Goal: Task Accomplishment & Management: Complete application form

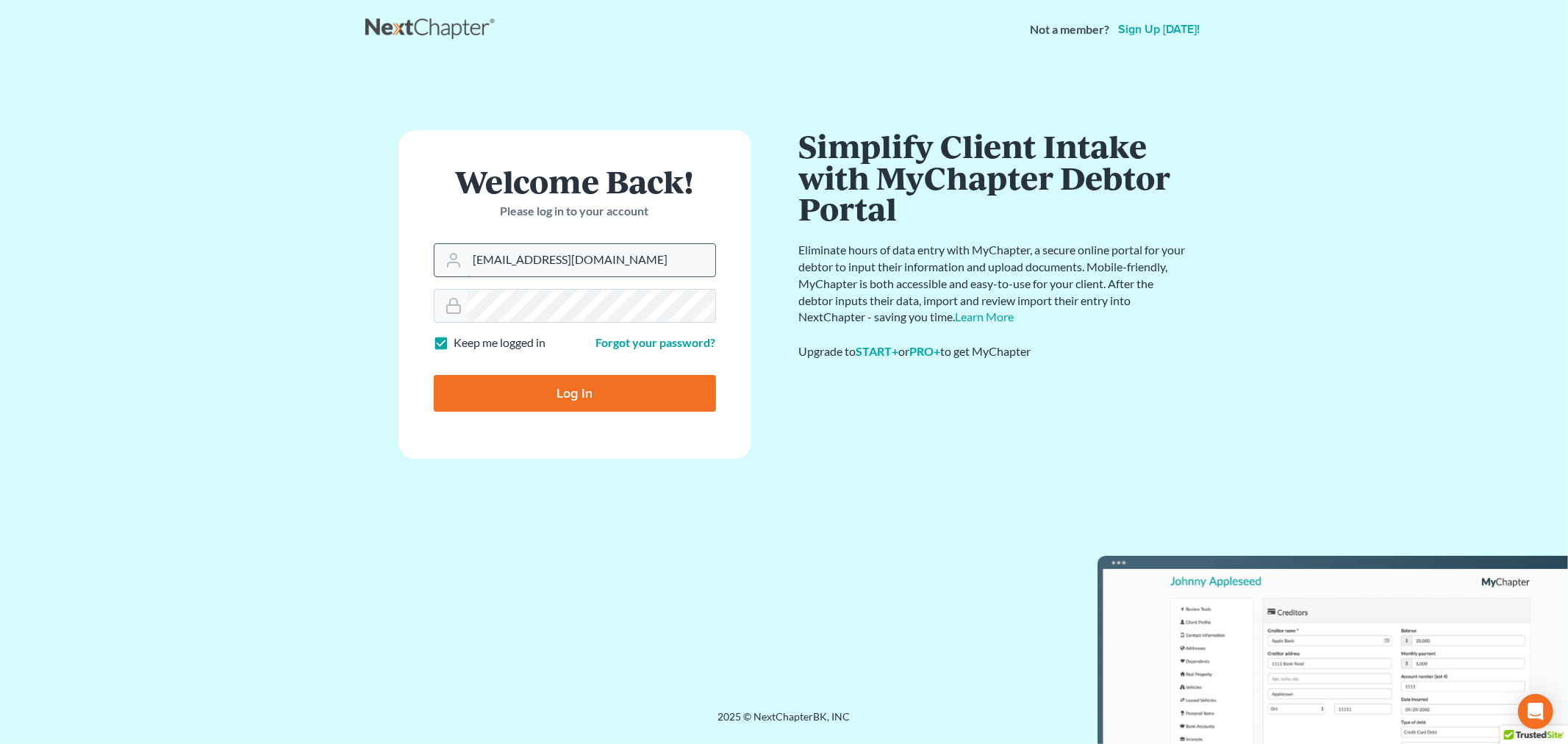
click at [638, 262] on input "[EMAIL_ADDRESS][DOMAIN_NAME]" at bounding box center [591, 260] width 248 height 32
type input "[PERSON_NAME][EMAIL_ADDRESS][DOMAIN_NAME]"
click at [574, 385] on input "Log In" at bounding box center [575, 394] width 282 height 37
type input "Thinking..."
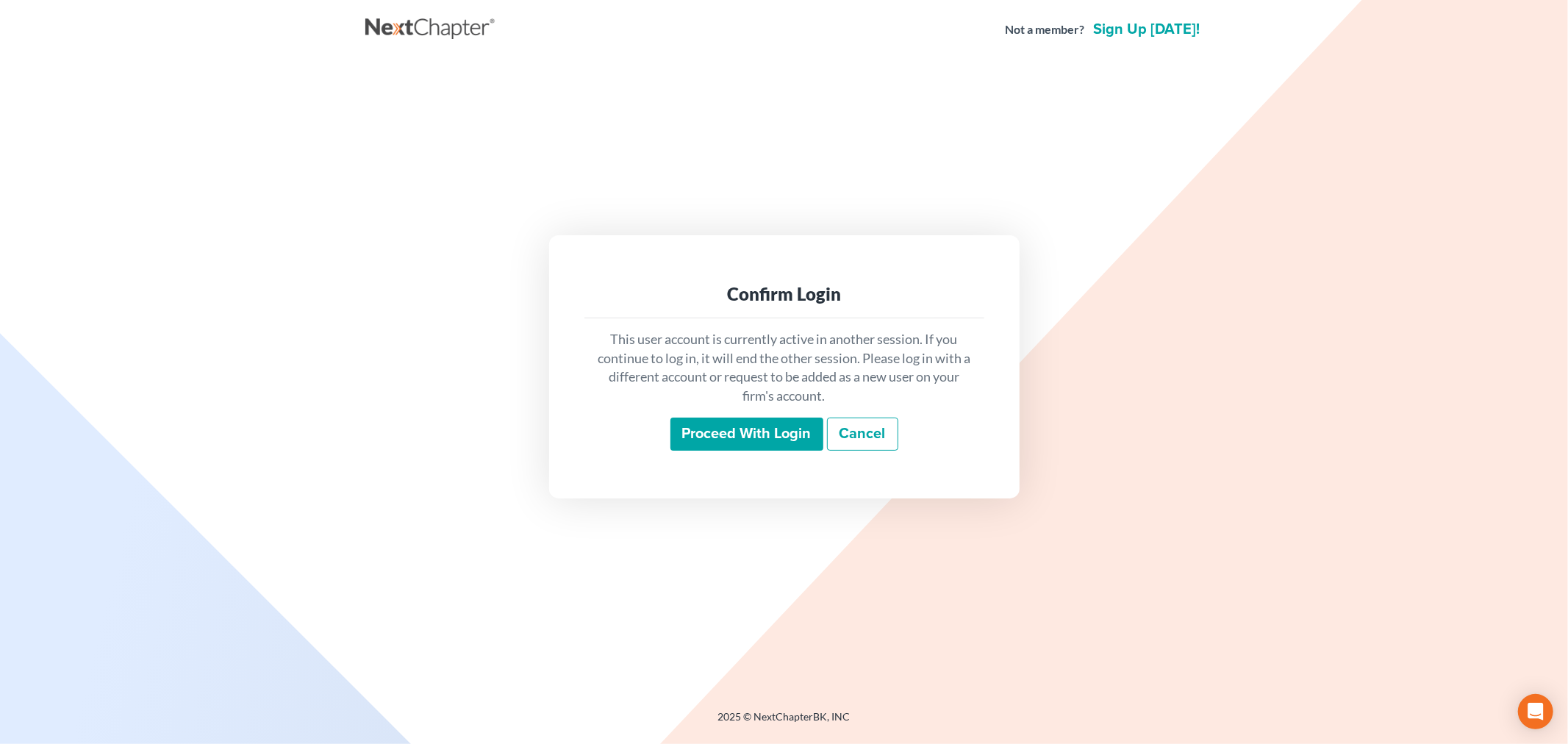
click at [754, 431] on input "Proceed with login" at bounding box center [747, 434] width 153 height 34
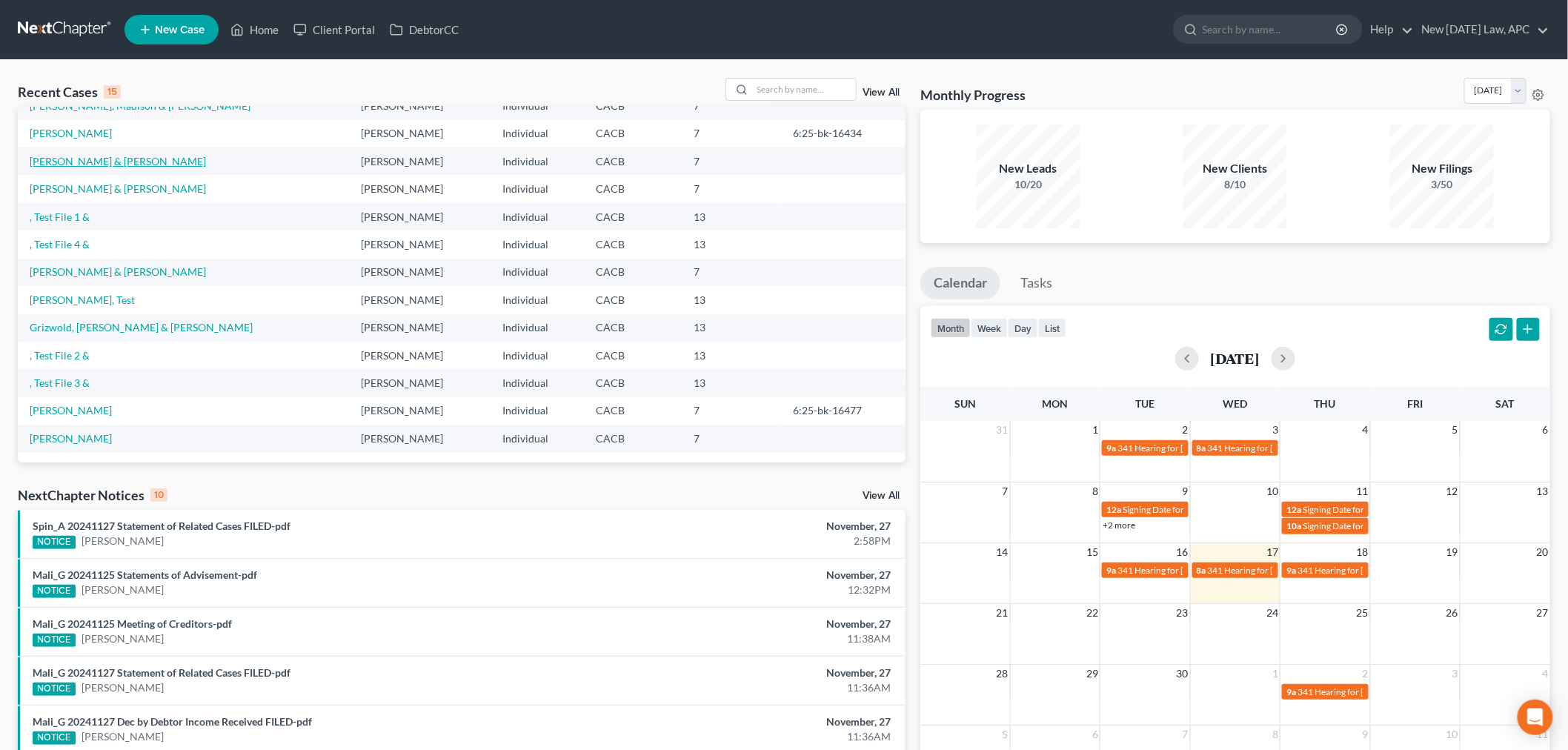
scroll to position [100, 0]
click at [85, 438] on link "[PERSON_NAME]" at bounding box center [71, 438] width 83 height 13
select select "1"
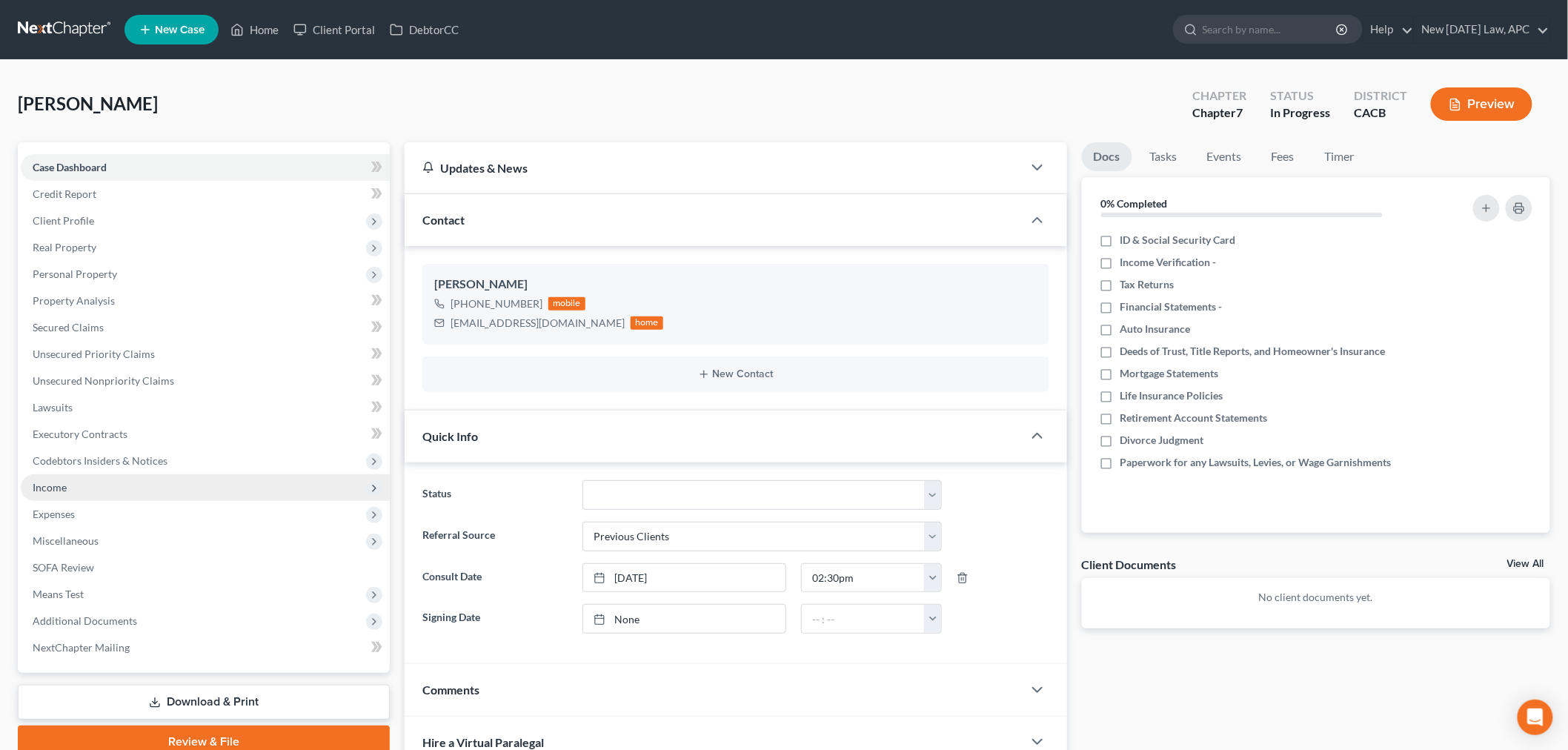
click at [140, 484] on span "Income" at bounding box center [204, 487] width 369 height 26
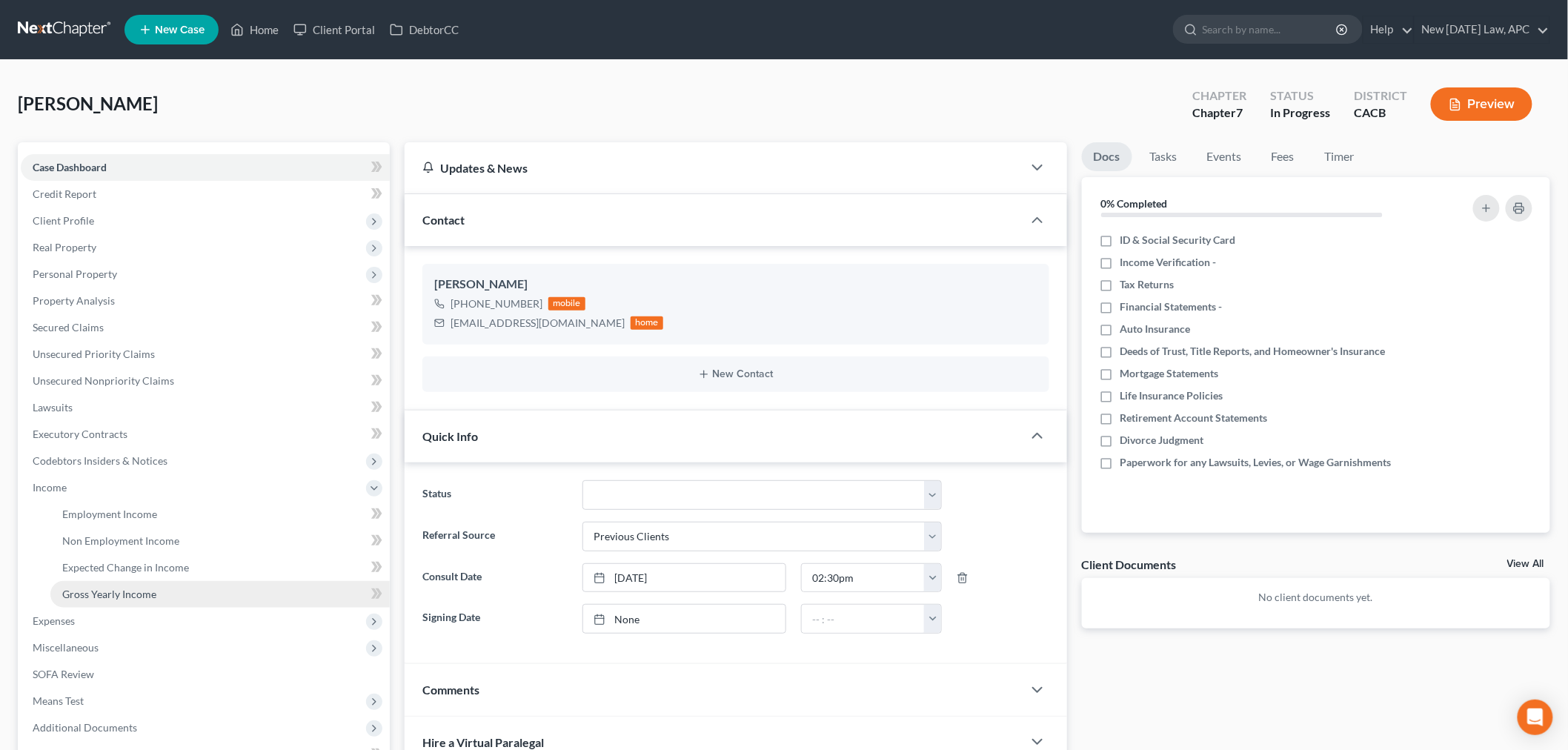
click at [120, 581] on link "Gross Yearly Income" at bounding box center [220, 593] width 340 height 26
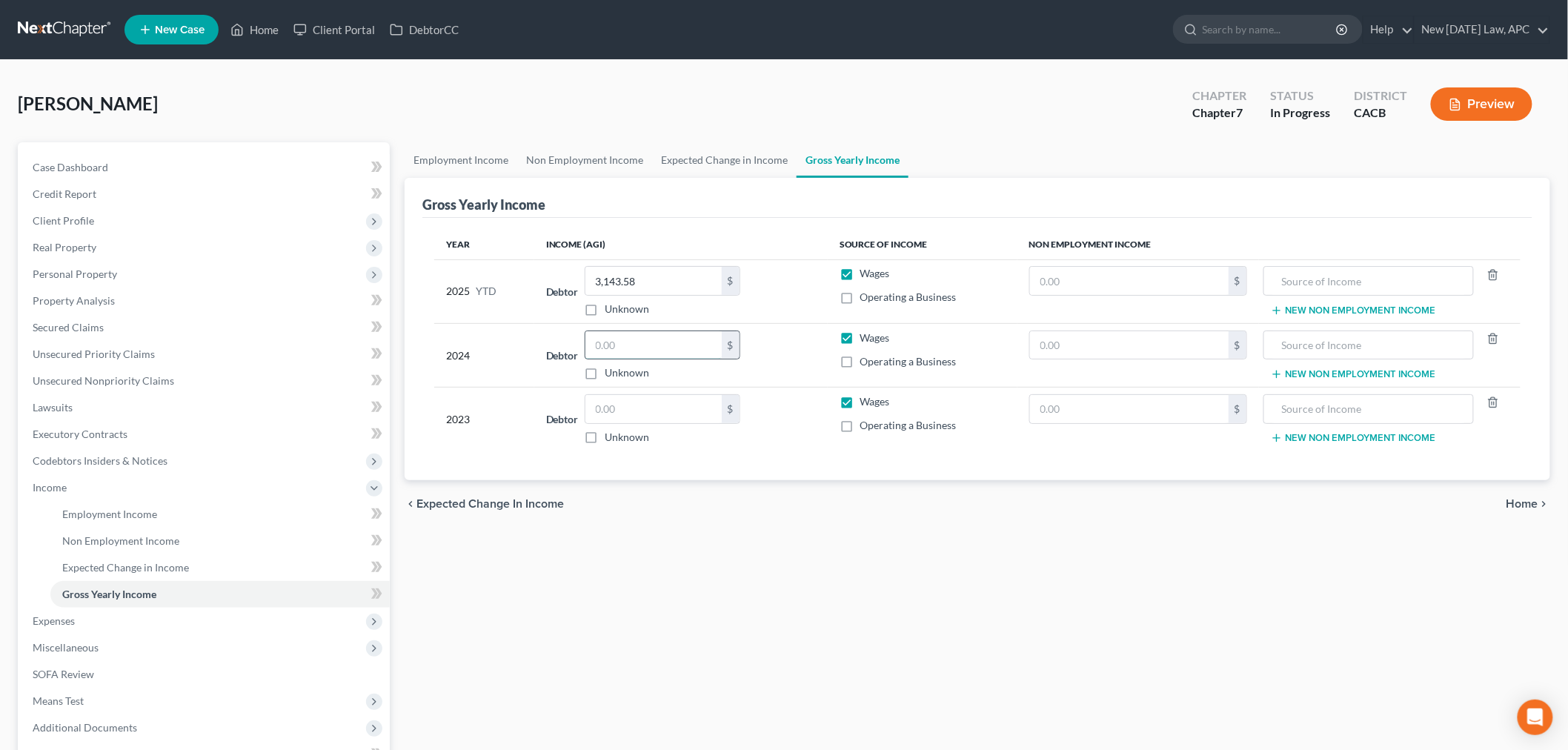
click at [642, 346] on input "text" at bounding box center [654, 345] width 136 height 28
type input "38,016.00"
click at [683, 586] on div "Employment Income Non Employment Income Expected Change in Income Gross Yearly …" at bounding box center [977, 503] width 1160 height 723
click at [650, 419] on input "text" at bounding box center [654, 409] width 136 height 28
type input "38,808.00"
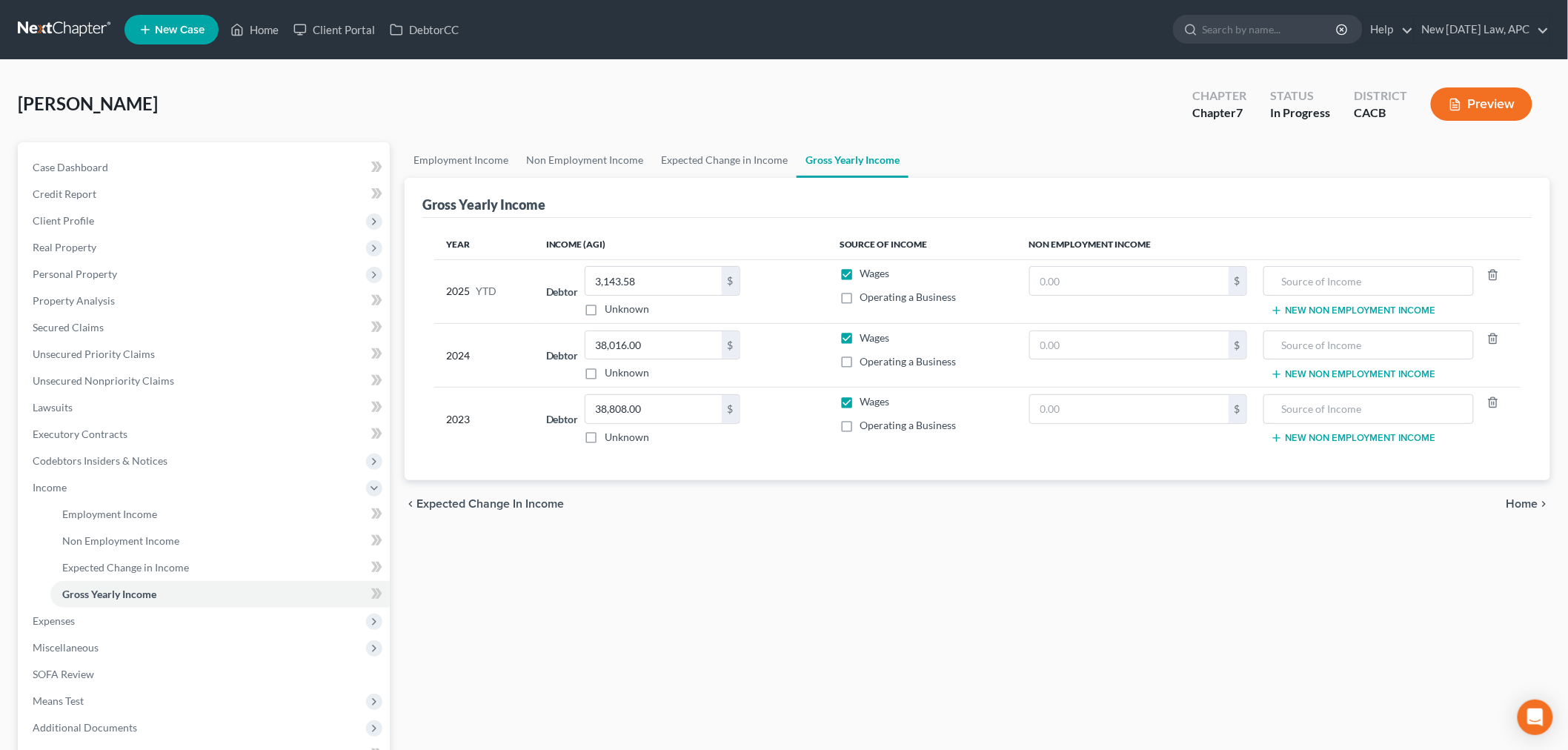
click at [649, 500] on div "chevron_left Expected Change in Income Home chevron_right" at bounding box center [977, 504] width 1146 height 48
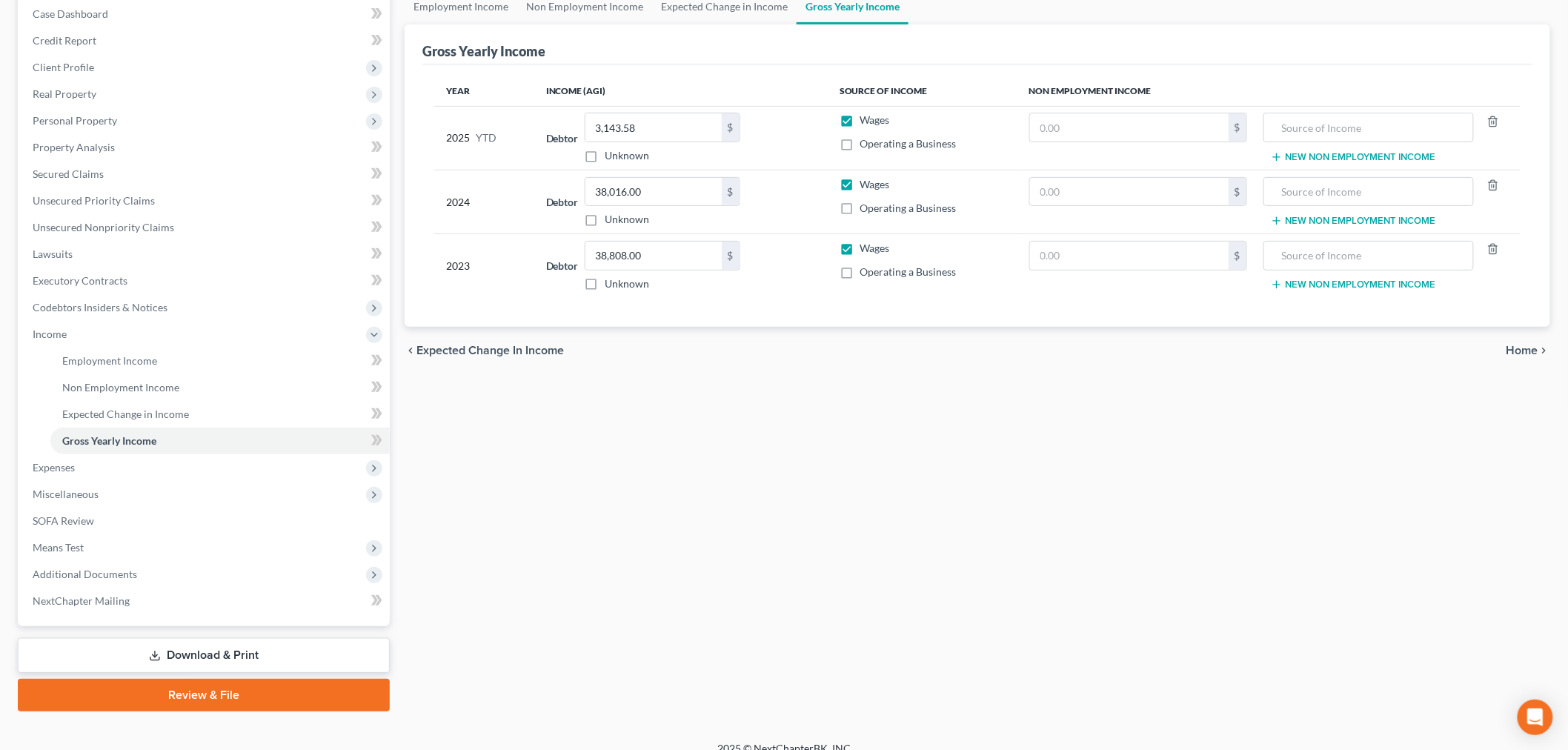
scroll to position [169, 0]
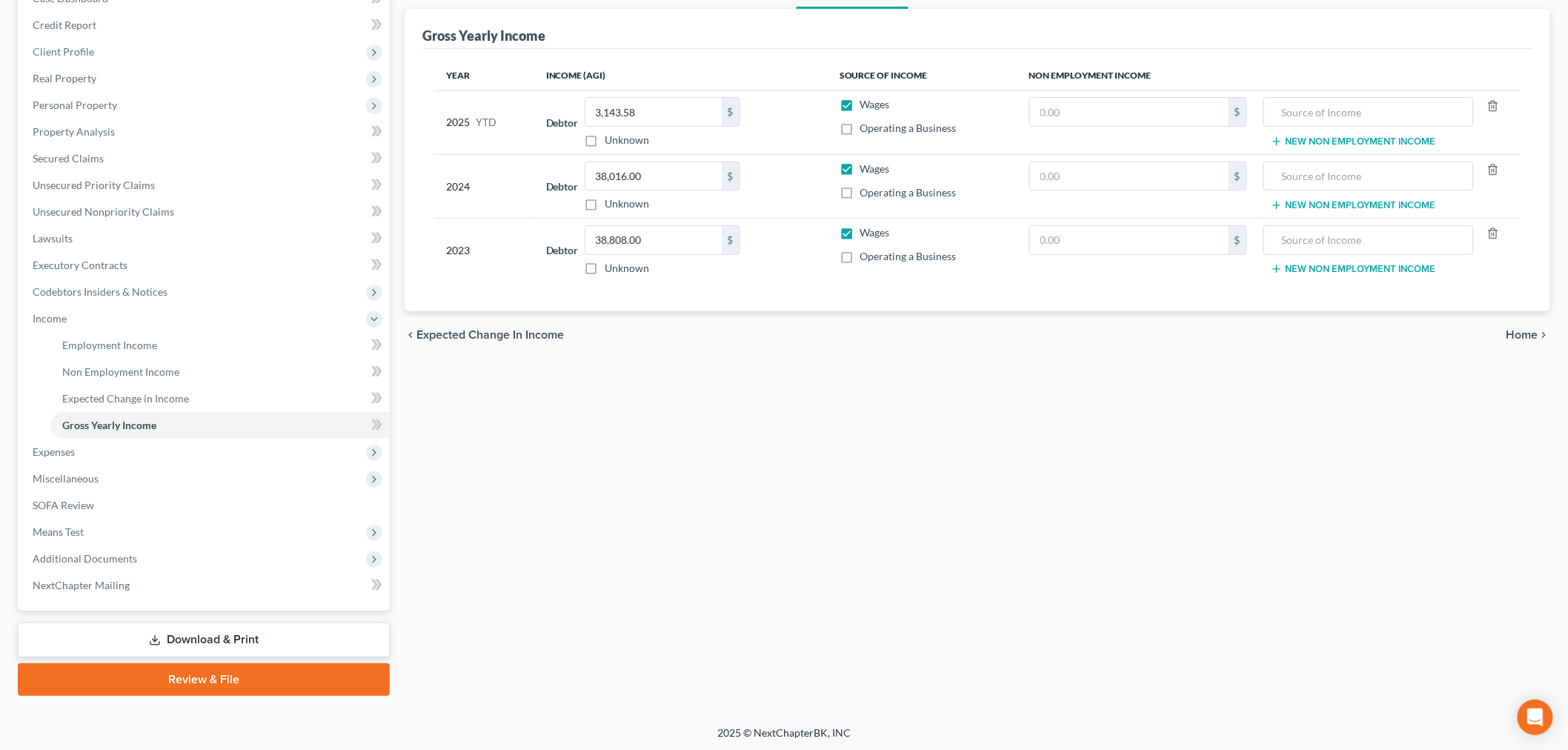
click at [613, 552] on div "Employment Income Non Employment Income Expected Change in Income Gross Yearly …" at bounding box center [977, 335] width 1160 height 723
click at [118, 208] on span "Unsecured Nonpriority Claims" at bounding box center [103, 211] width 141 height 13
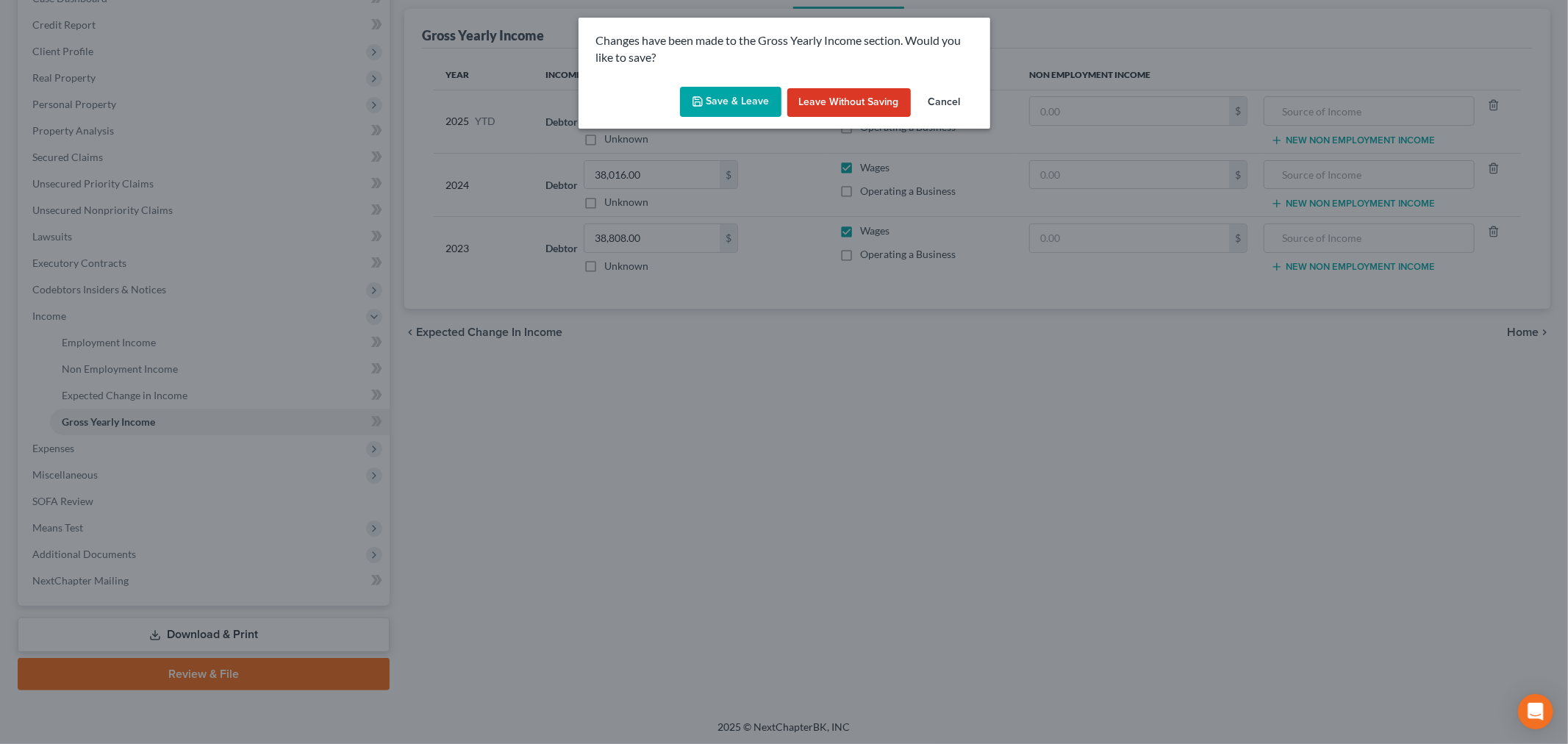
click at [744, 94] on button "Save & Leave" at bounding box center [731, 102] width 101 height 31
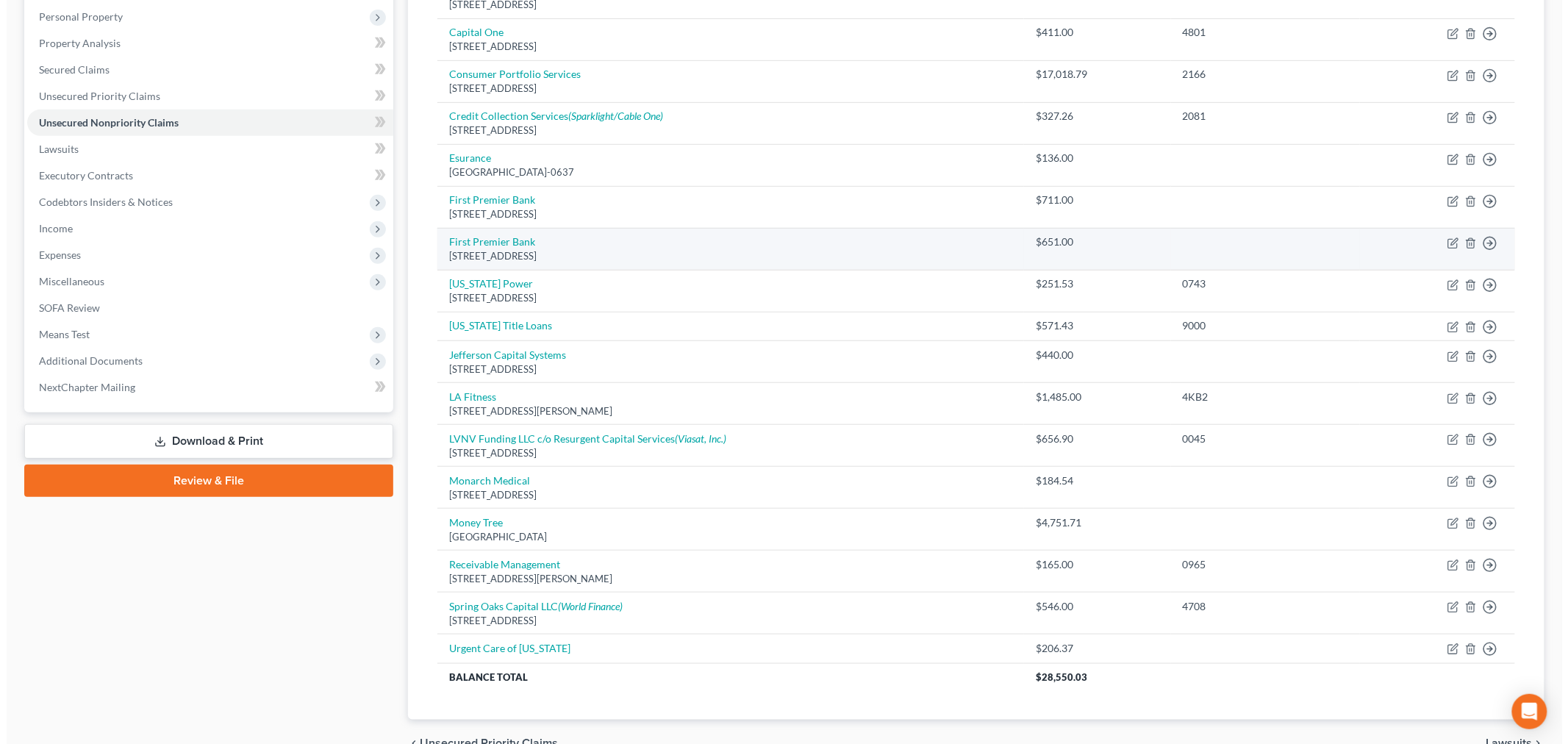
scroll to position [269, 0]
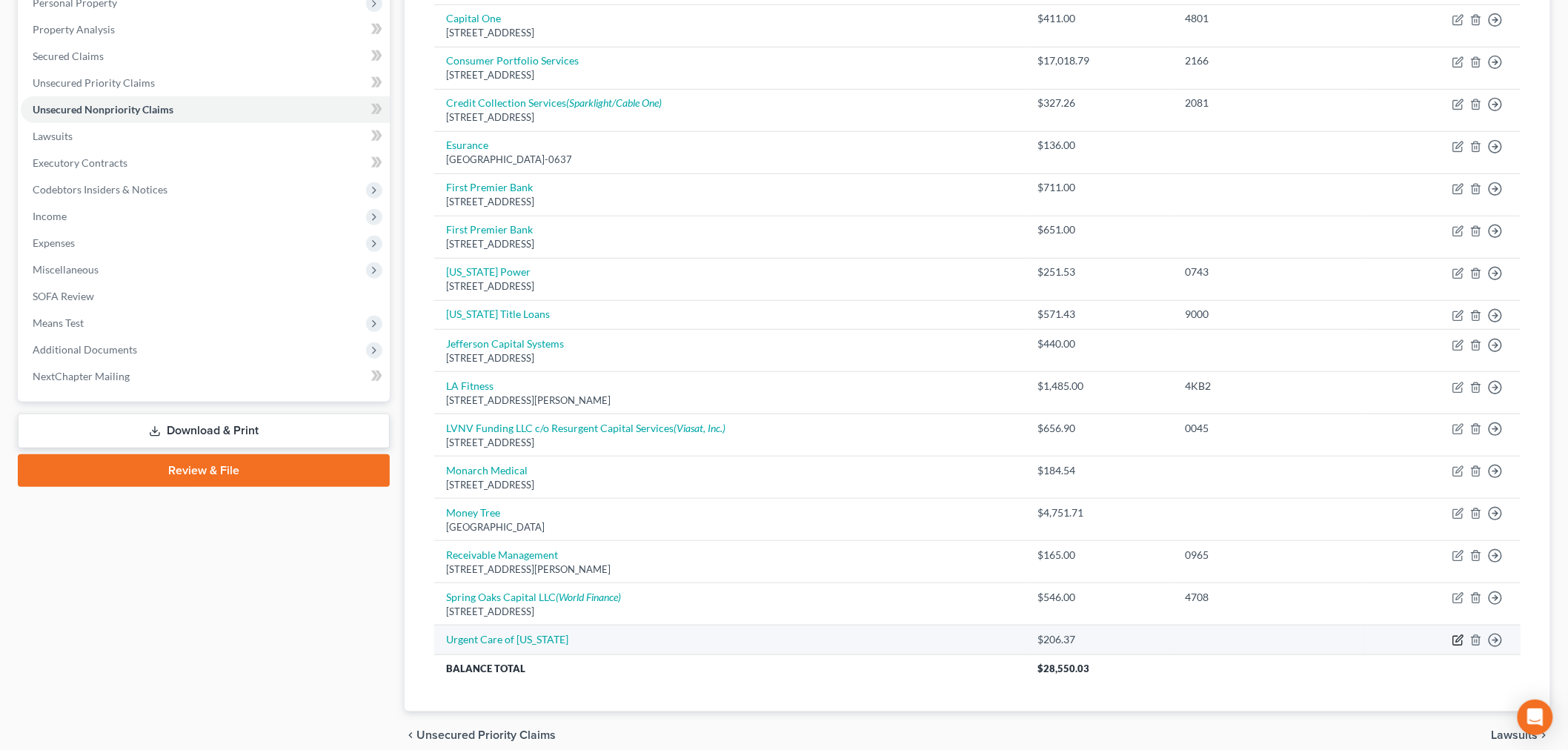
click at [1457, 645] on icon "button" at bounding box center [1457, 641] width 9 height 9
select select "9"
select select "0"
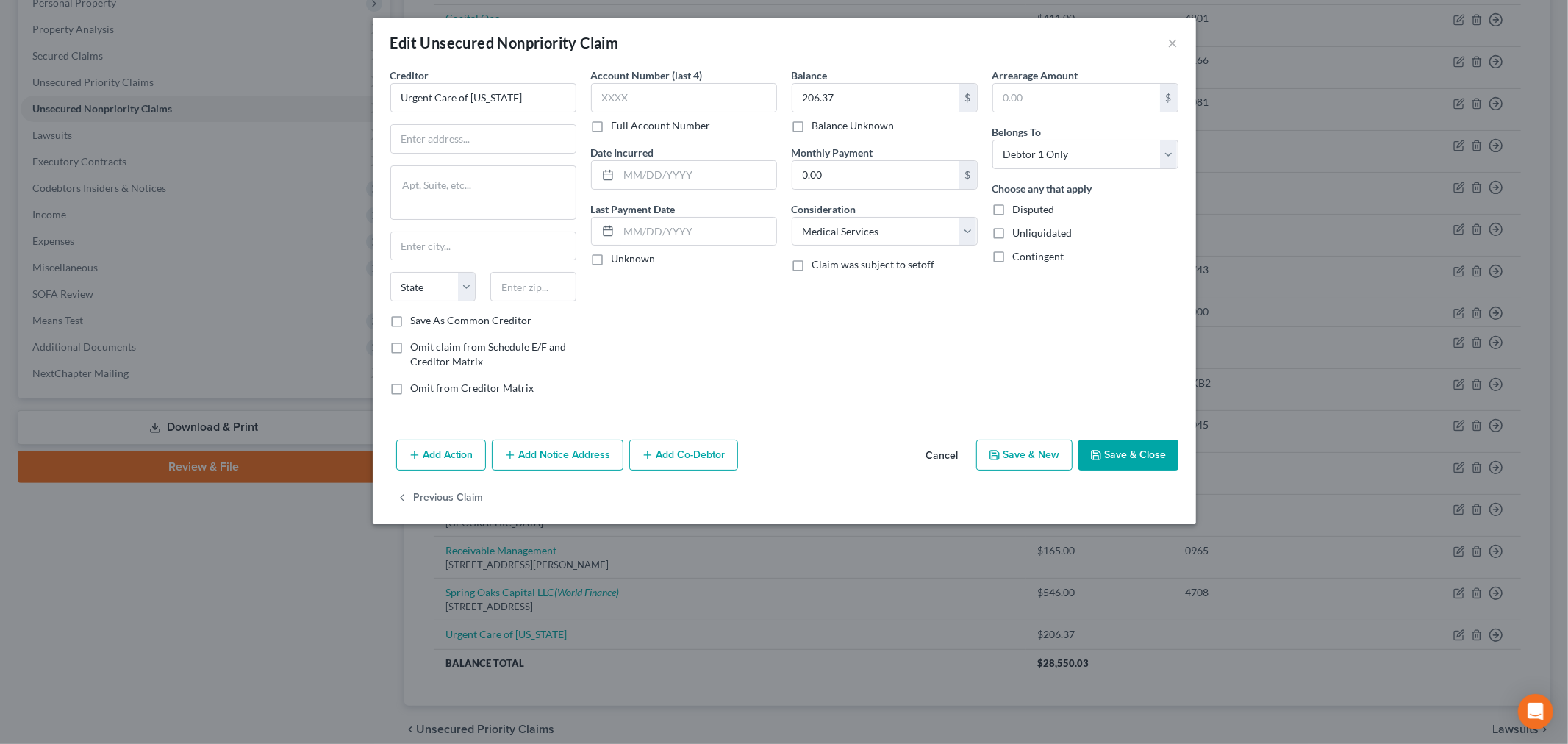
click at [540, 451] on button "Add Notice Address" at bounding box center [558, 454] width 132 height 31
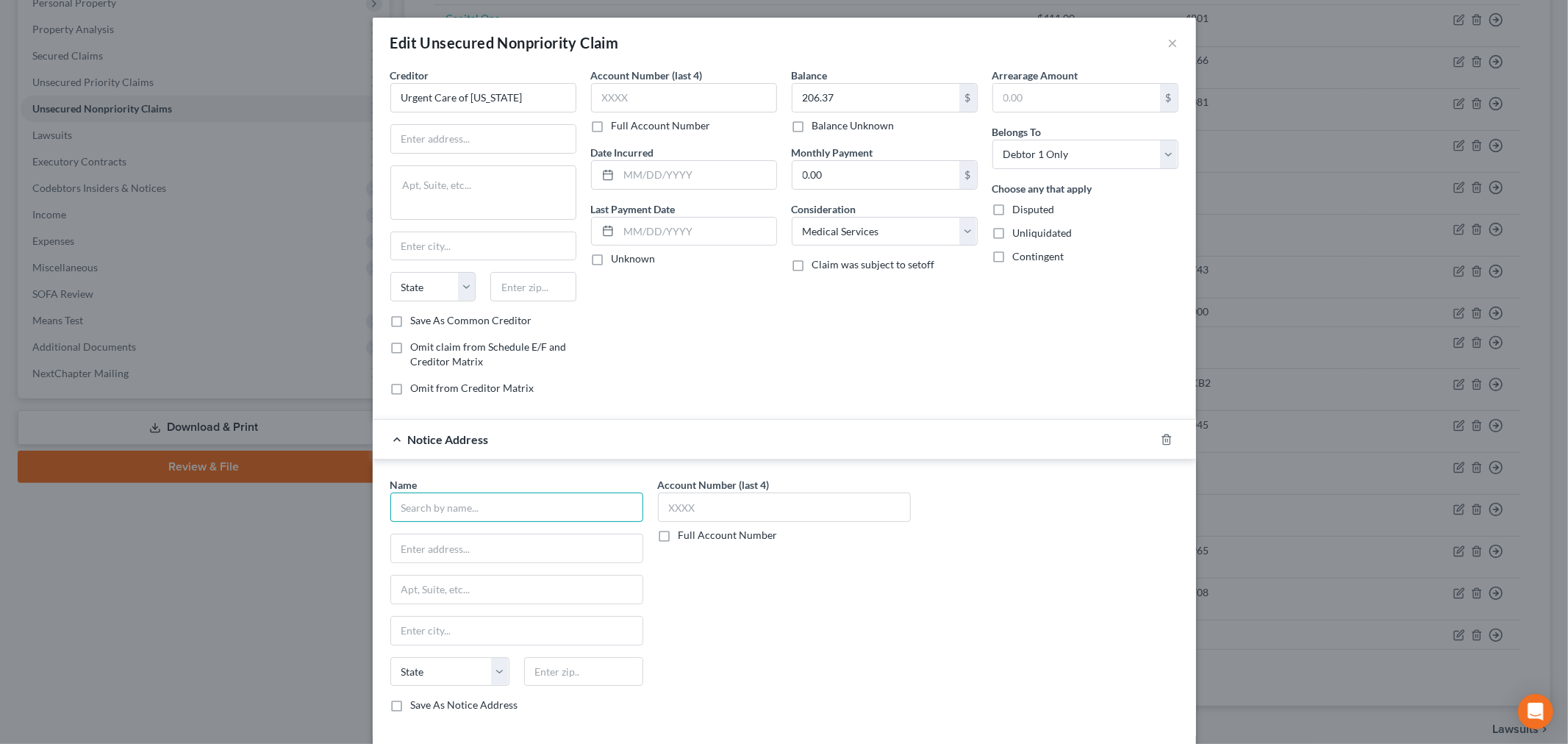
click at [471, 513] on input "text" at bounding box center [516, 507] width 253 height 30
type input "Trust Financial"
click at [445, 542] on input "text" at bounding box center [517, 548] width 252 height 28
type input "PO Box 1825"
type input "83403"
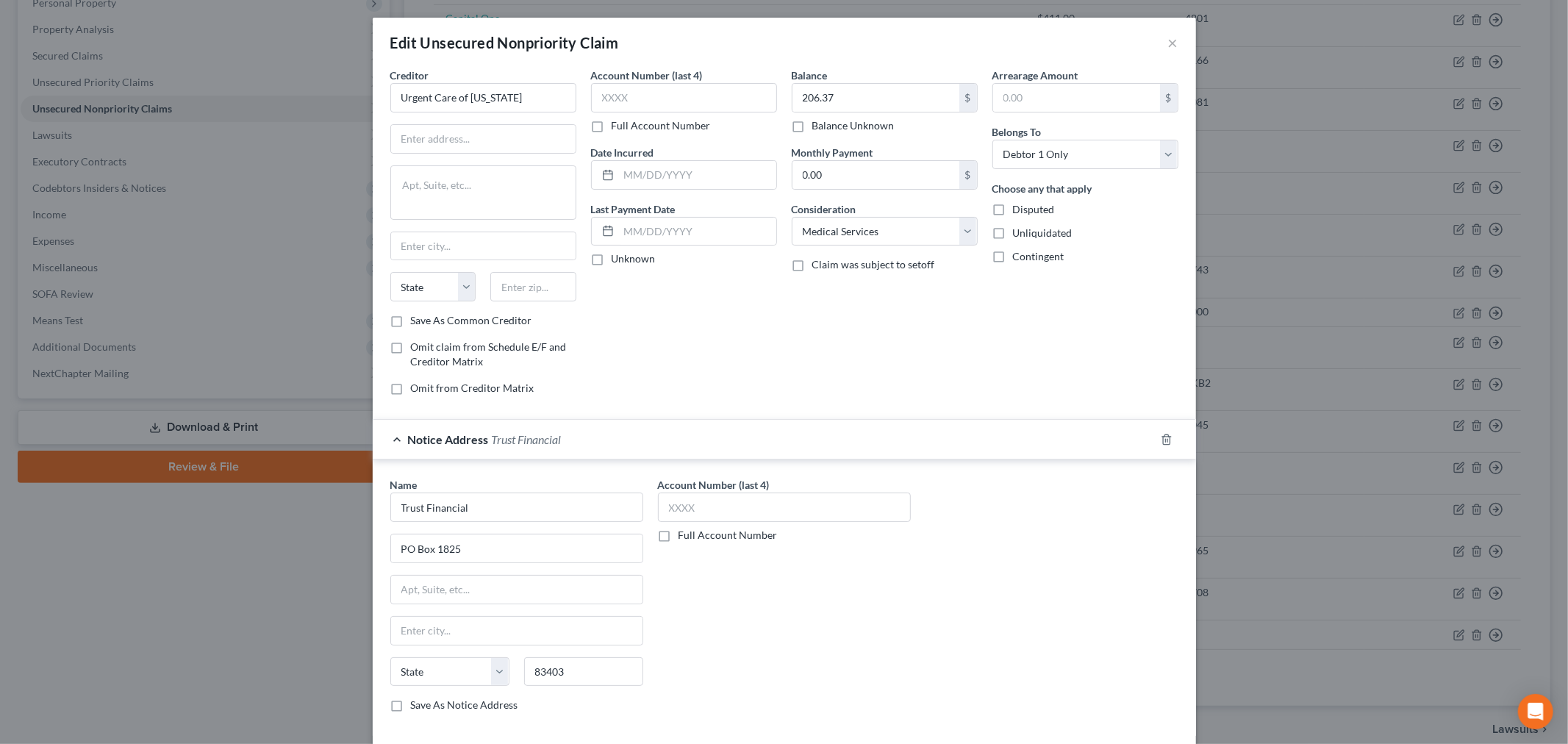
click at [696, 638] on div "Account Number (last 4) Full Account Number" at bounding box center [784, 600] width 268 height 247
type input "[US_STATE][GEOGRAPHIC_DATA]"
select select "13"
click at [606, 679] on input "83403" at bounding box center [584, 671] width 119 height 30
type input "83403-1825"
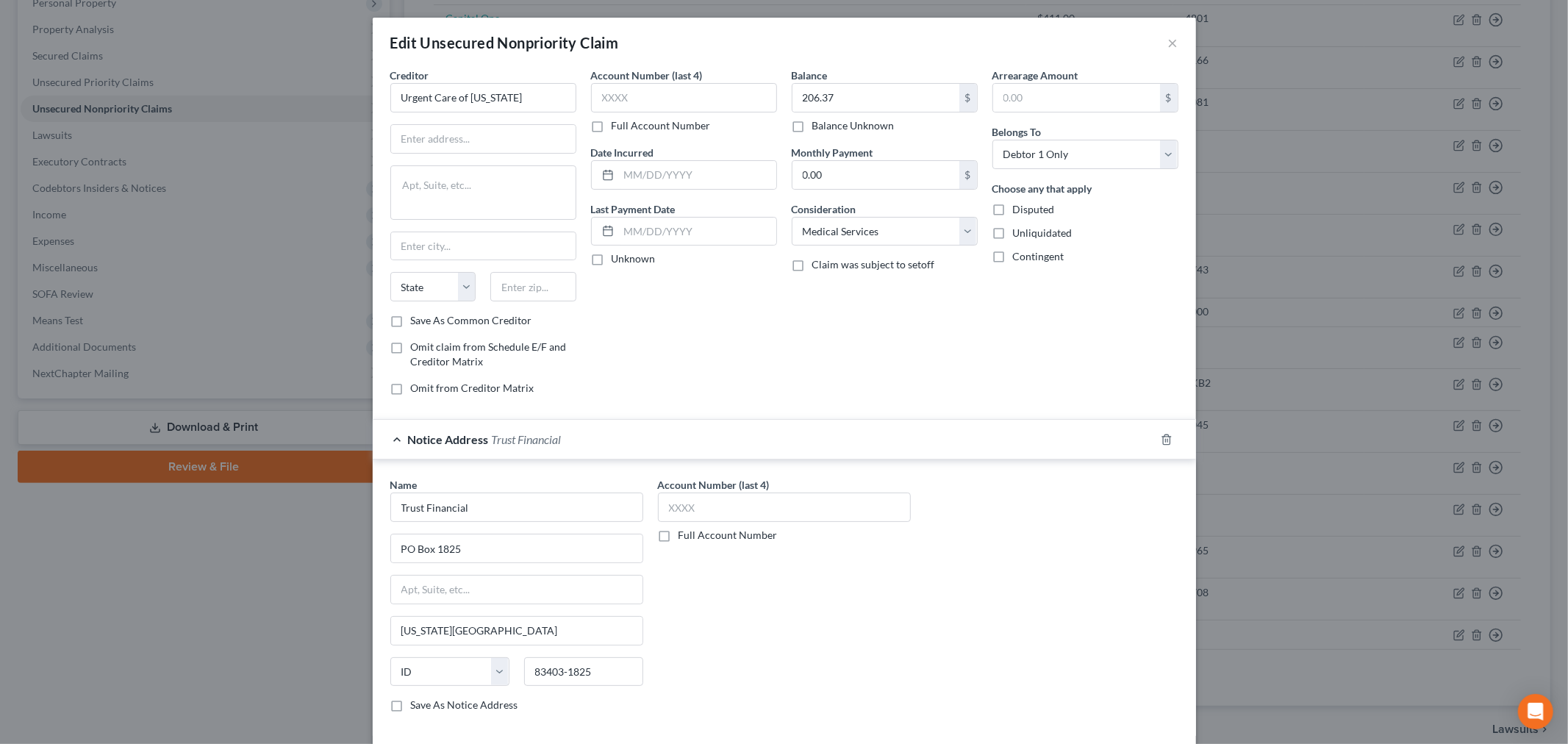
click at [689, 627] on div "Account Number (last 4) Full Account Number" at bounding box center [784, 600] width 268 height 247
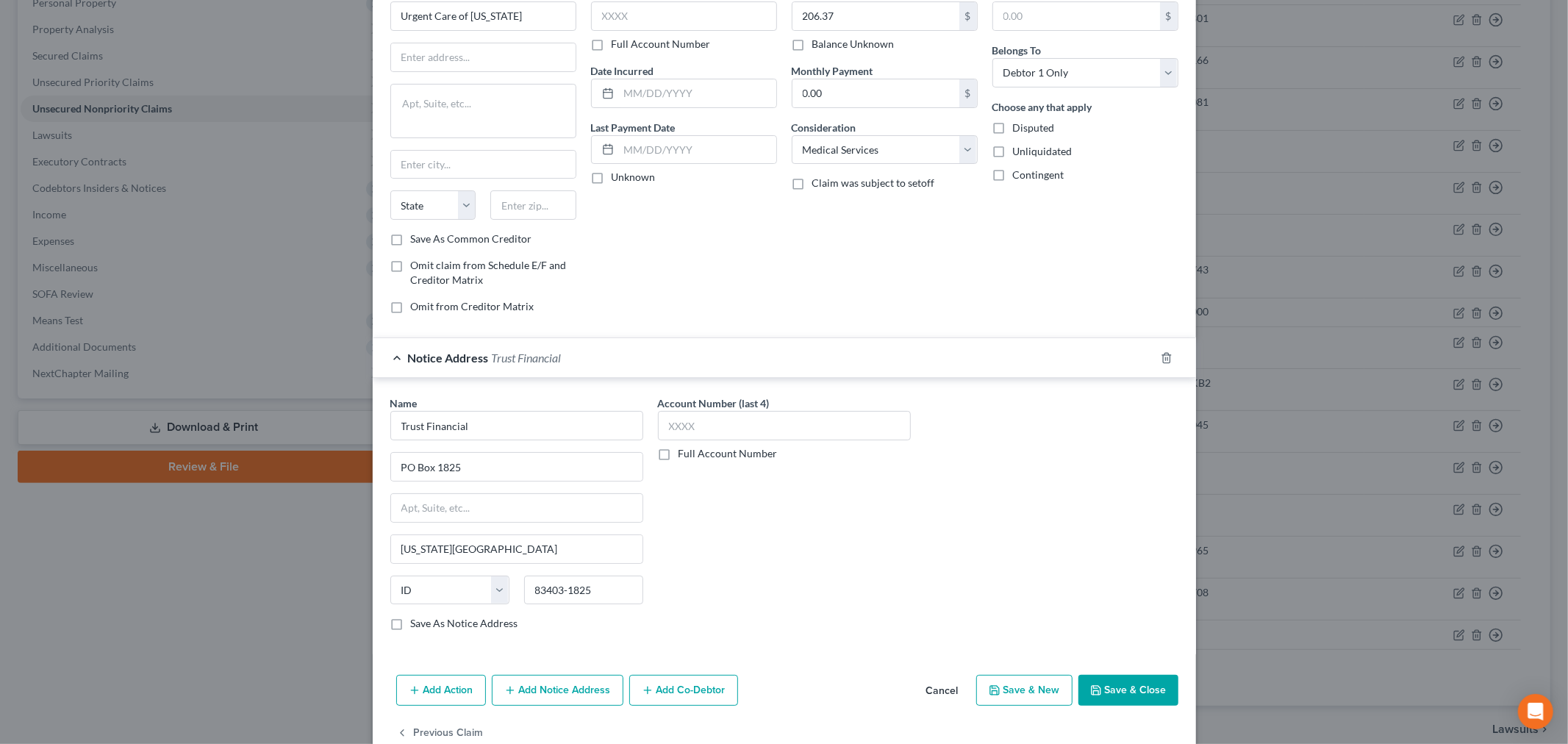
scroll to position [0, 0]
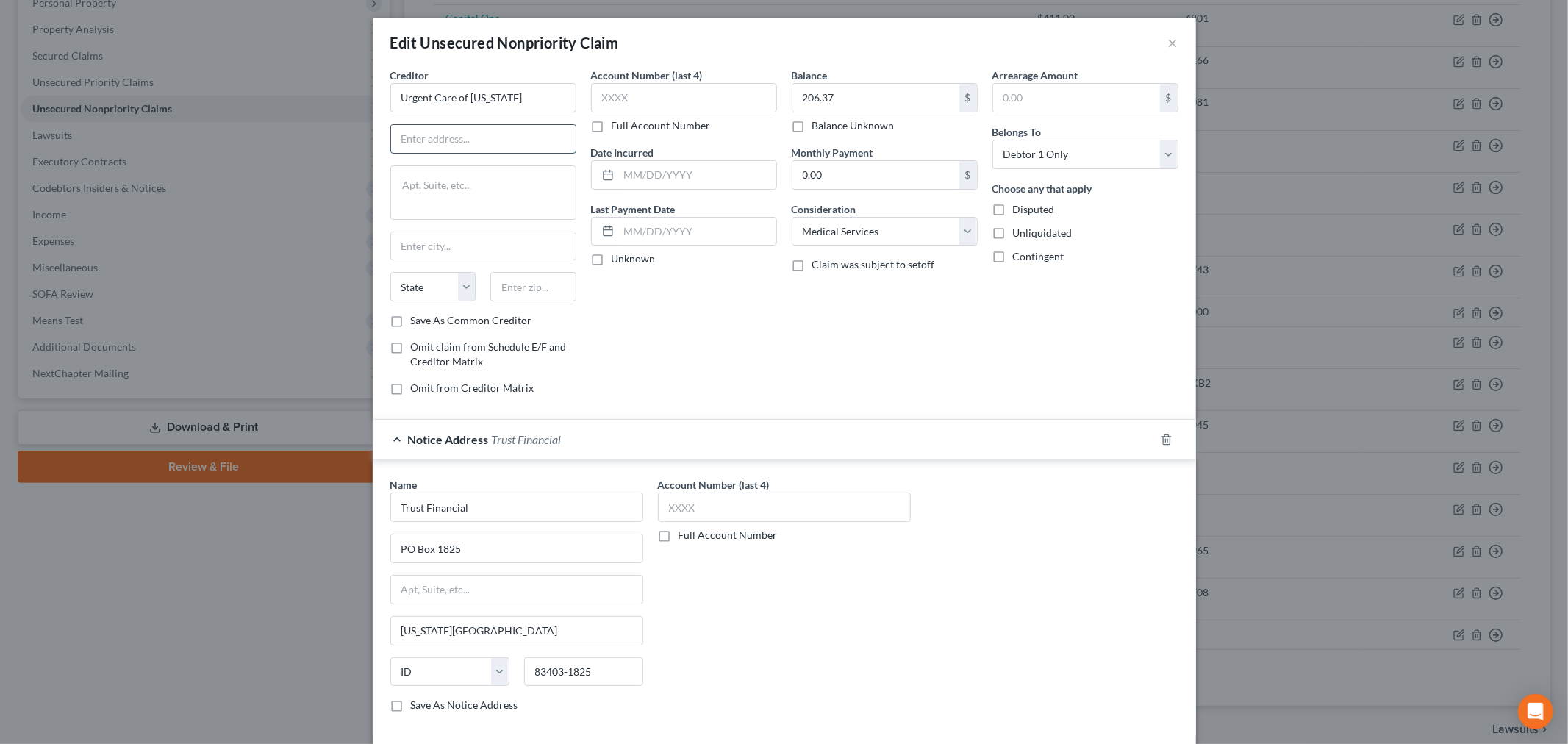
click at [455, 150] on input "text" at bounding box center [483, 138] width 184 height 28
type input "[STREET_ADDRESS]"
type input "83301"
click at [650, 363] on div "Account Number (last 4) Full Account Number Date Incurred Last Payment Date Unk…" at bounding box center [684, 237] width 201 height 339
type input "[GEOGRAPHIC_DATA]"
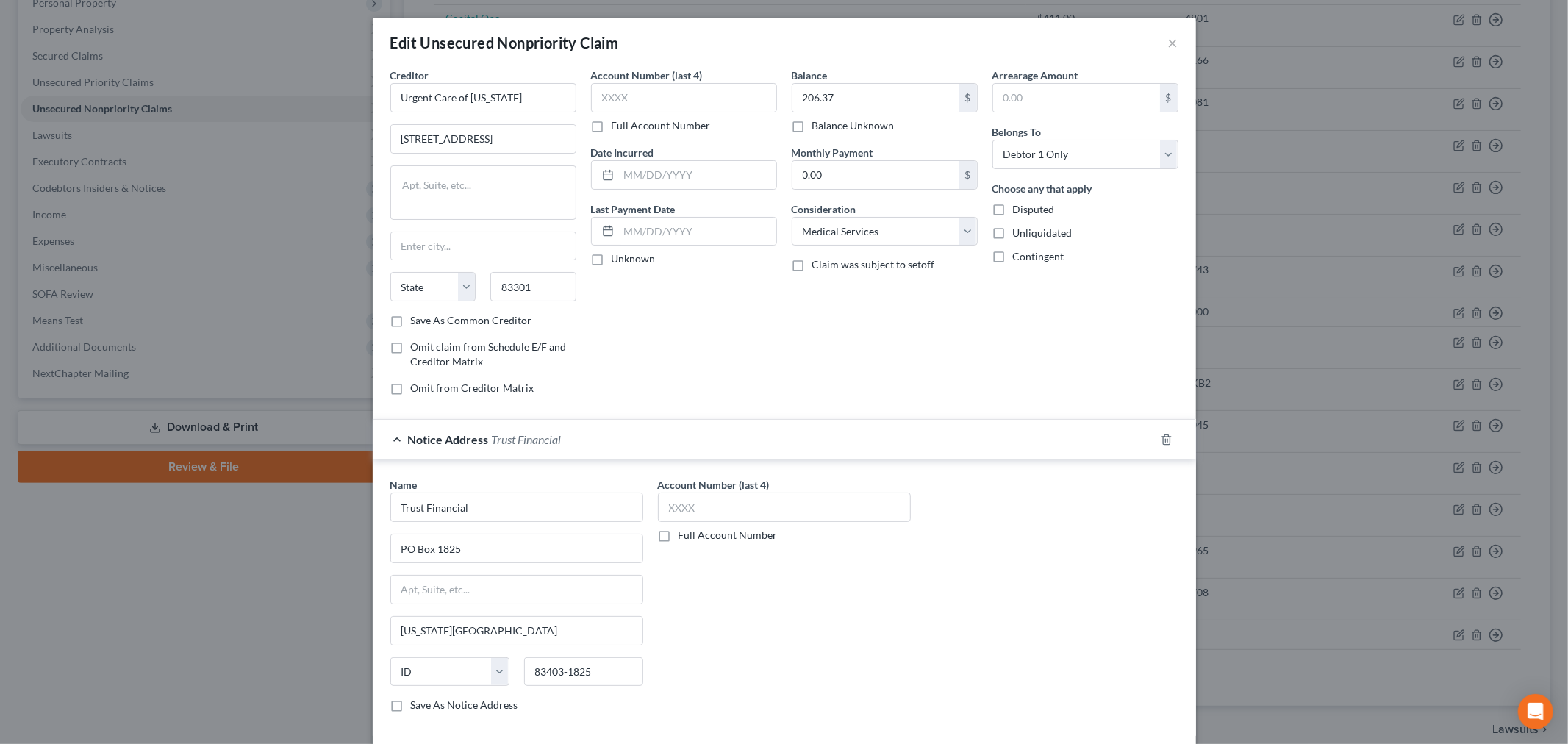
select select "13"
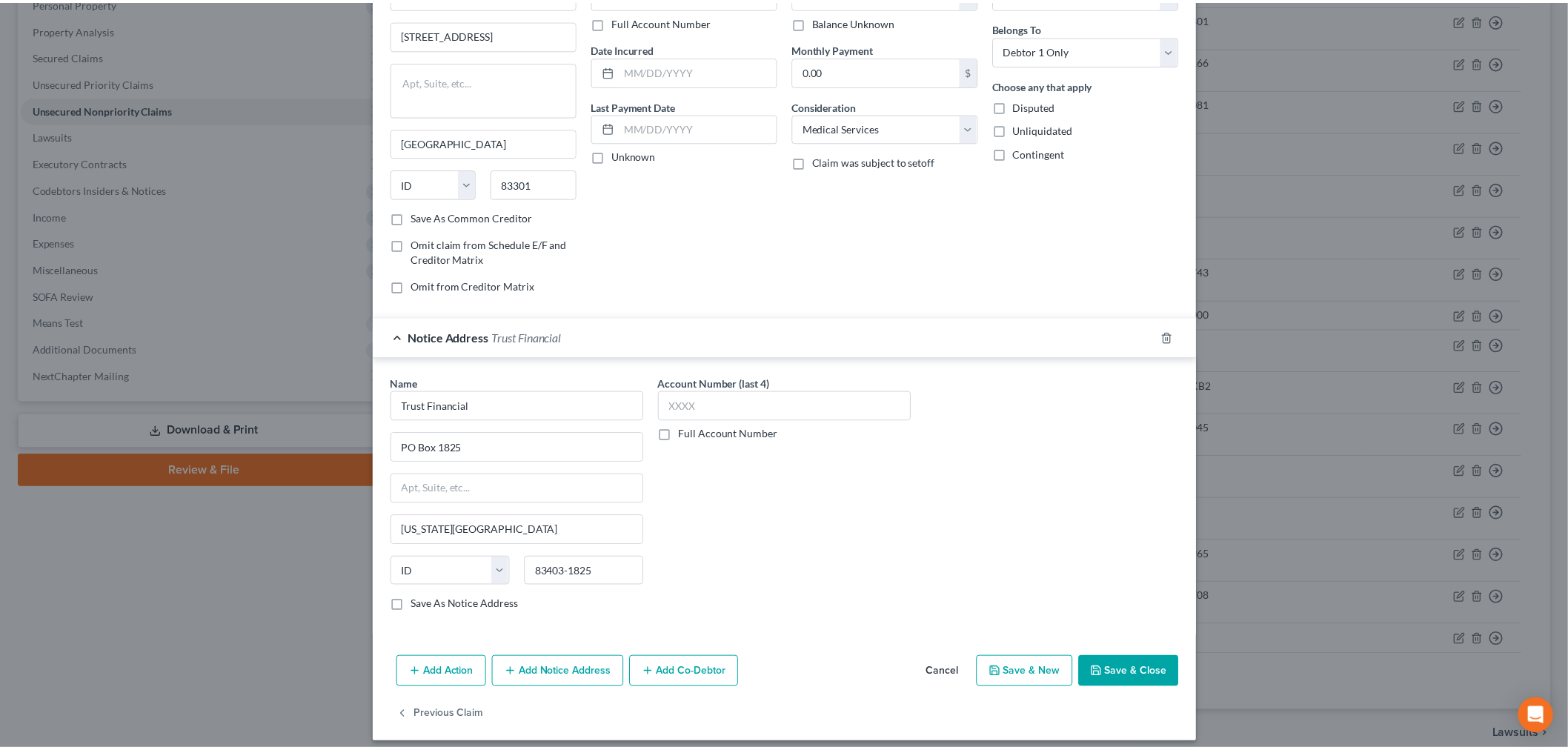
scroll to position [117, 0]
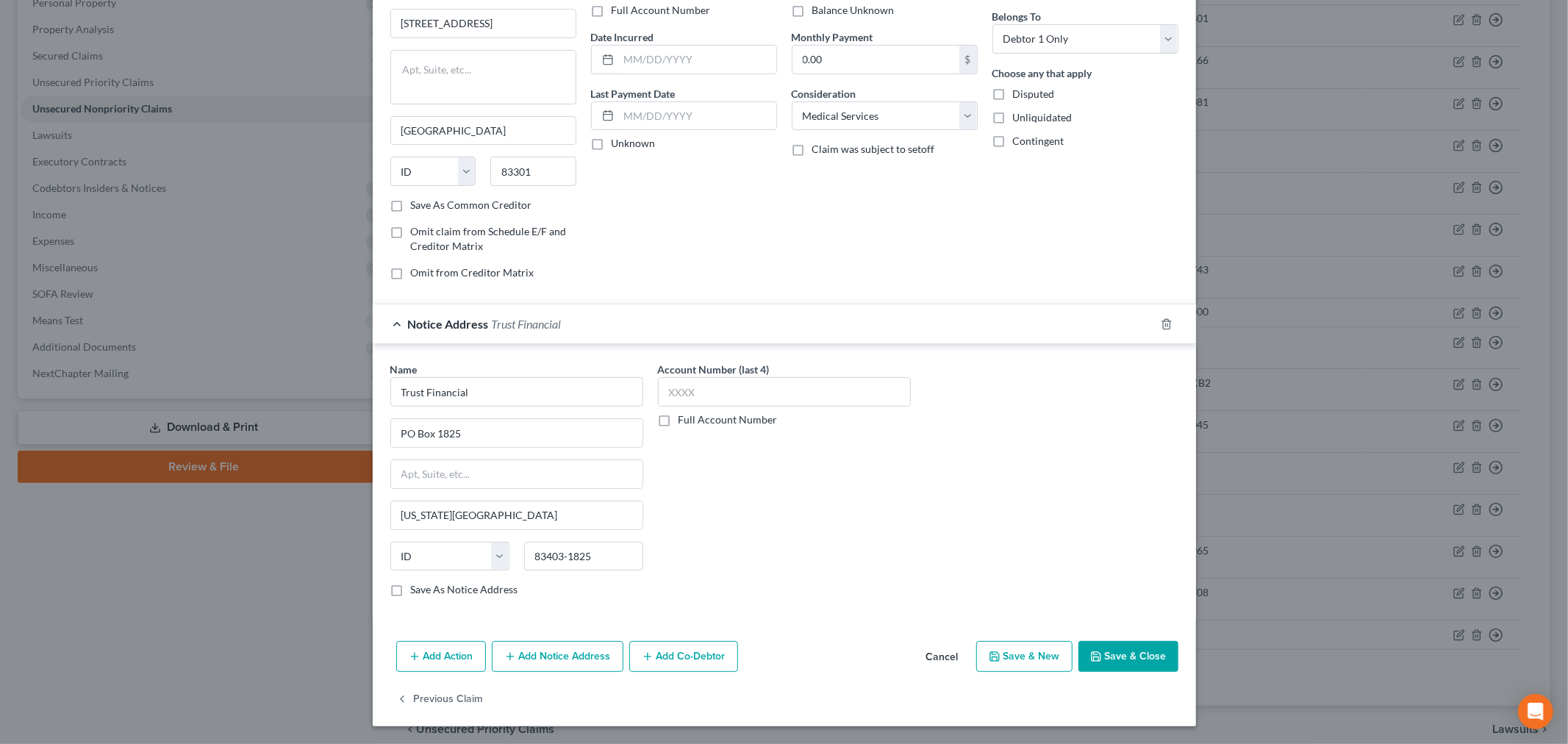
click at [1079, 653] on button "Save & Close" at bounding box center [1129, 656] width 100 height 31
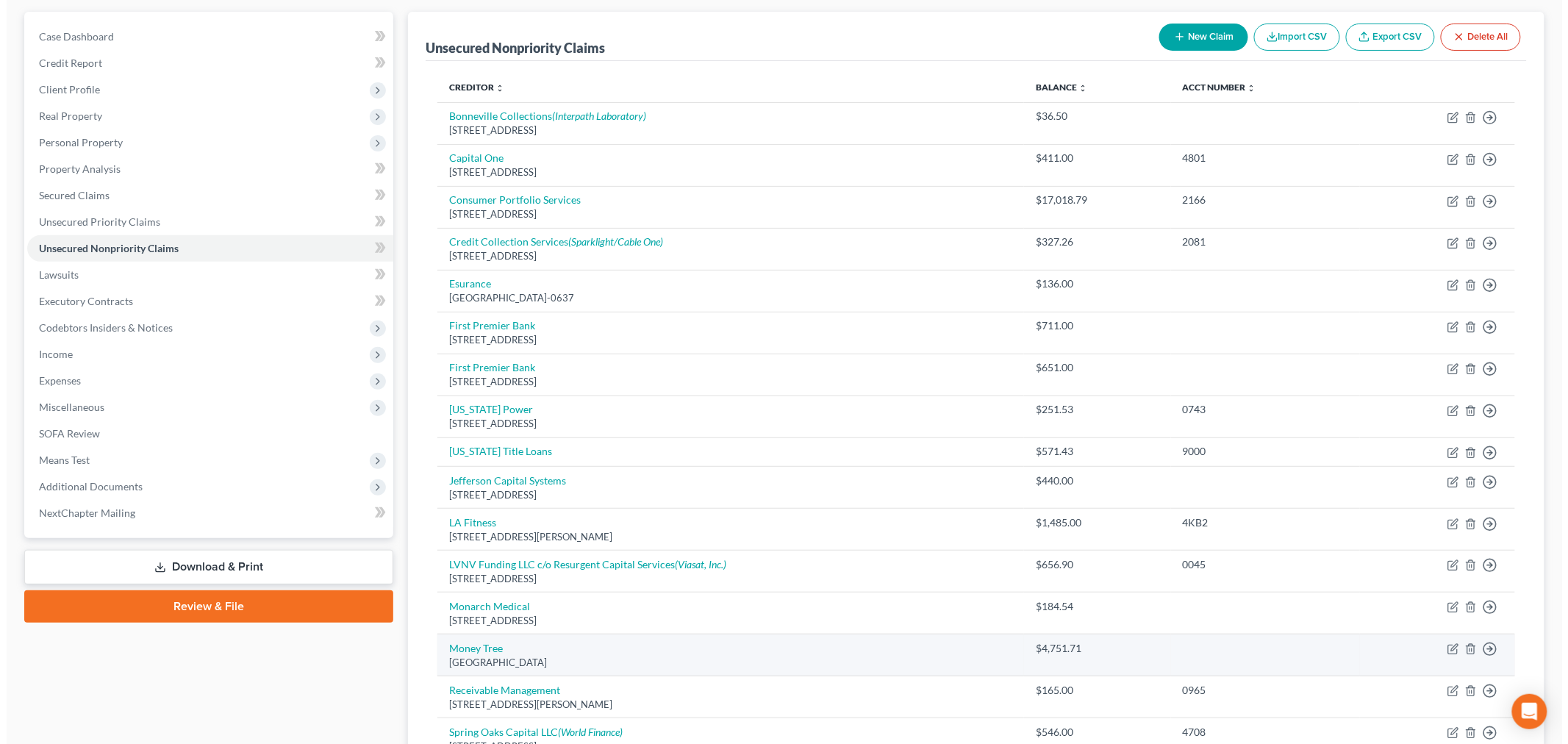
scroll to position [106, 0]
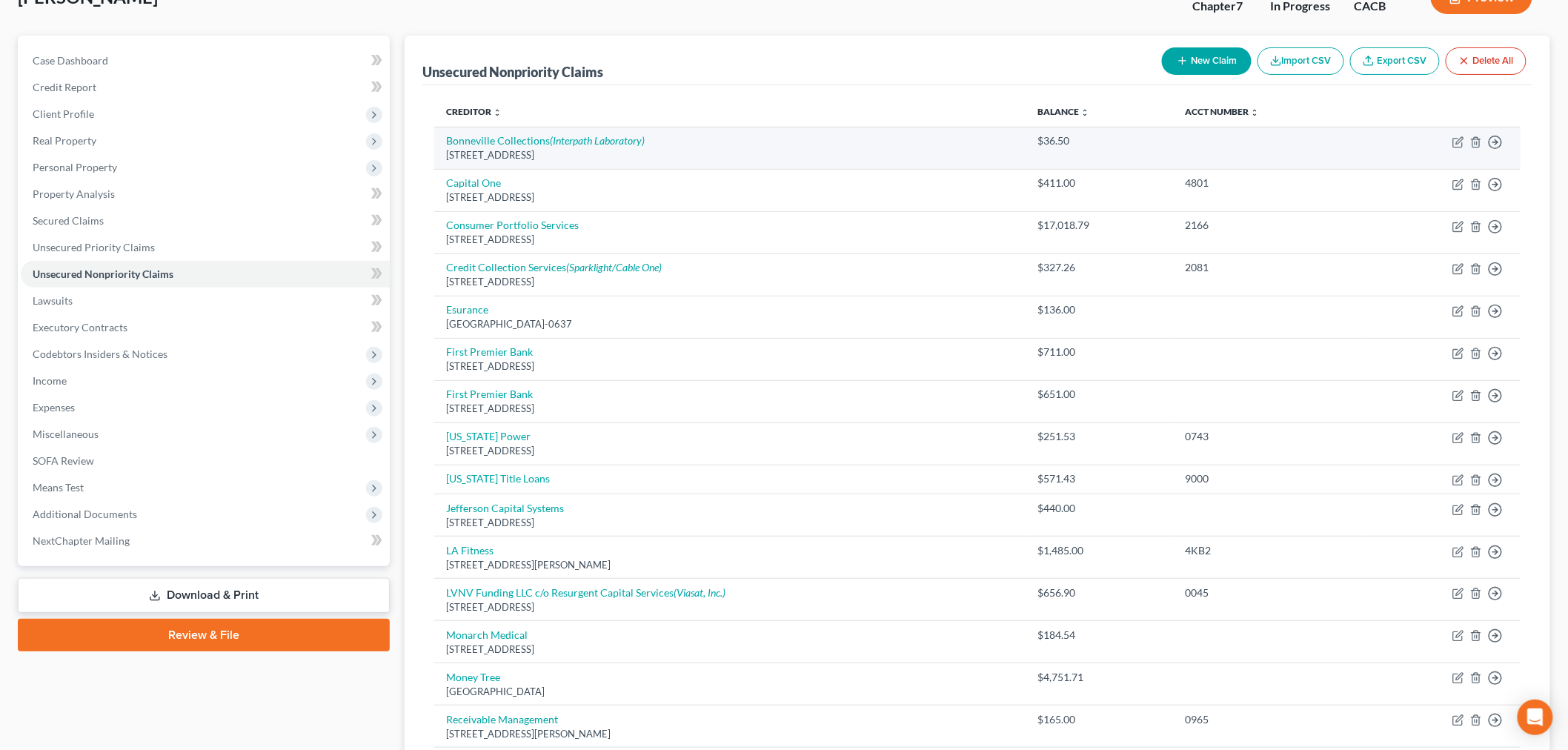
click at [1454, 152] on td "Move to D Move to E Move to G Move to Notice Only" at bounding box center [1442, 148] width 157 height 43
click at [1458, 146] on icon "button" at bounding box center [1458, 142] width 12 height 12
select select "46"
select select "1"
select select "0"
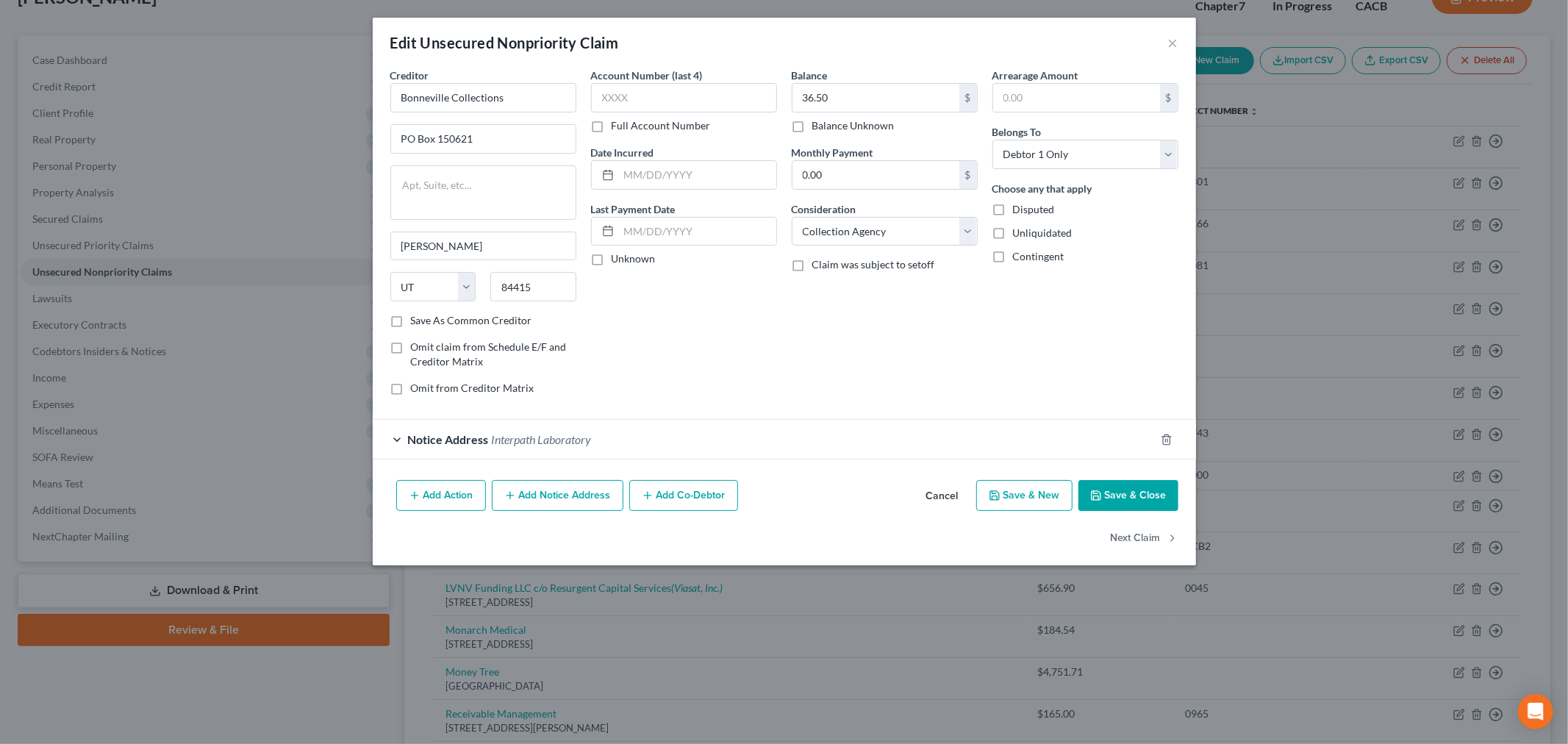
click at [392, 445] on div "Notice Address Interpath Laboratory" at bounding box center [764, 439] width 782 height 39
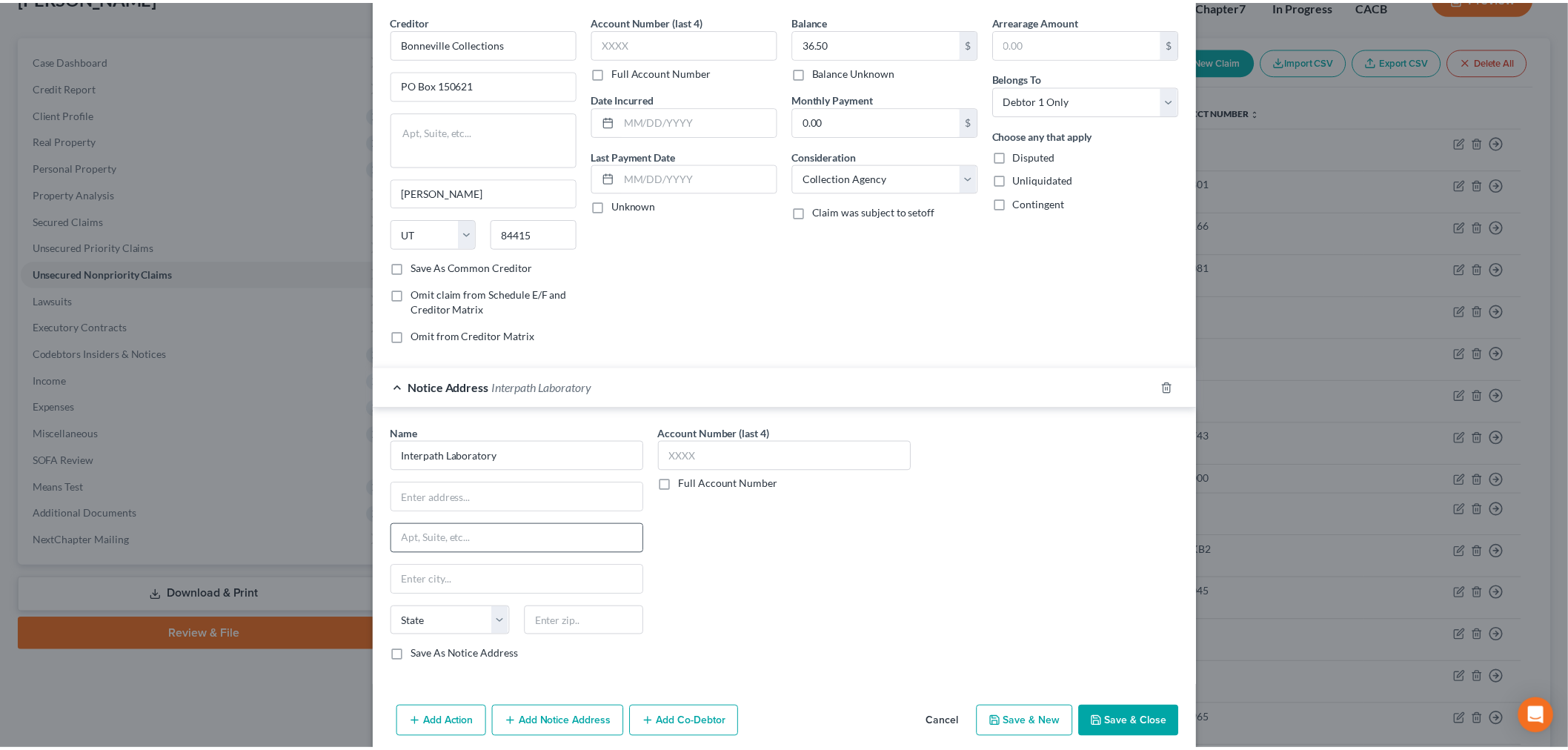
scroll to position [83, 0]
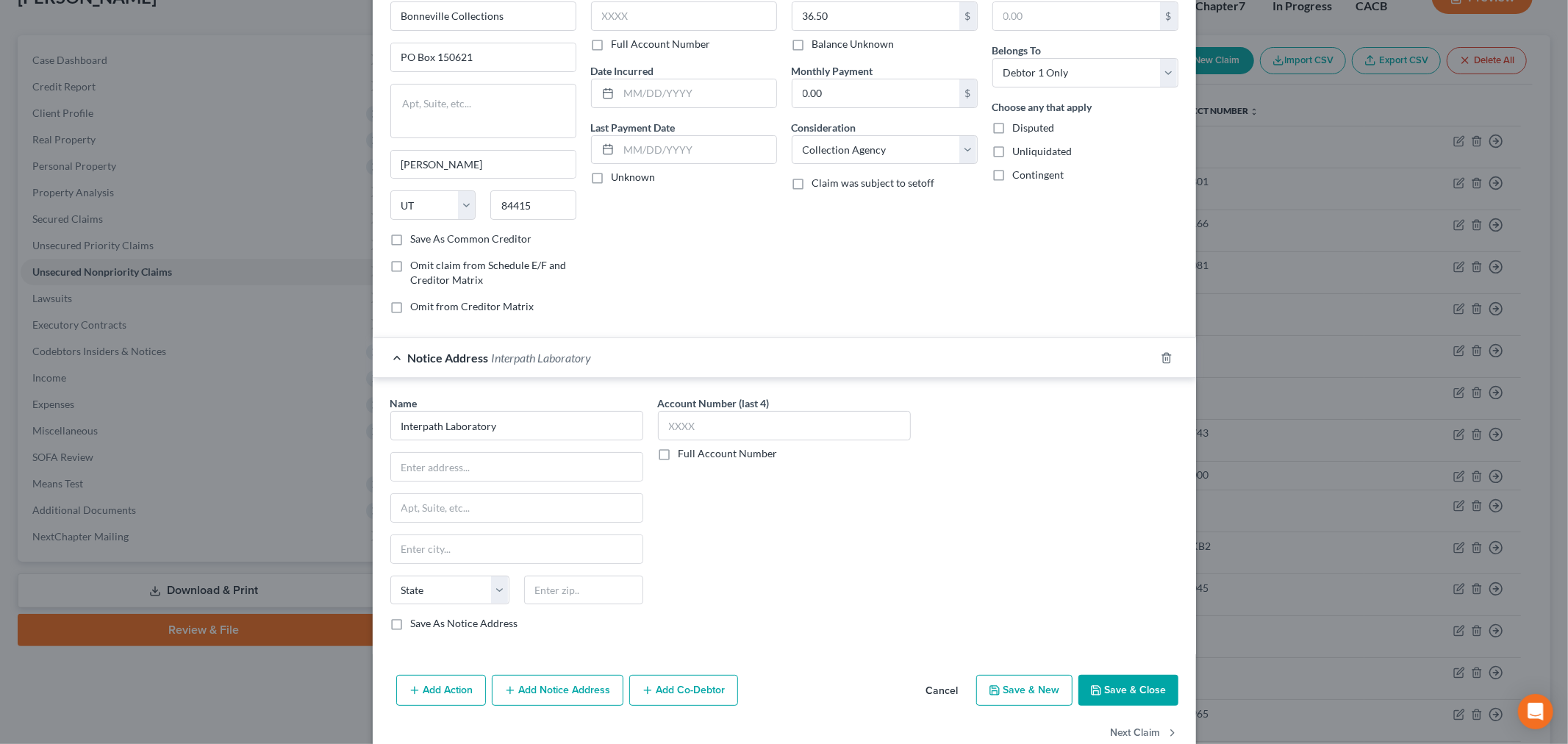
click at [471, 483] on div "Name * Interpath Laboratory State [US_STATE] AK AR AZ CA CO CT DE [GEOGRAPHIC_D…" at bounding box center [516, 513] width 253 height 236
click at [471, 475] on input "text" at bounding box center [517, 466] width 252 height 28
type input "[STREET_ADDRESS][PERSON_NAME]"
type input "83301"
type input "[GEOGRAPHIC_DATA]"
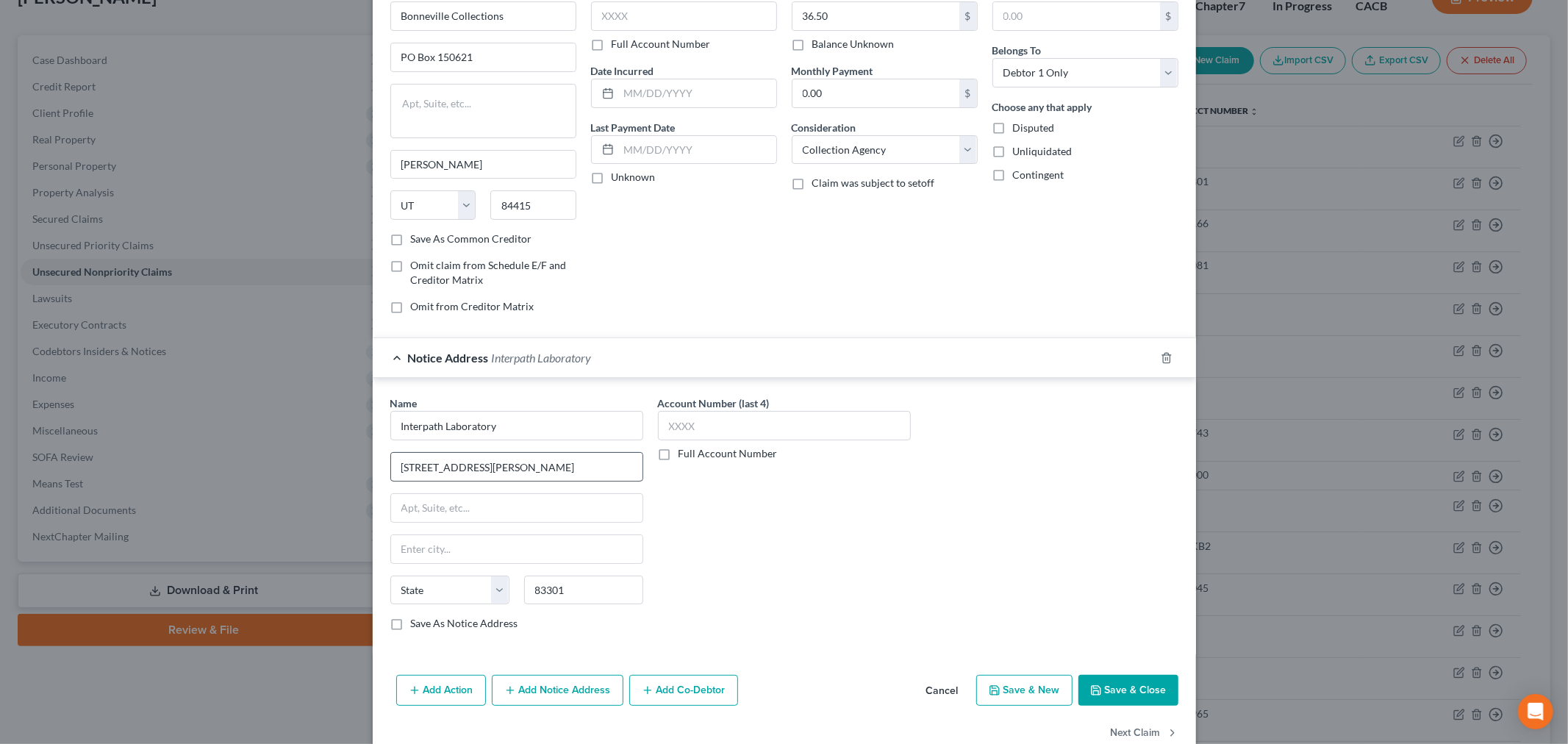
select select "13"
click at [799, 539] on div "Account Number (last 4) Full Account Number" at bounding box center [784, 519] width 268 height 247
click at [1092, 694] on icon "button" at bounding box center [1096, 690] width 8 height 8
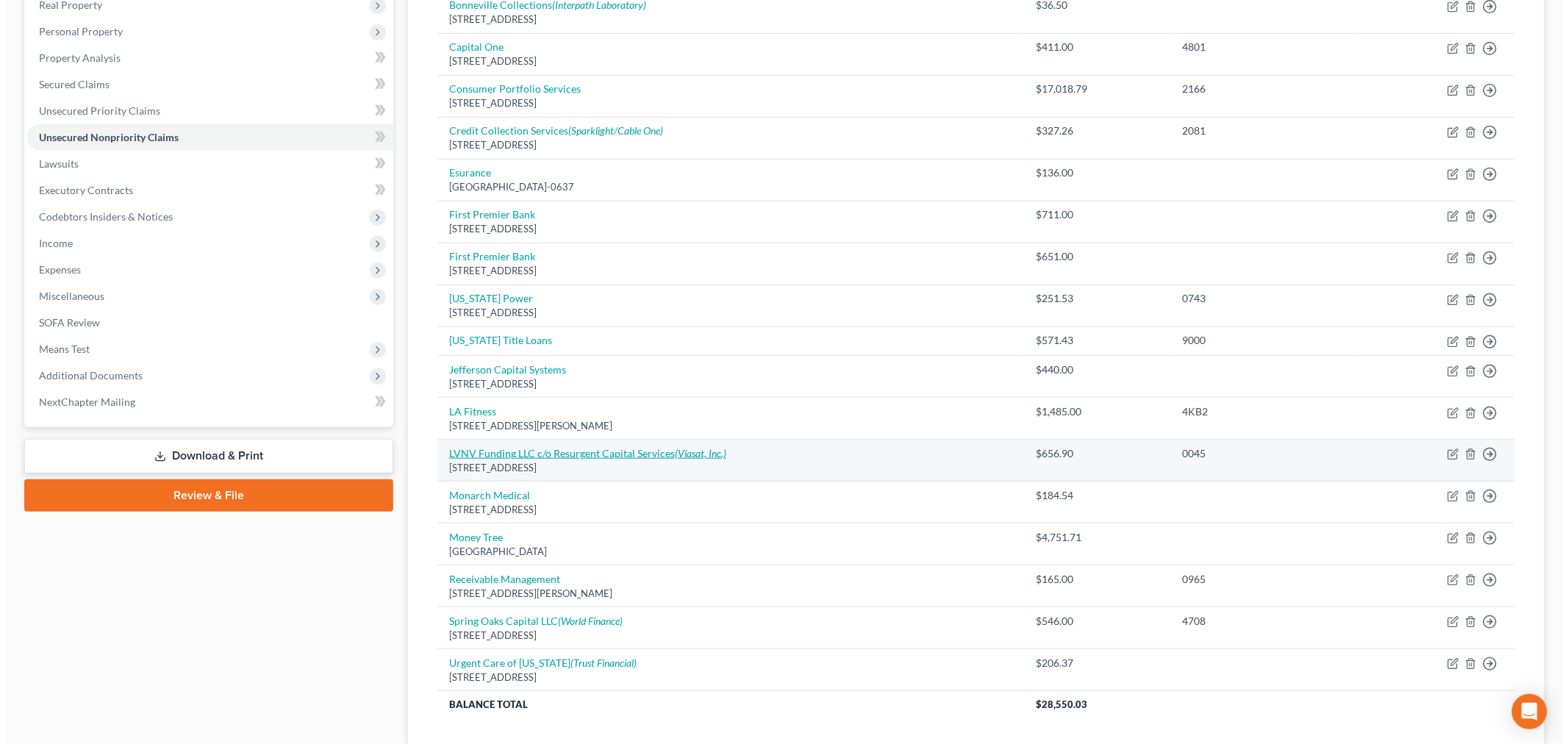
scroll to position [265, 0]
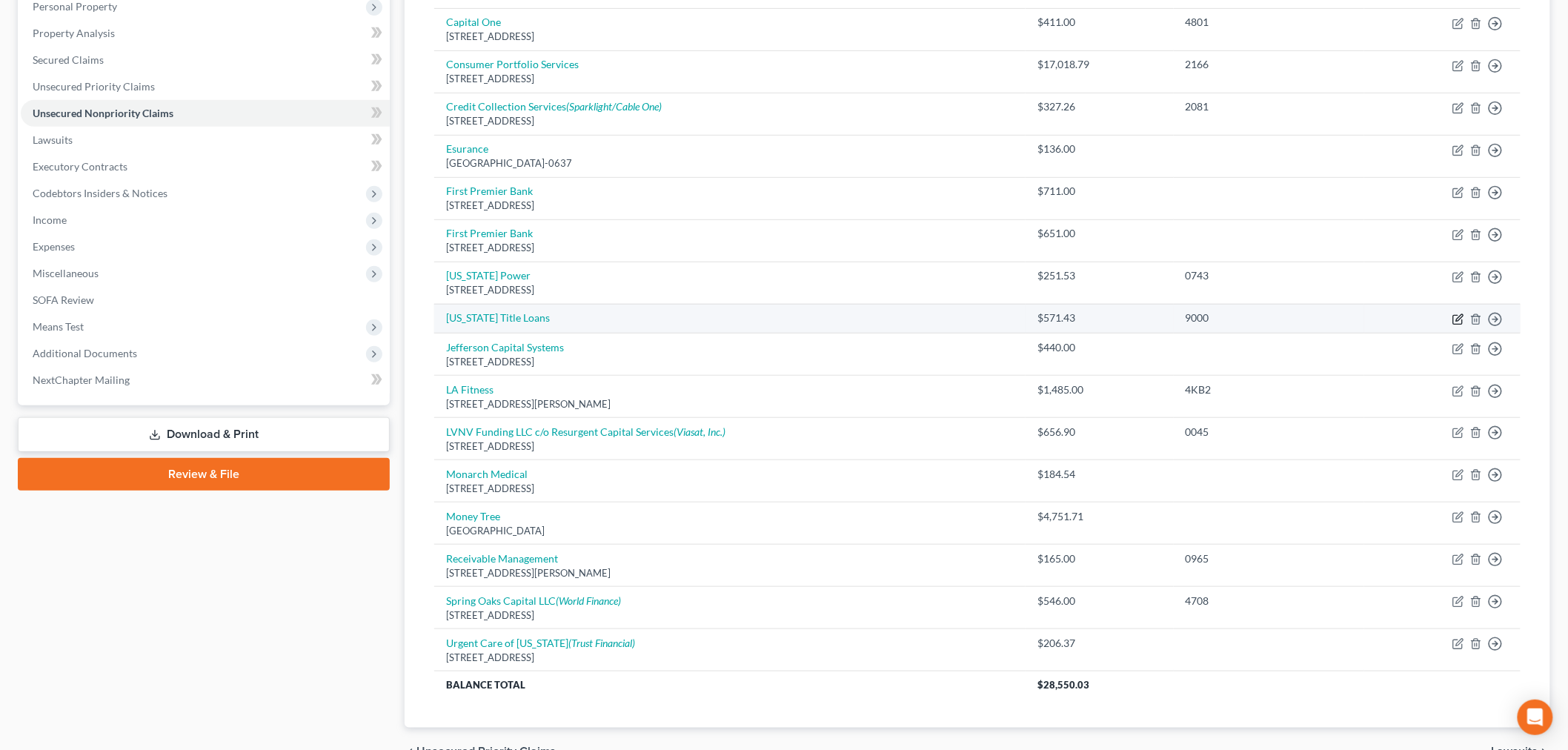
click at [1456, 316] on icon "button" at bounding box center [1458, 319] width 12 height 12
select select "10"
select select "0"
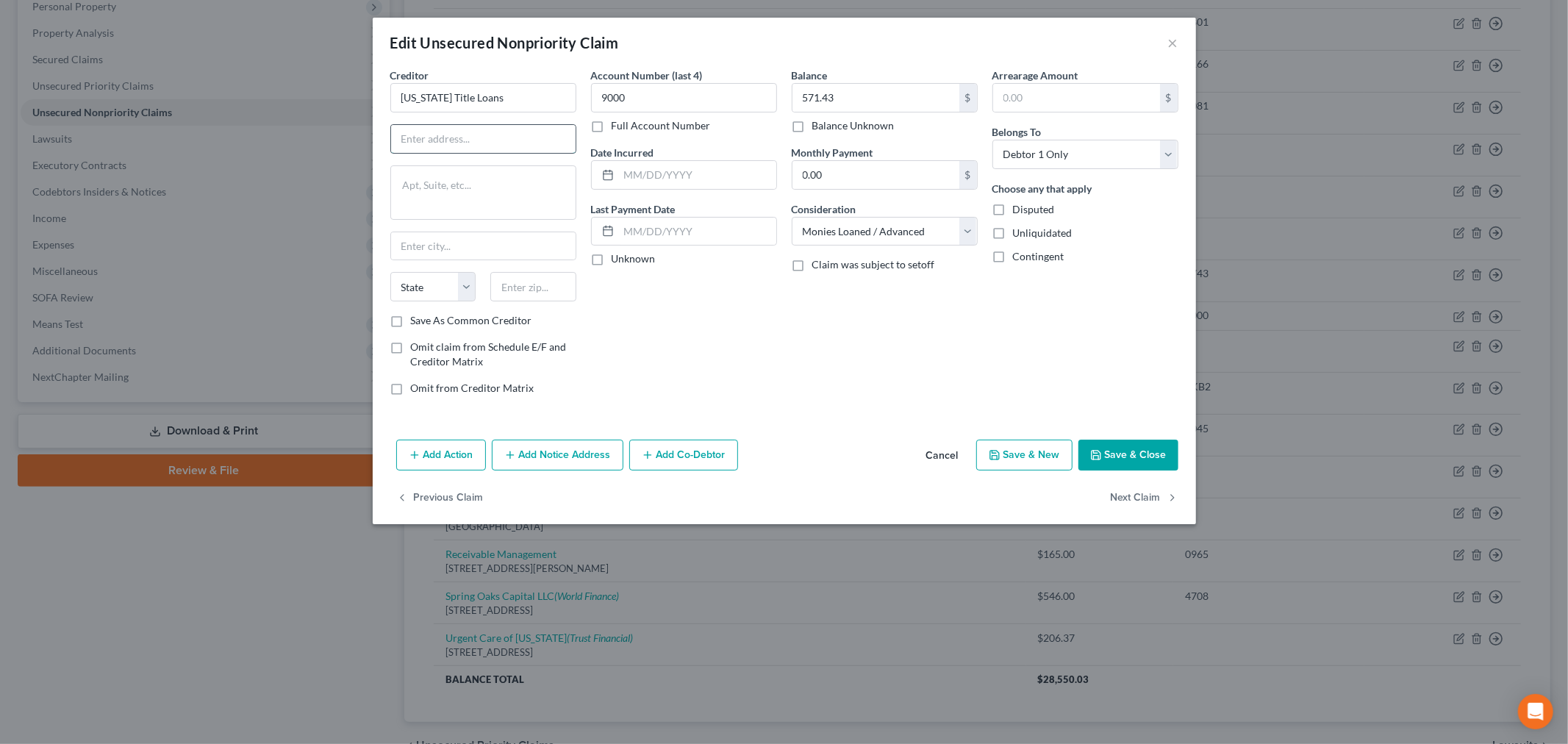
click at [459, 134] on input "text" at bounding box center [483, 138] width 184 height 28
type input "[STREET_ADDRESS]"
type input "83301"
click at [606, 300] on div "Account Number (last 4) 9000 Full Account Number Date Incurred Last Payment Dat…" at bounding box center [684, 237] width 201 height 339
type input "[GEOGRAPHIC_DATA]"
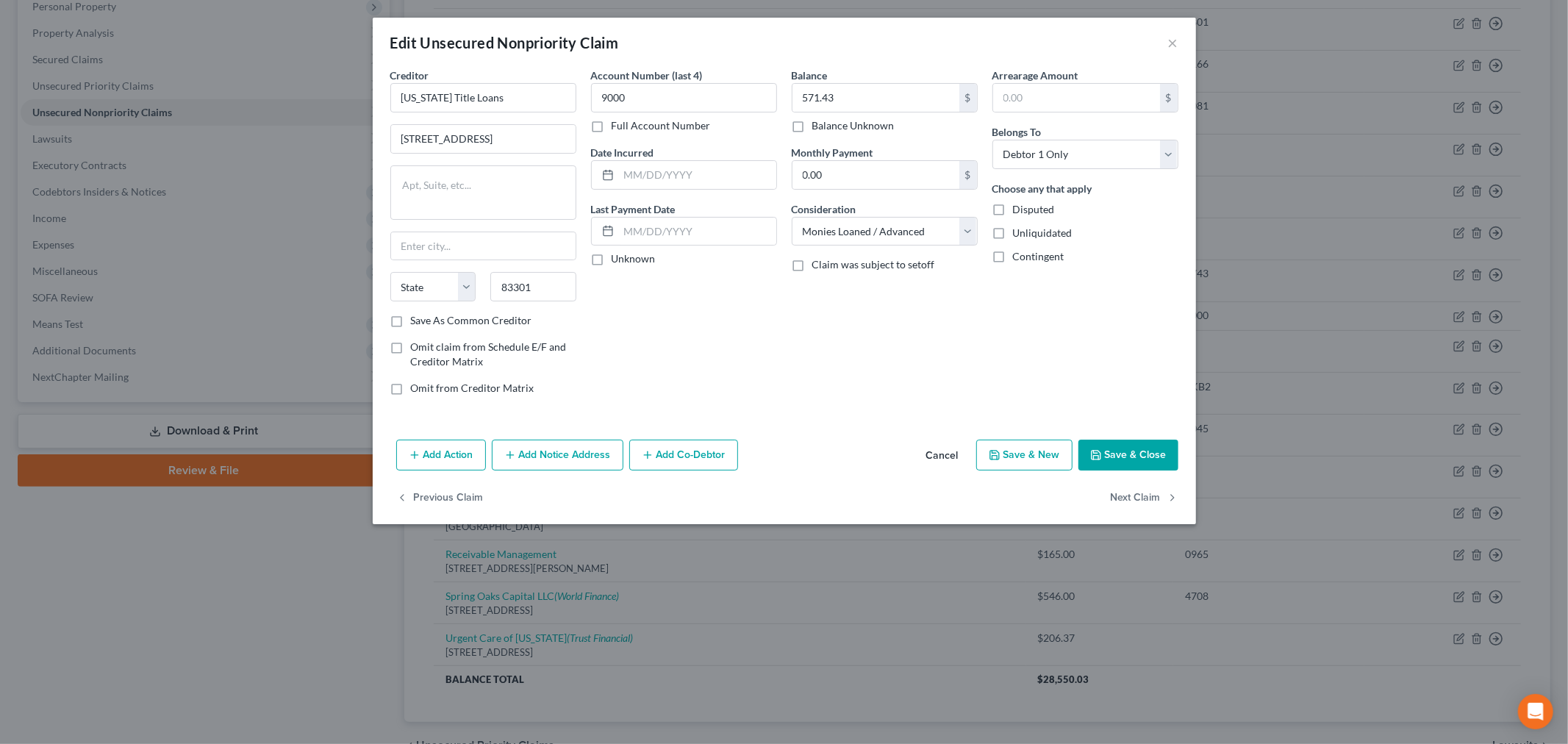
select select "13"
click at [525, 451] on button "Add Notice Address" at bounding box center [558, 454] width 132 height 31
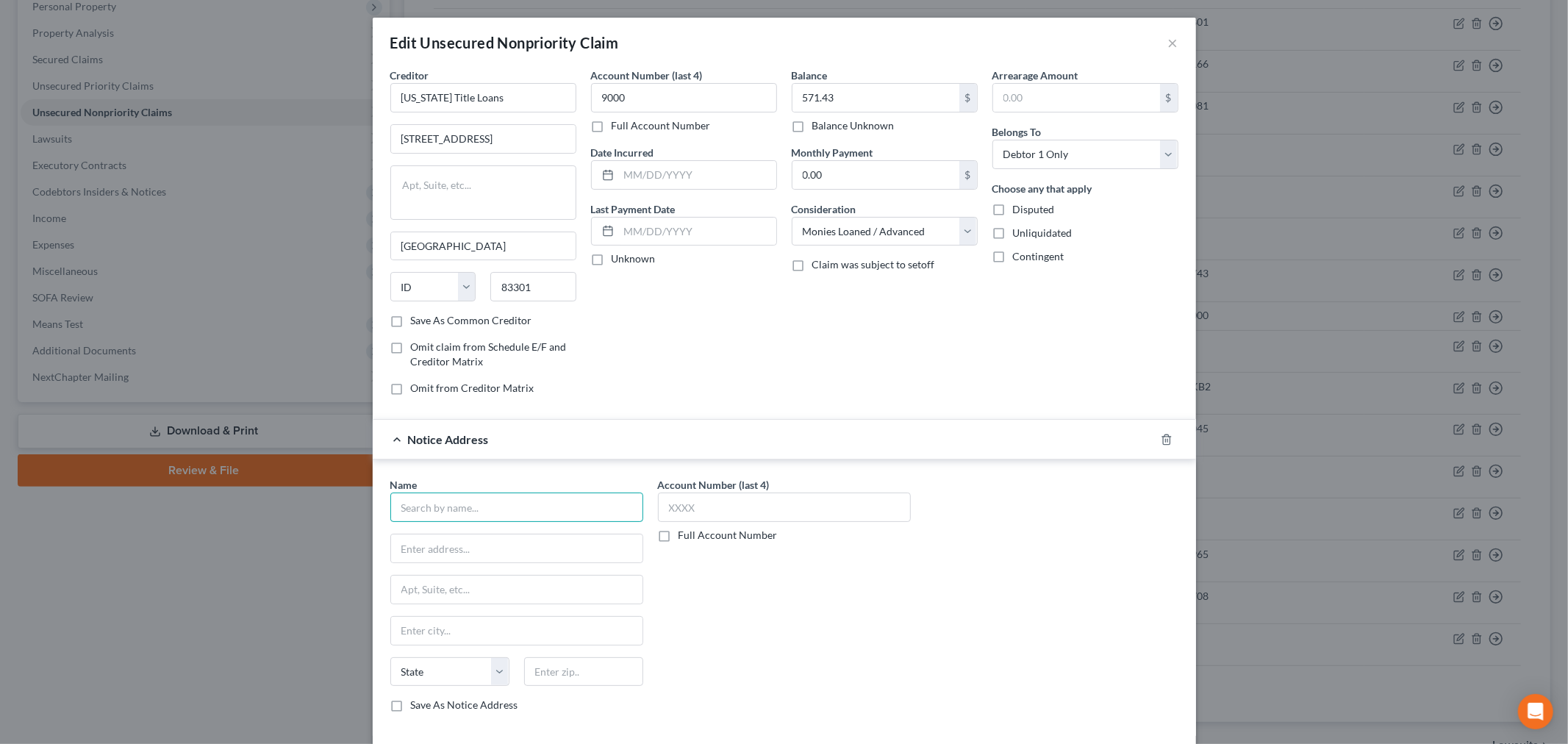
click at [469, 496] on input "text" at bounding box center [516, 507] width 253 height 30
type input "[US_STATE] Title Loans"
type input "8601"
drag, startPoint x: 397, startPoint y: 508, endPoint x: 417, endPoint y: 506, distance: 20.1
click at [397, 508] on input "[US_STATE] Title Loans" at bounding box center [516, 507] width 253 height 30
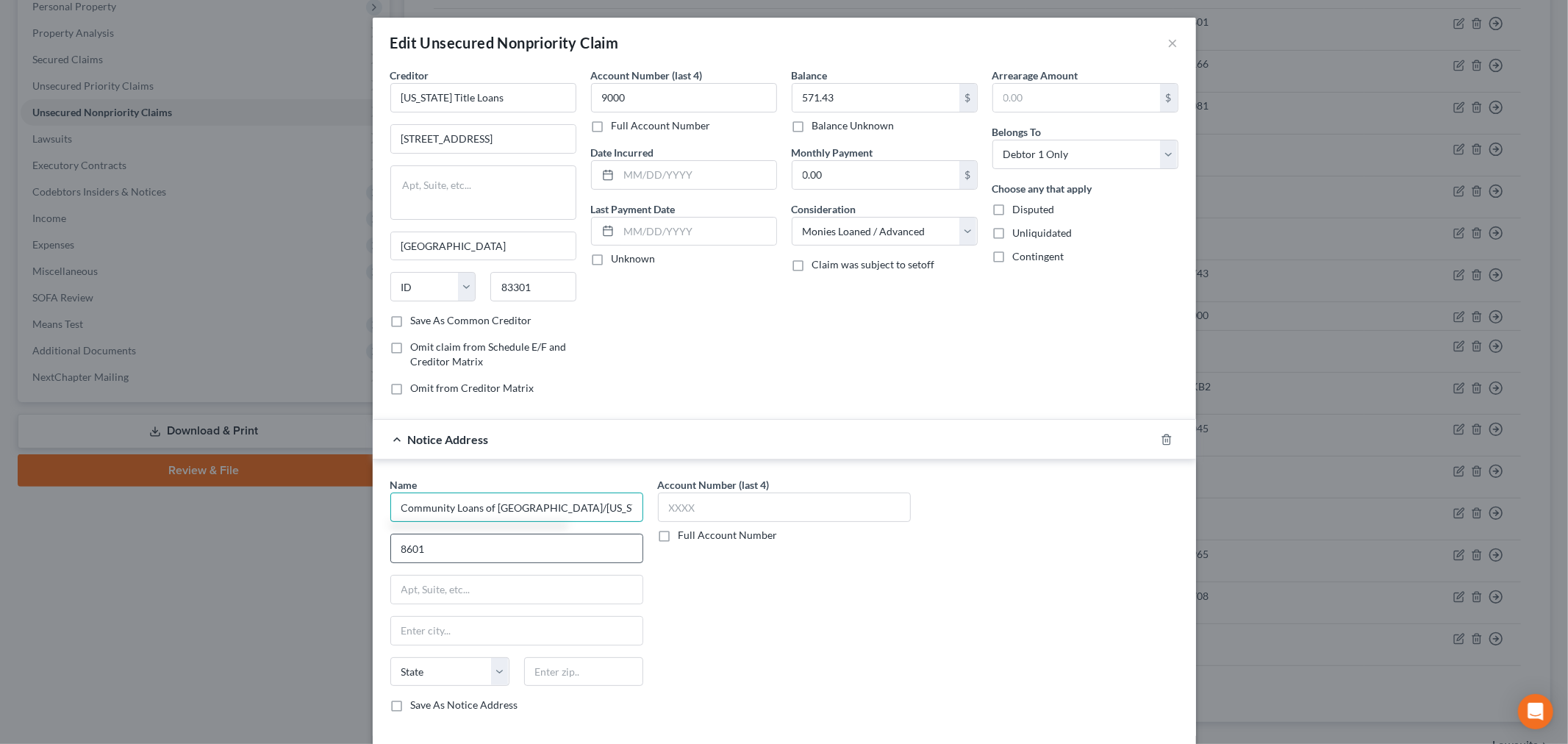
type input "Community Loans of [GEOGRAPHIC_DATA]/[US_STATE] Title Loans"
click at [435, 552] on input "8601" at bounding box center [517, 548] width 252 height 28
type input "[STREET_ADDRESS]"
type input "30350"
type input "[GEOGRAPHIC_DATA]"
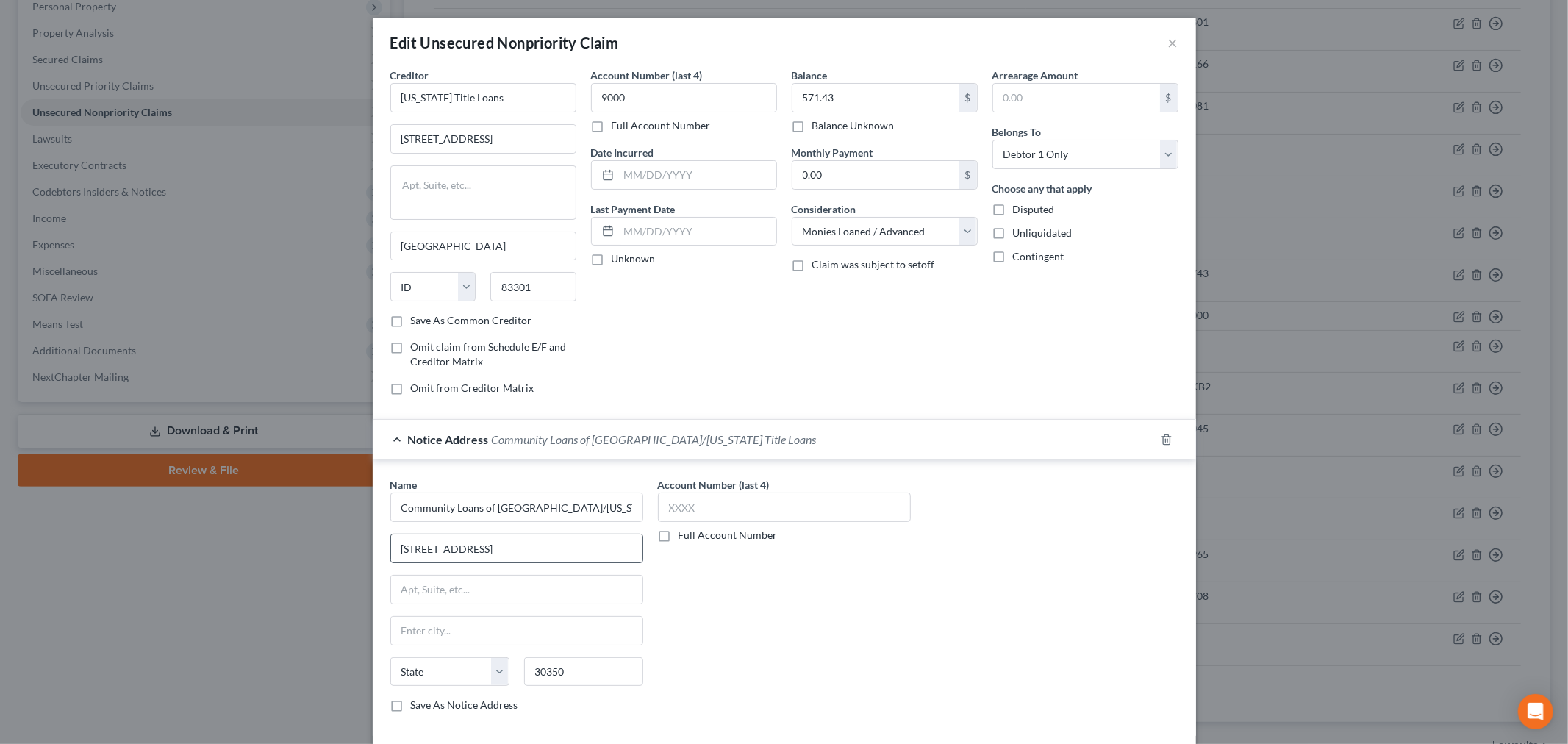
select select "10"
click at [789, 601] on div "Account Number (last 4) Full Account Number" at bounding box center [784, 600] width 268 height 247
click at [437, 627] on input "[GEOGRAPHIC_DATA]" at bounding box center [517, 630] width 252 height 28
type input "A"
type input "[PERSON_NAME][GEOGRAPHIC_DATA]"
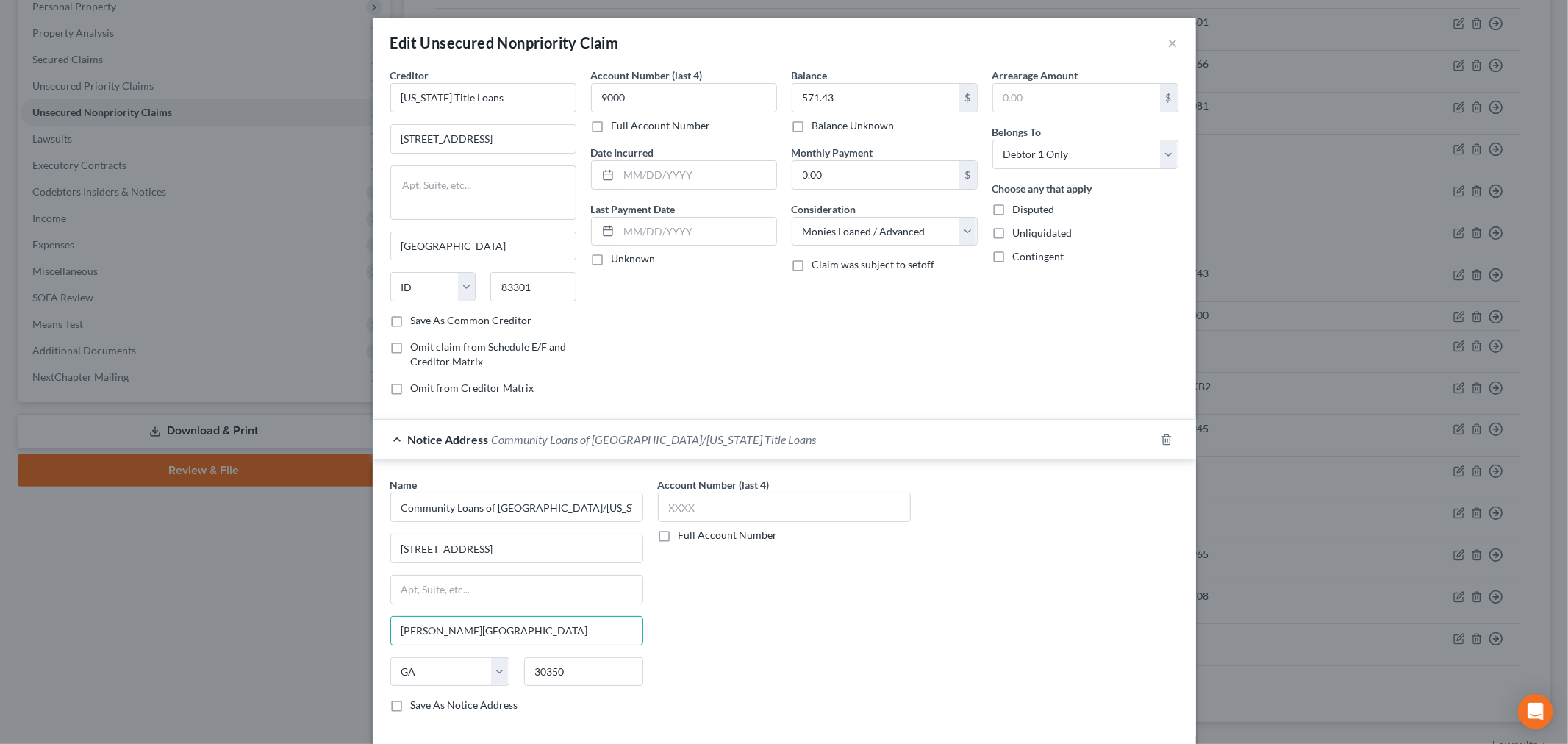
click at [751, 604] on div "Account Number (last 4) Full Account Number" at bounding box center [784, 600] width 268 height 247
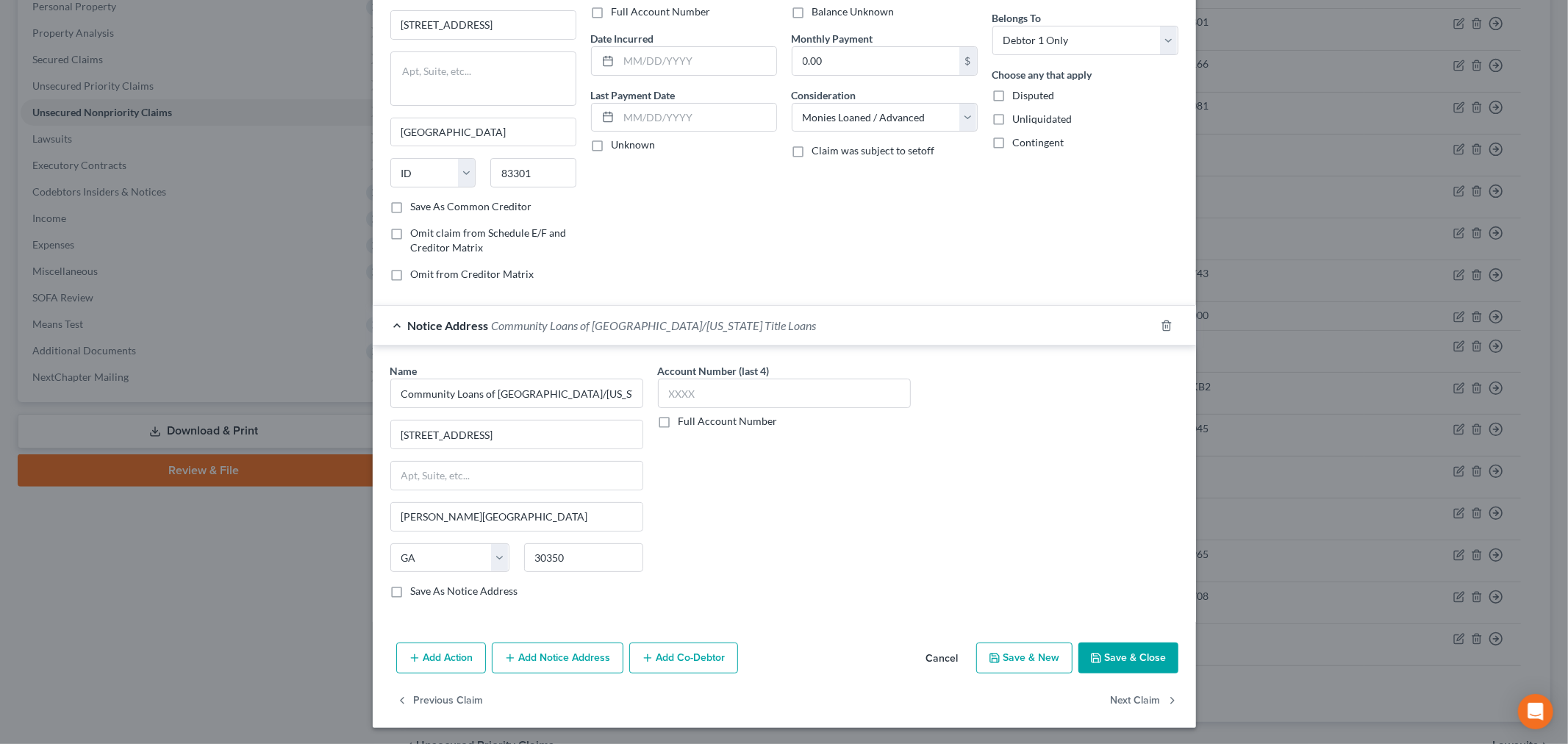
scroll to position [117, 0]
click at [1100, 650] on button "Save & Close" at bounding box center [1129, 656] width 100 height 31
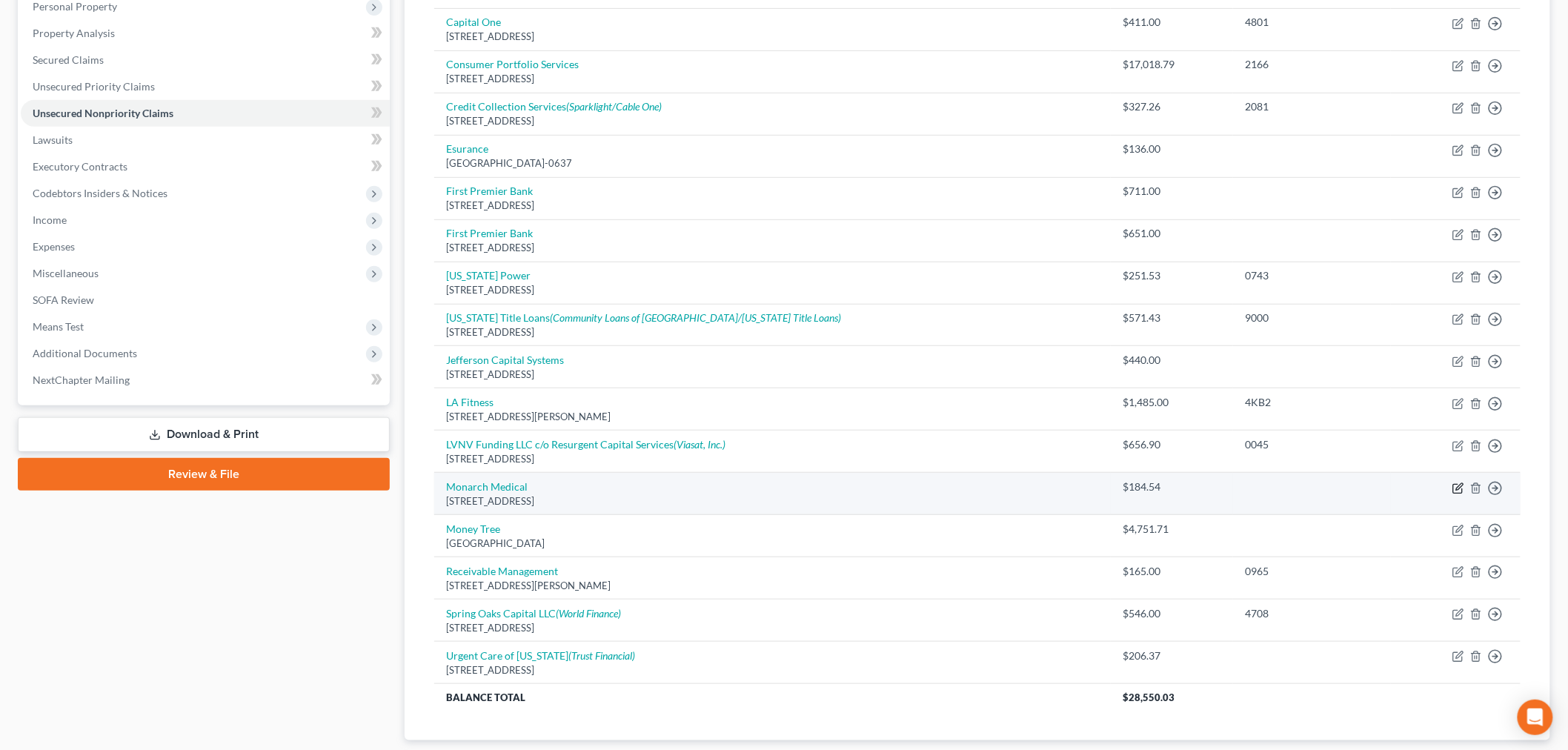
click at [1456, 487] on icon "button" at bounding box center [1458, 489] width 12 height 12
select select "4"
select select "9"
select select "0"
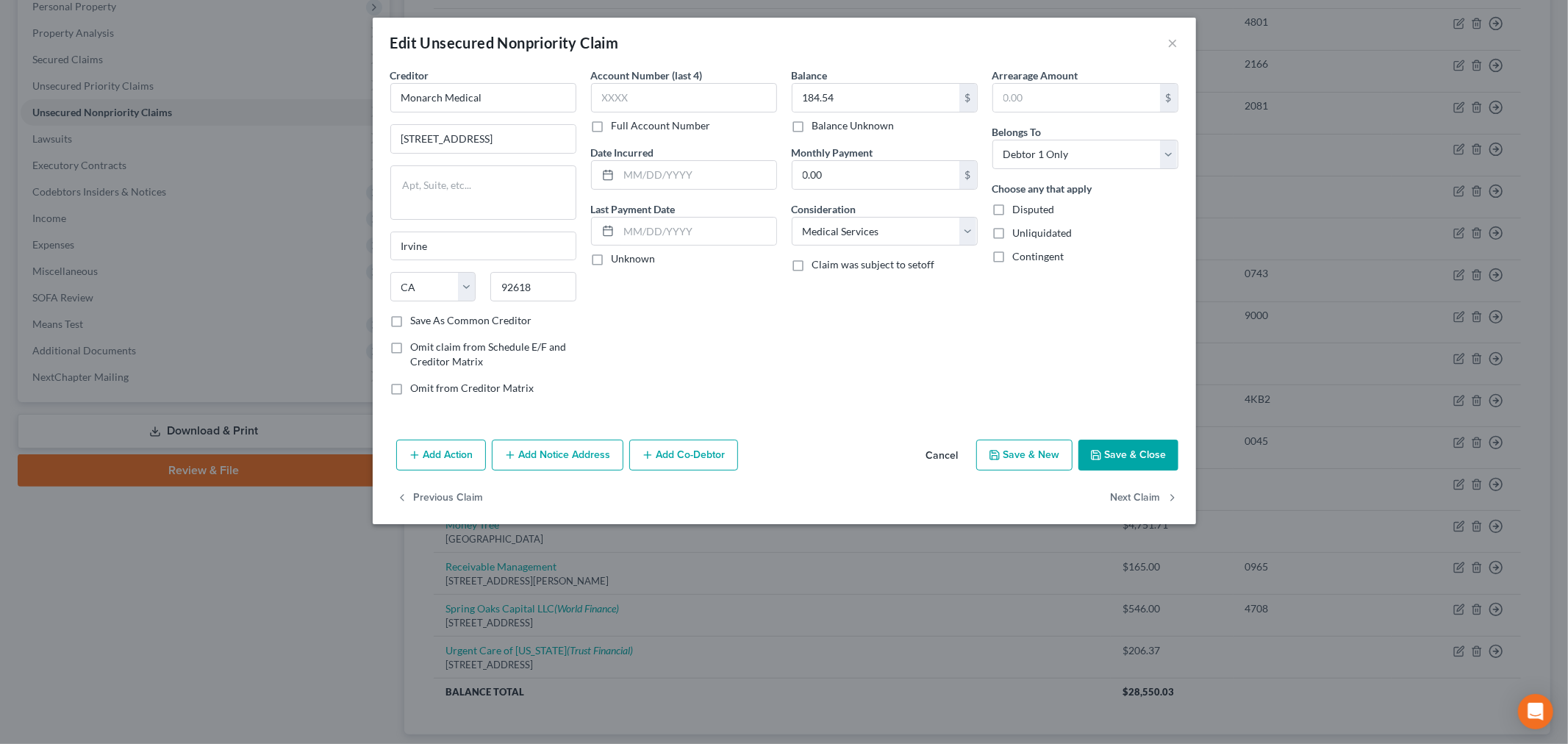
click at [560, 457] on button "Add Notice Address" at bounding box center [558, 454] width 132 height 31
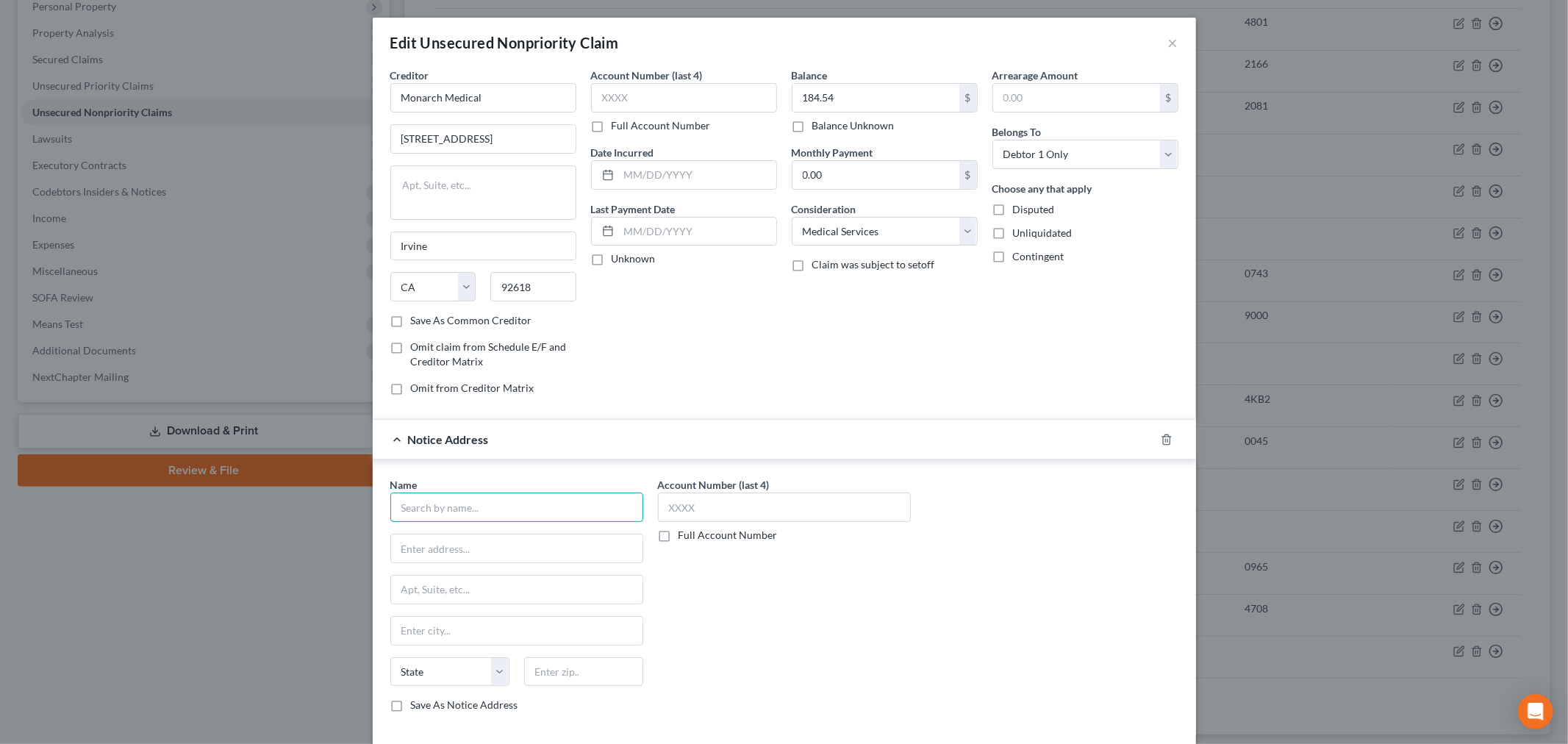
click at [472, 518] on input "text" at bounding box center [516, 507] width 253 height 30
type input "Trust Financial"
type input "PO Box 1825"
type input "83403"
type input "[US_STATE][GEOGRAPHIC_DATA]"
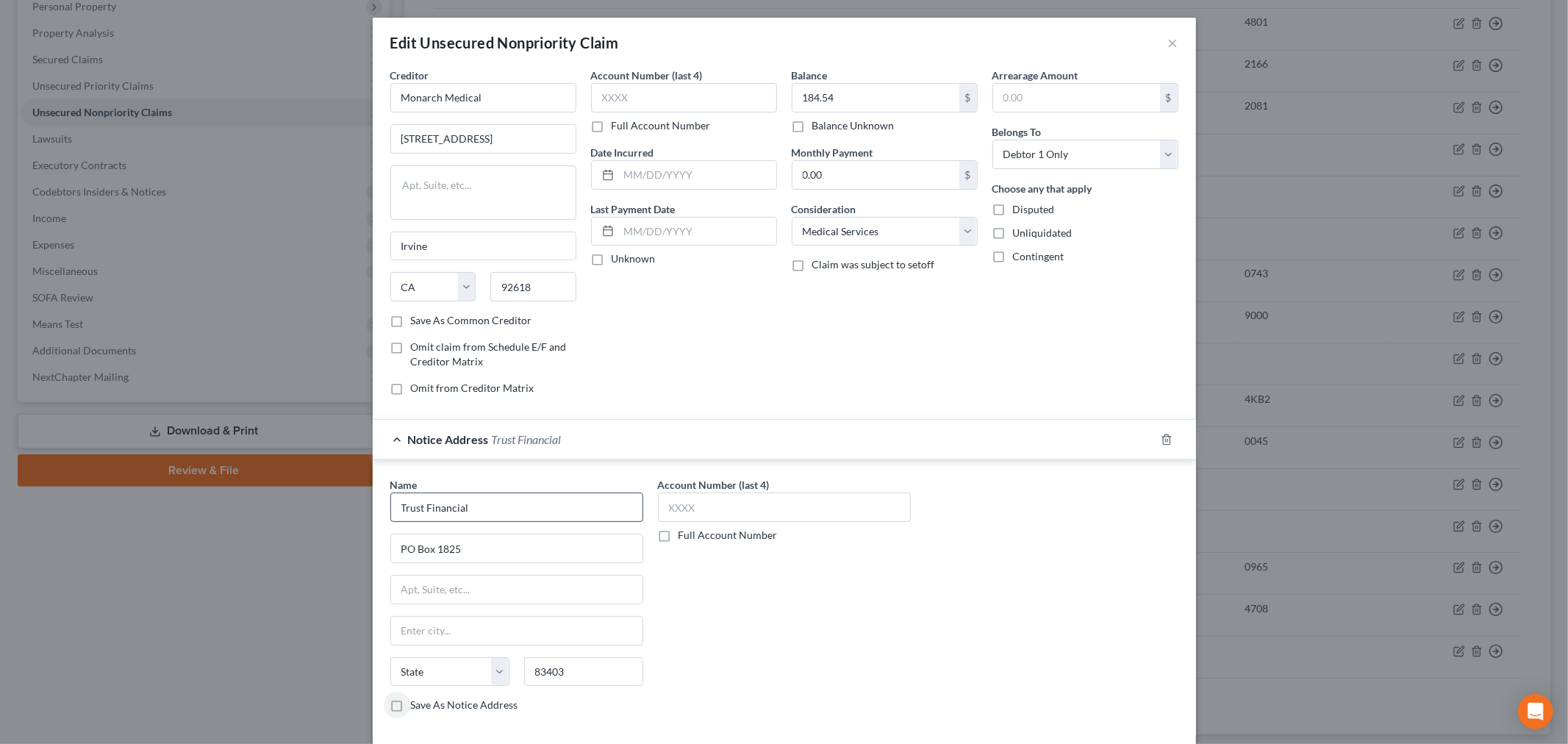
select select "13"
click at [806, 612] on div "Account Number (last 4) Full Account Number" at bounding box center [784, 600] width 268 height 247
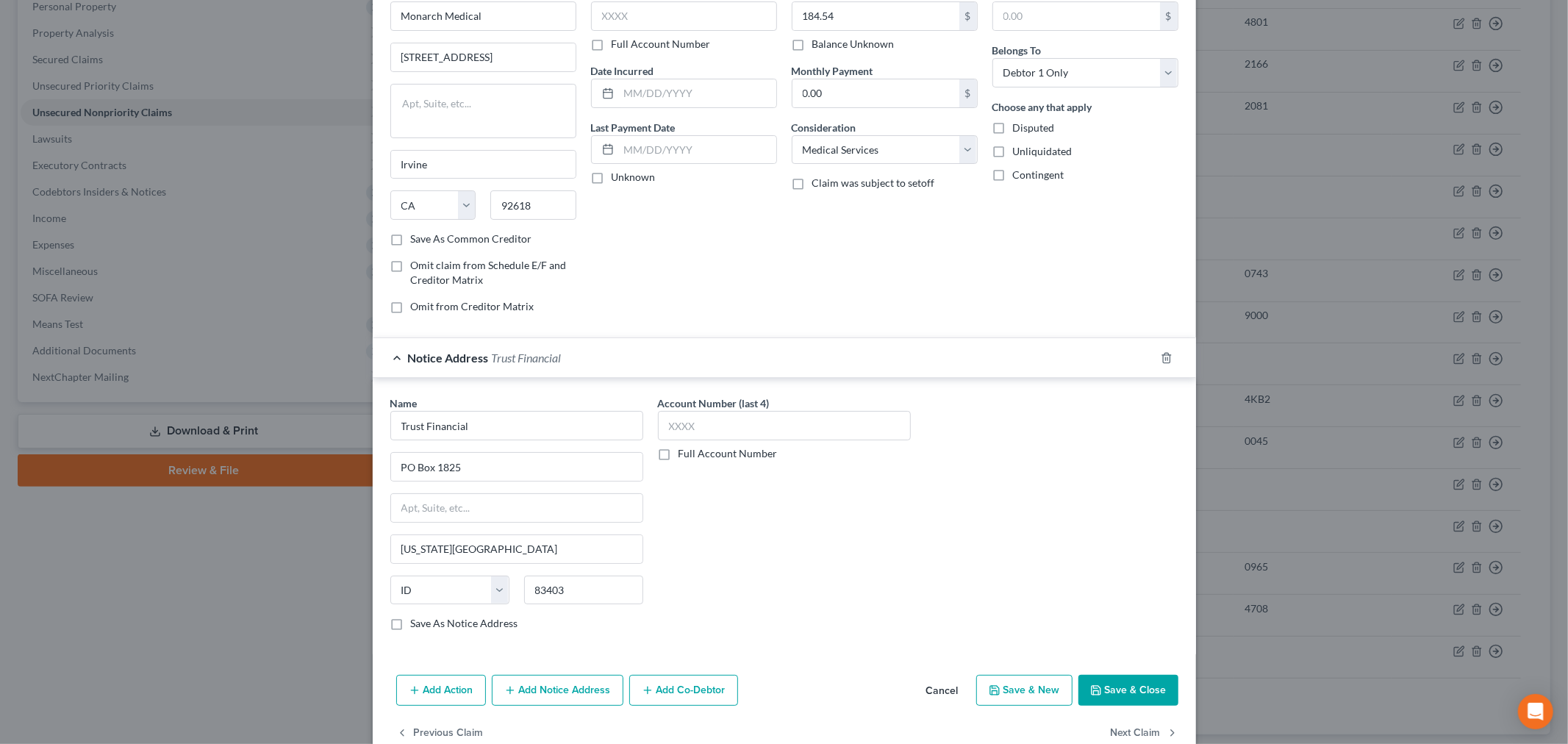
click at [1108, 697] on button "Save & Close" at bounding box center [1129, 690] width 100 height 31
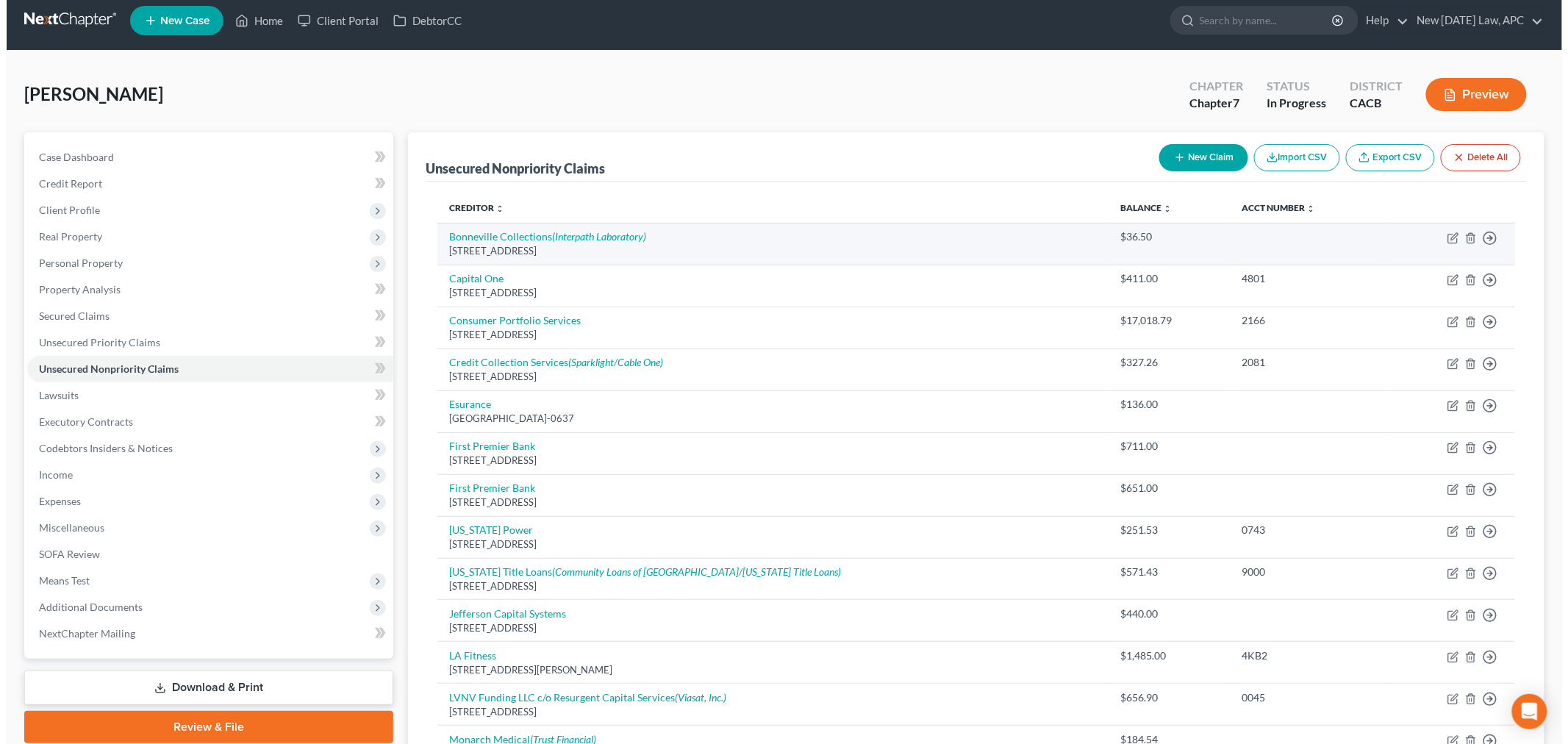
scroll to position [0, 0]
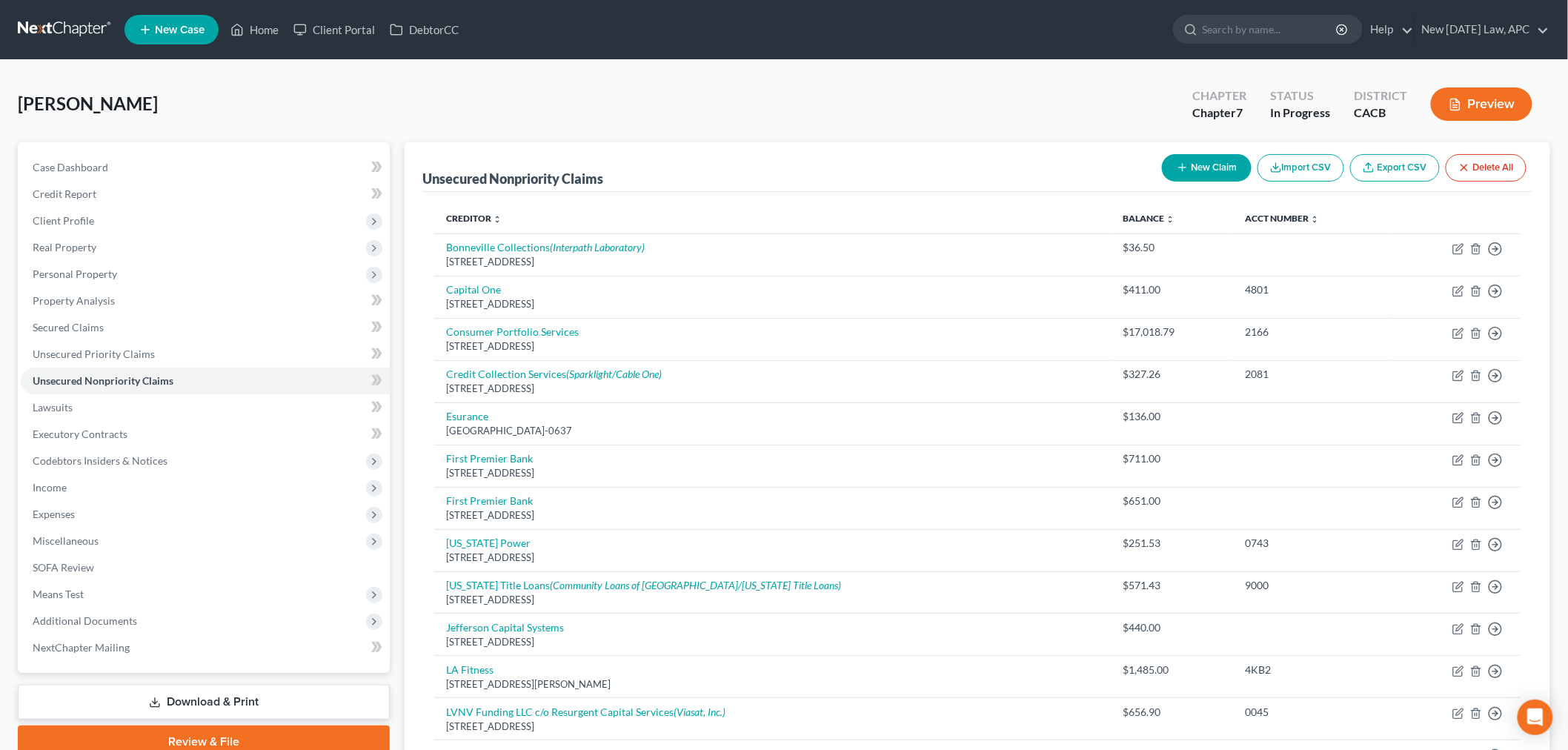
click at [1226, 169] on button "New Claim" at bounding box center [1206, 168] width 89 height 27
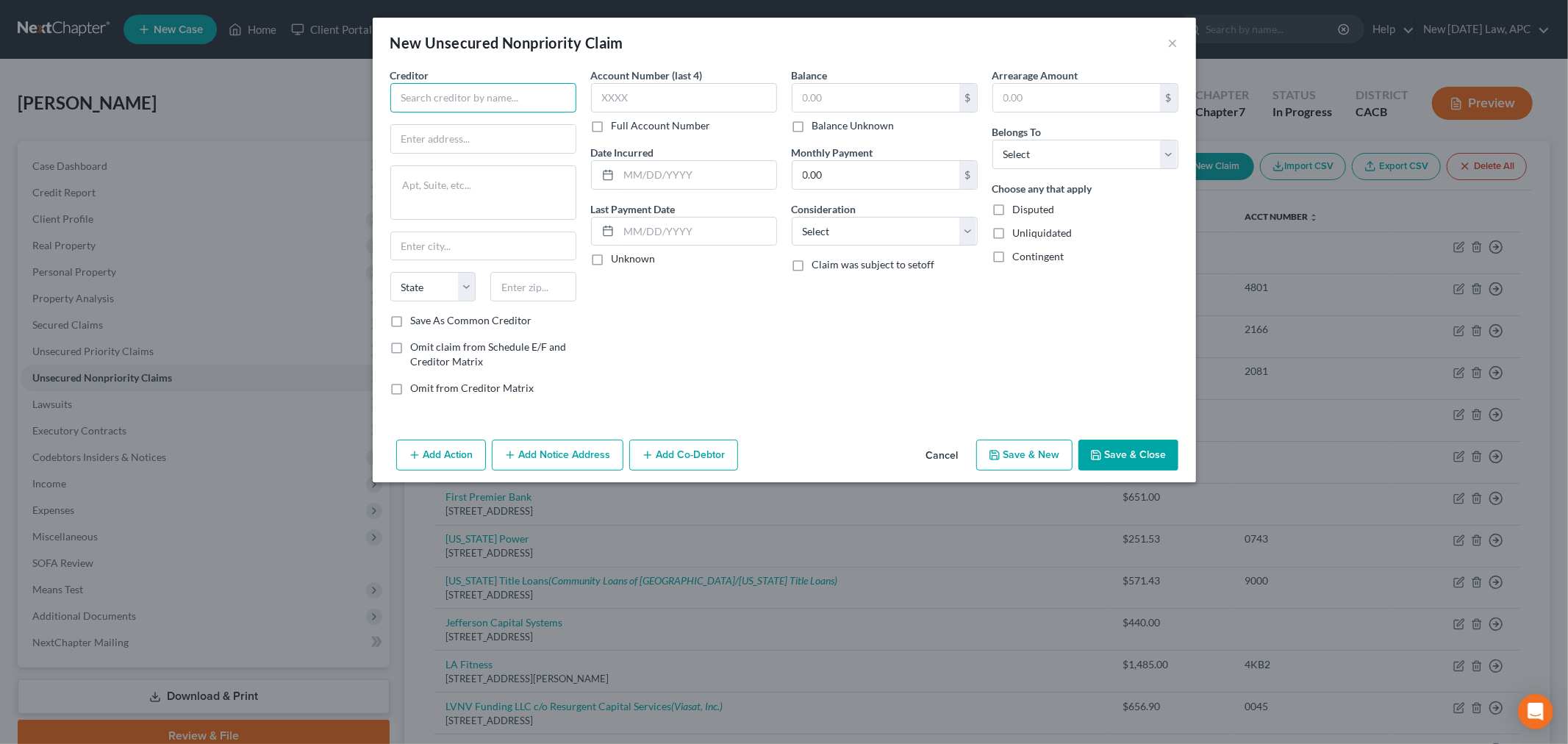
click at [505, 108] on input "text" at bounding box center [483, 97] width 186 height 30
click at [809, 97] on input "text" at bounding box center [876, 97] width 167 height 28
type input "189.00"
click at [1137, 160] on select "Select Debtor 1 Only Debtor 2 Only Debtor 1 And Debtor 2 Only At Least One Of T…" at bounding box center [1086, 154] width 186 height 30
select select "0"
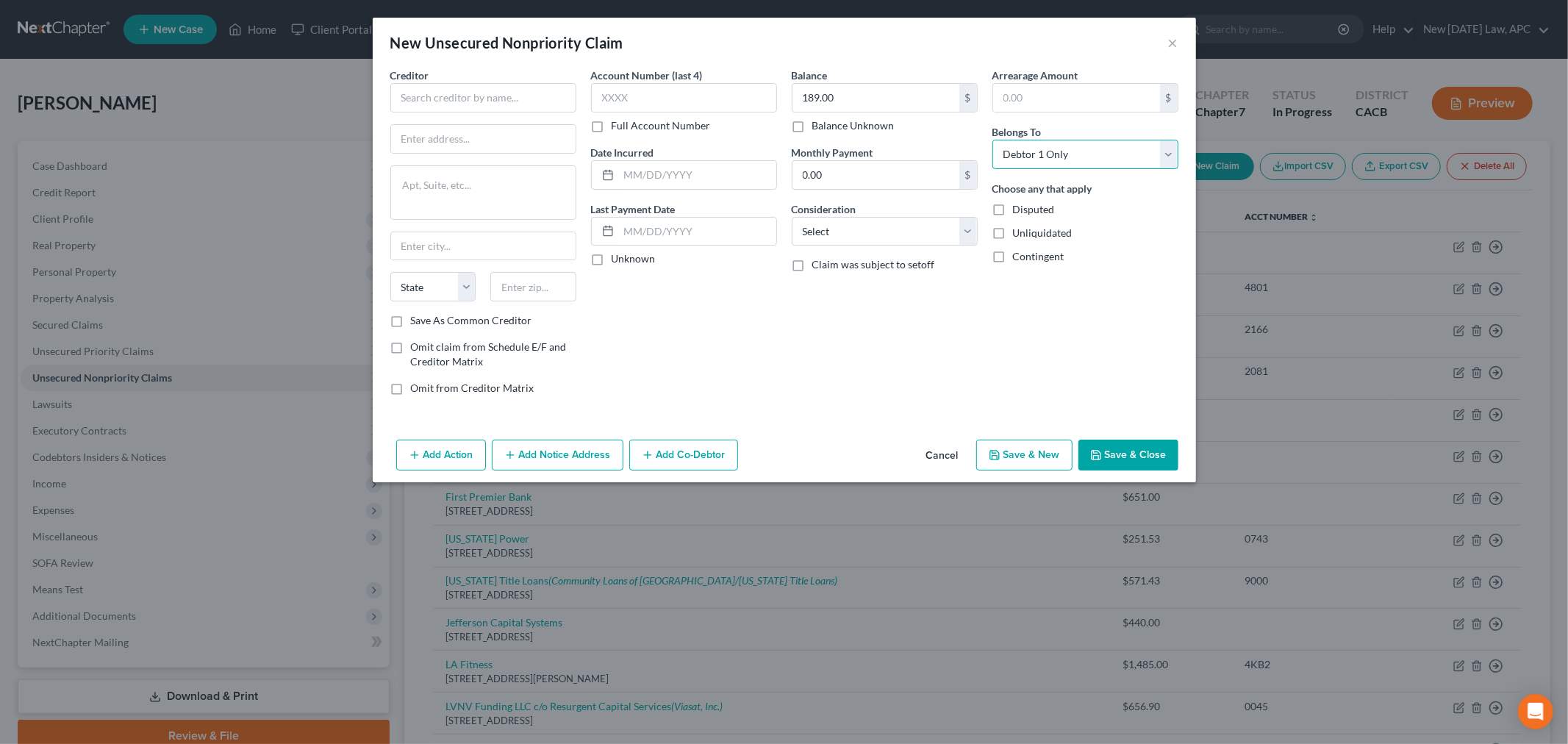
click at [993, 139] on select "Select Debtor 1 Only Debtor 2 Only Debtor 1 And Debtor 2 Only At Least One Of T…" at bounding box center [1086, 154] width 186 height 30
click at [891, 238] on select "Select Cable / Satellite Services Collection Agency Credit Card Debt Debt Couns…" at bounding box center [885, 231] width 186 height 30
select select "2"
click at [792, 217] on select "Select Cable / Satellite Services Collection Agency Credit Card Debt Debt Couns…" at bounding box center [885, 231] width 186 height 30
click at [505, 81] on div "Creditor *" at bounding box center [483, 90] width 186 height 45
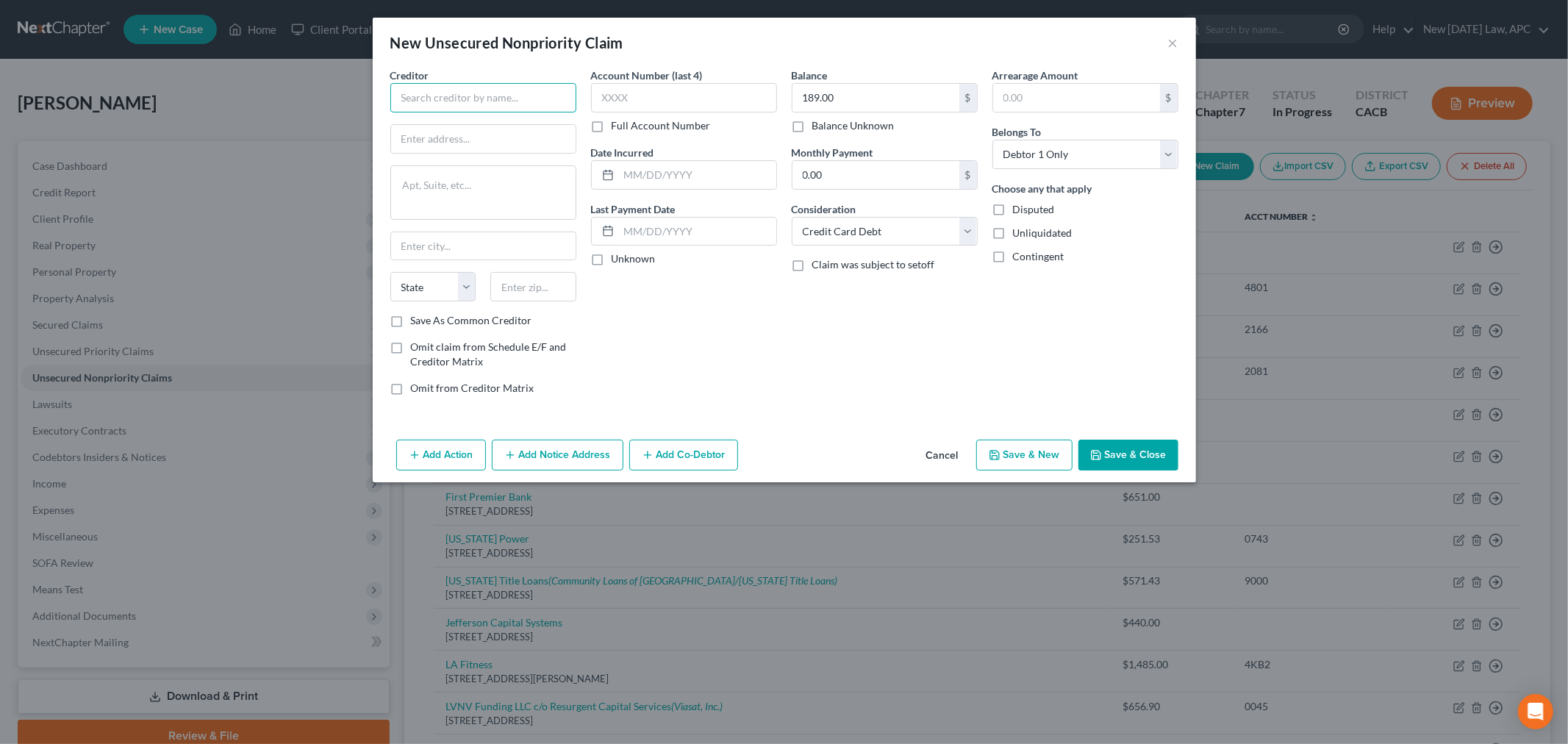
click at [496, 94] on input "text" at bounding box center [483, 97] width 186 height 30
type input "Total Visa"
click at [663, 118] on label "Full Account Number" at bounding box center [661, 125] width 99 height 14
click at [627, 118] on input "Full Account Number" at bounding box center [622, 122] width 9 height 9
click at [660, 111] on input "text" at bounding box center [684, 97] width 186 height 30
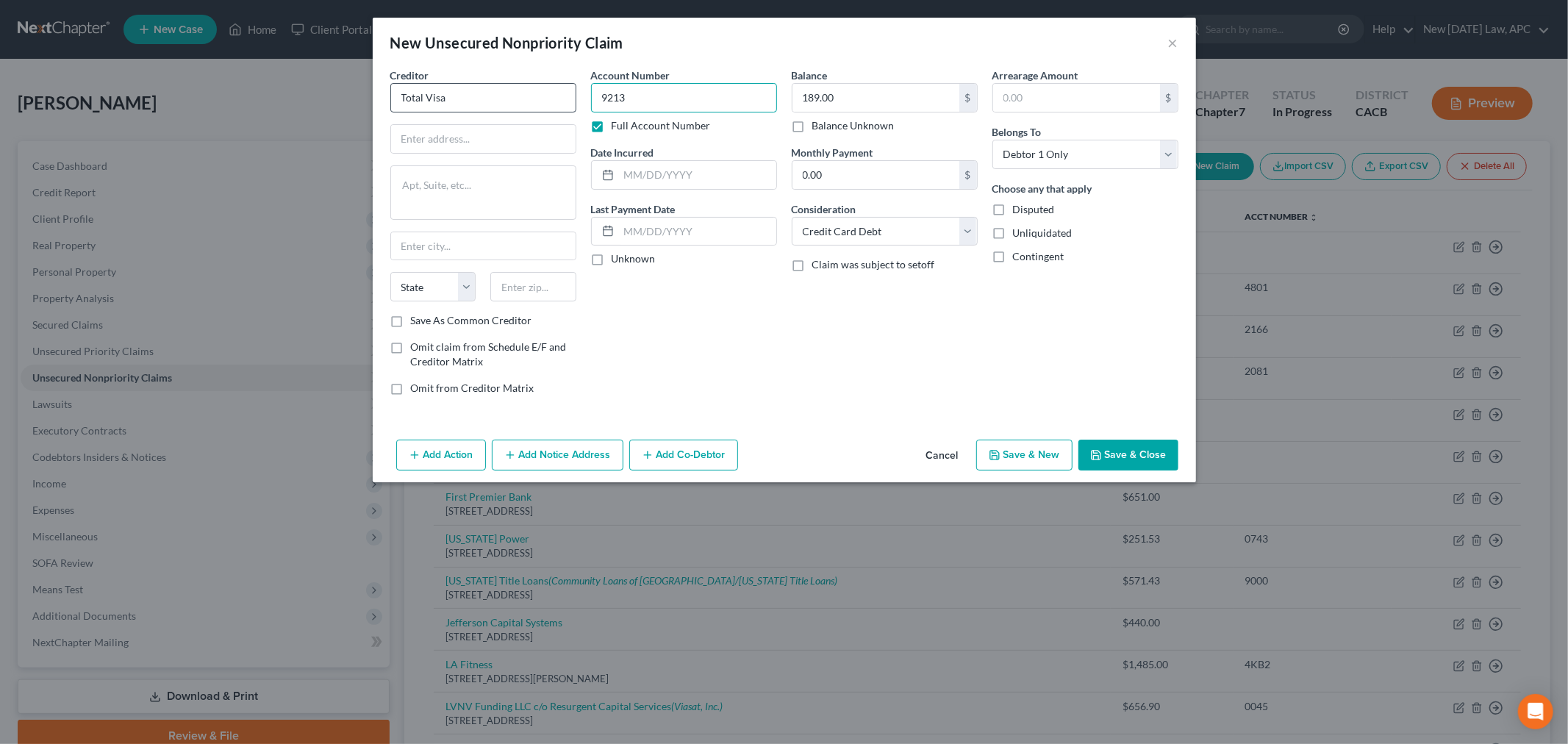
type input "9213"
click at [482, 104] on input "Total Visa" at bounding box center [483, 97] width 186 height 30
click at [525, 451] on button "Add Notice Address" at bounding box center [558, 454] width 132 height 31
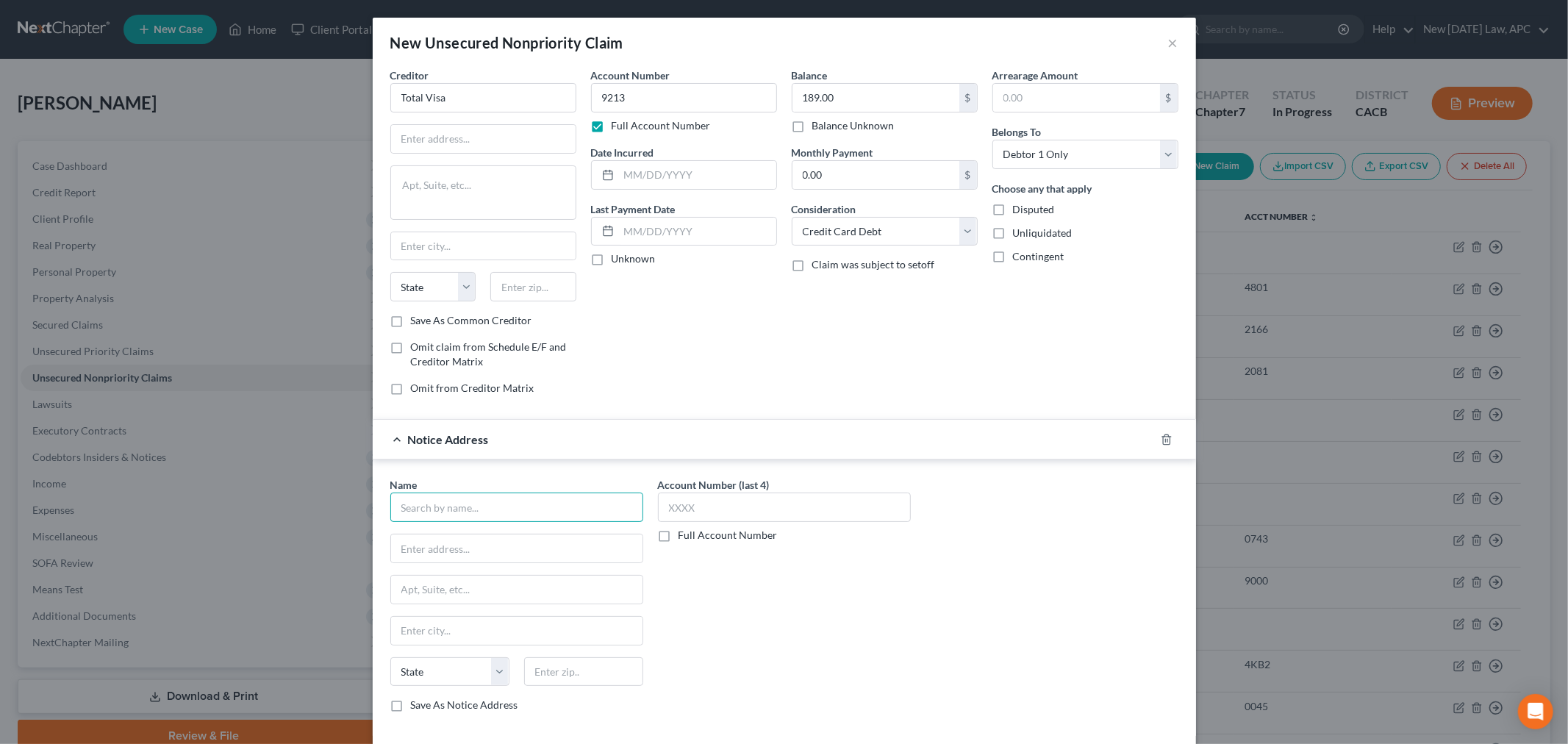
click at [430, 502] on input "text" at bounding box center [516, 507] width 253 height 30
type input "R"
click at [491, 94] on input "Total Visa" at bounding box center [483, 97] width 186 height 30
drag, startPoint x: 468, startPoint y: 97, endPoint x: 401, endPoint y: 97, distance: 67.0
click at [401, 97] on input "Total Visa" at bounding box center [483, 97] width 186 height 30
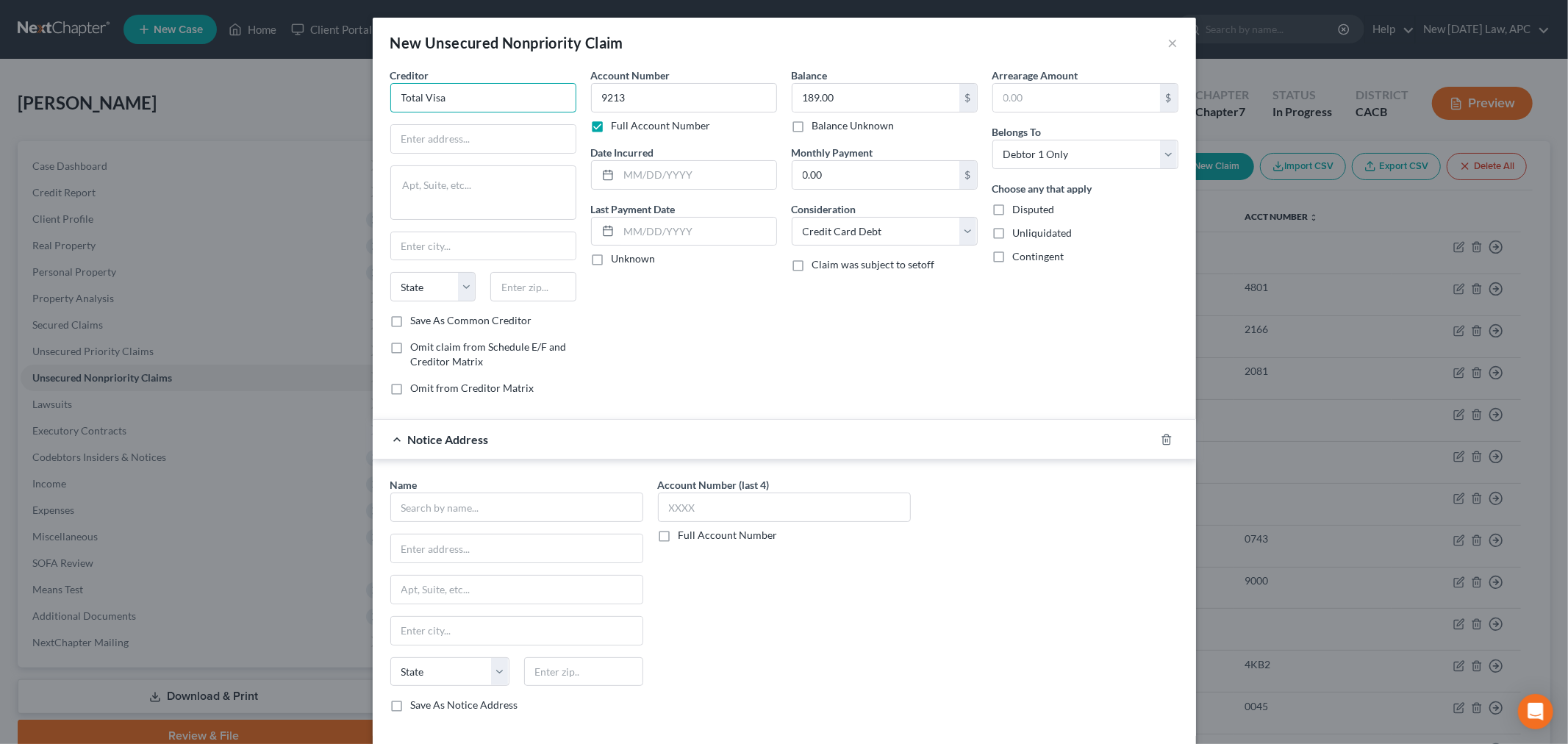
type input "T"
type input "Rocky Mountain Capital Management"
type input "PO Box 91510"
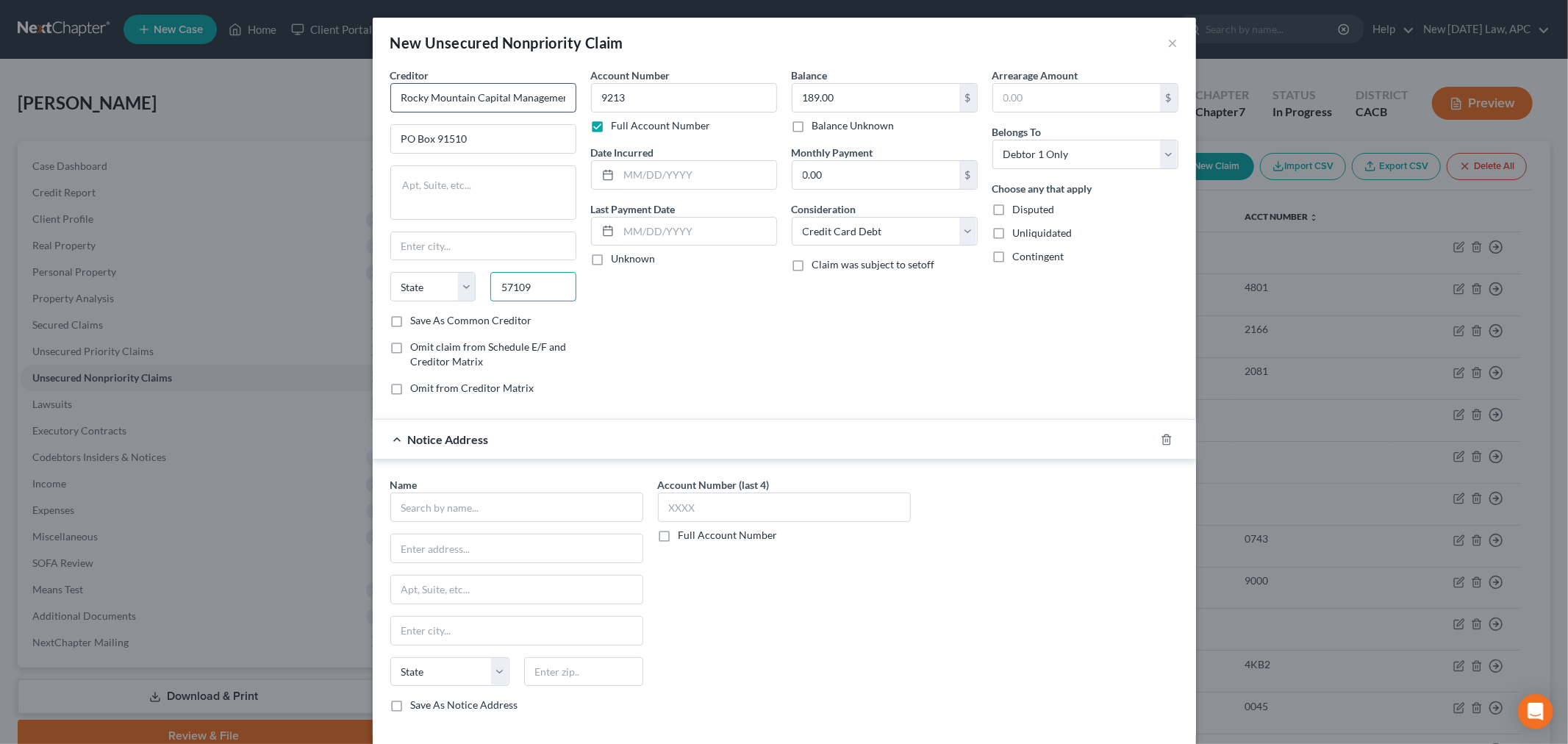
type input "57109"
type input "[GEOGRAPHIC_DATA]"
select select "43"
click at [684, 294] on div "Account Number 9213 Full Account Number Date Incurred Last Payment Date Unknown" at bounding box center [684, 237] width 201 height 339
click at [752, 342] on div "Account Number 9213 Full Account Number Date Incurred Last Payment Date Unknown" at bounding box center [684, 237] width 201 height 339
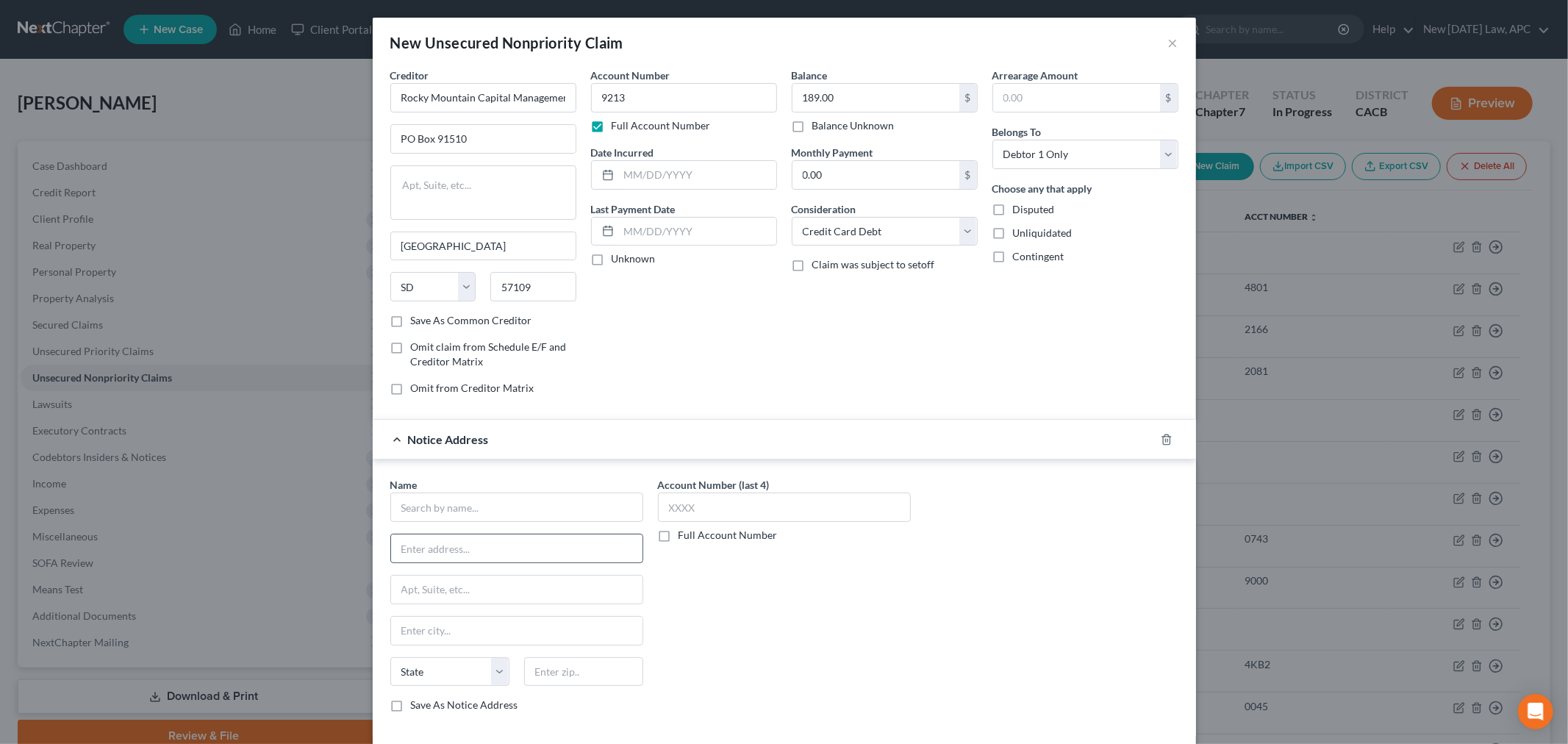
click at [439, 557] on input "text" at bounding box center [517, 548] width 252 height 28
paste input "85710"
type input "PO Box 85710"
click at [547, 674] on input "text" at bounding box center [584, 671] width 119 height 30
paste input "57118"
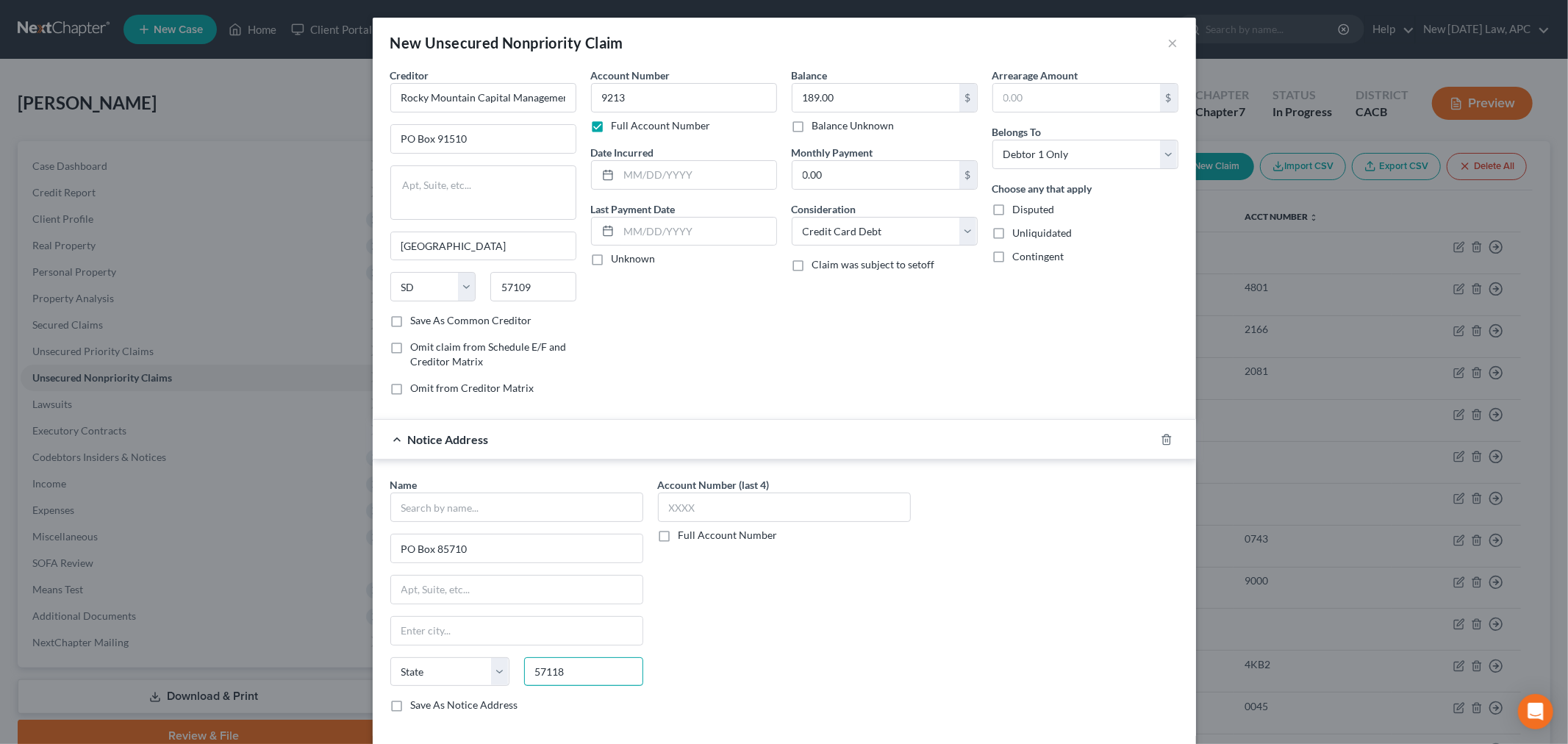
type input "57118"
click at [782, 666] on div "Account Number (last 4) Full Account Number" at bounding box center [784, 600] width 268 height 247
type input "[GEOGRAPHIC_DATA]"
select select "43"
click at [567, 671] on input "57118" at bounding box center [584, 671] width 119 height 30
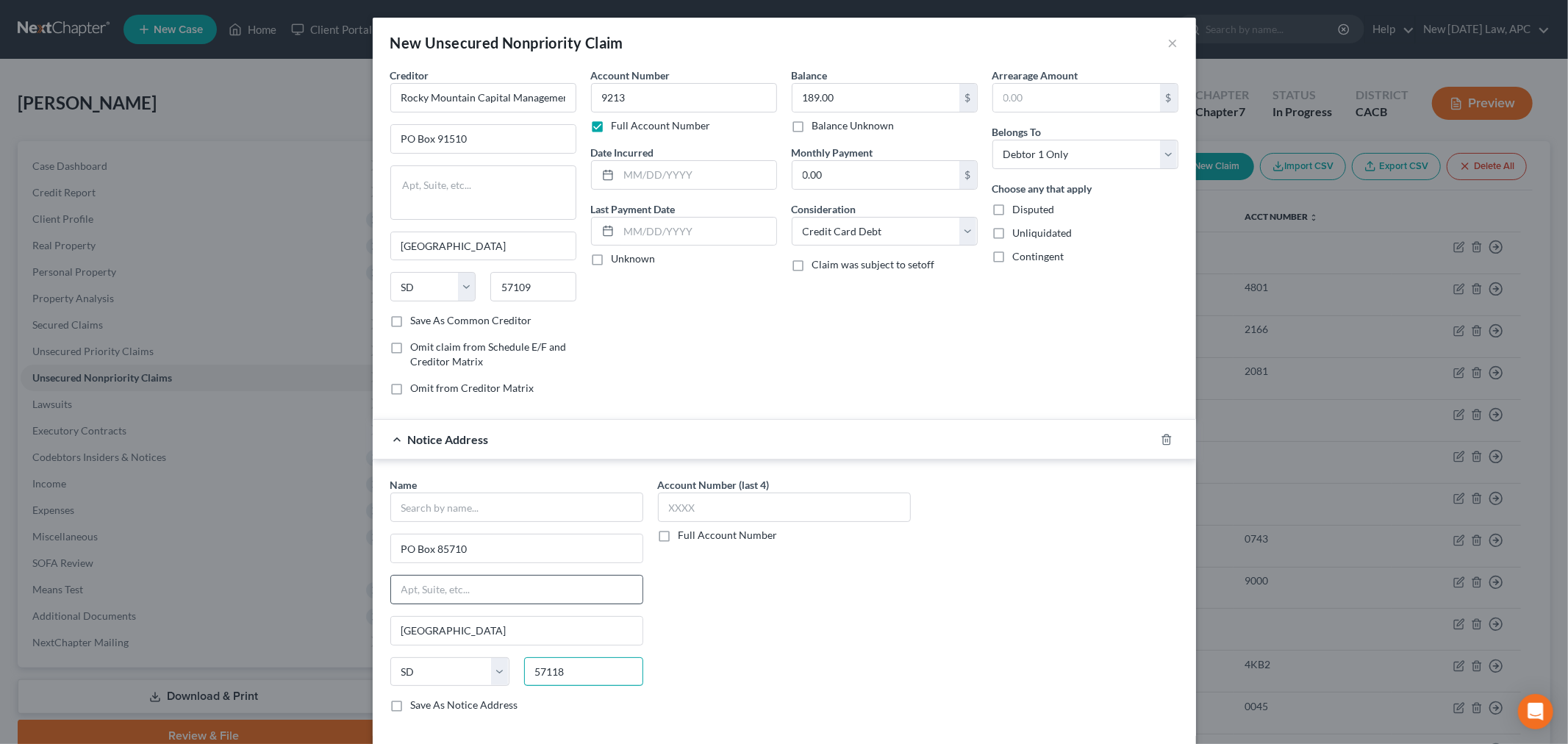
paste input "-5710"
type input "57118-5710"
click at [501, 514] on input "text" at bounding box center [516, 507] width 253 height 30
type input "Total Visa/"
click at [687, 479] on label "Account Number (last 4)" at bounding box center [714, 485] width 112 height 15
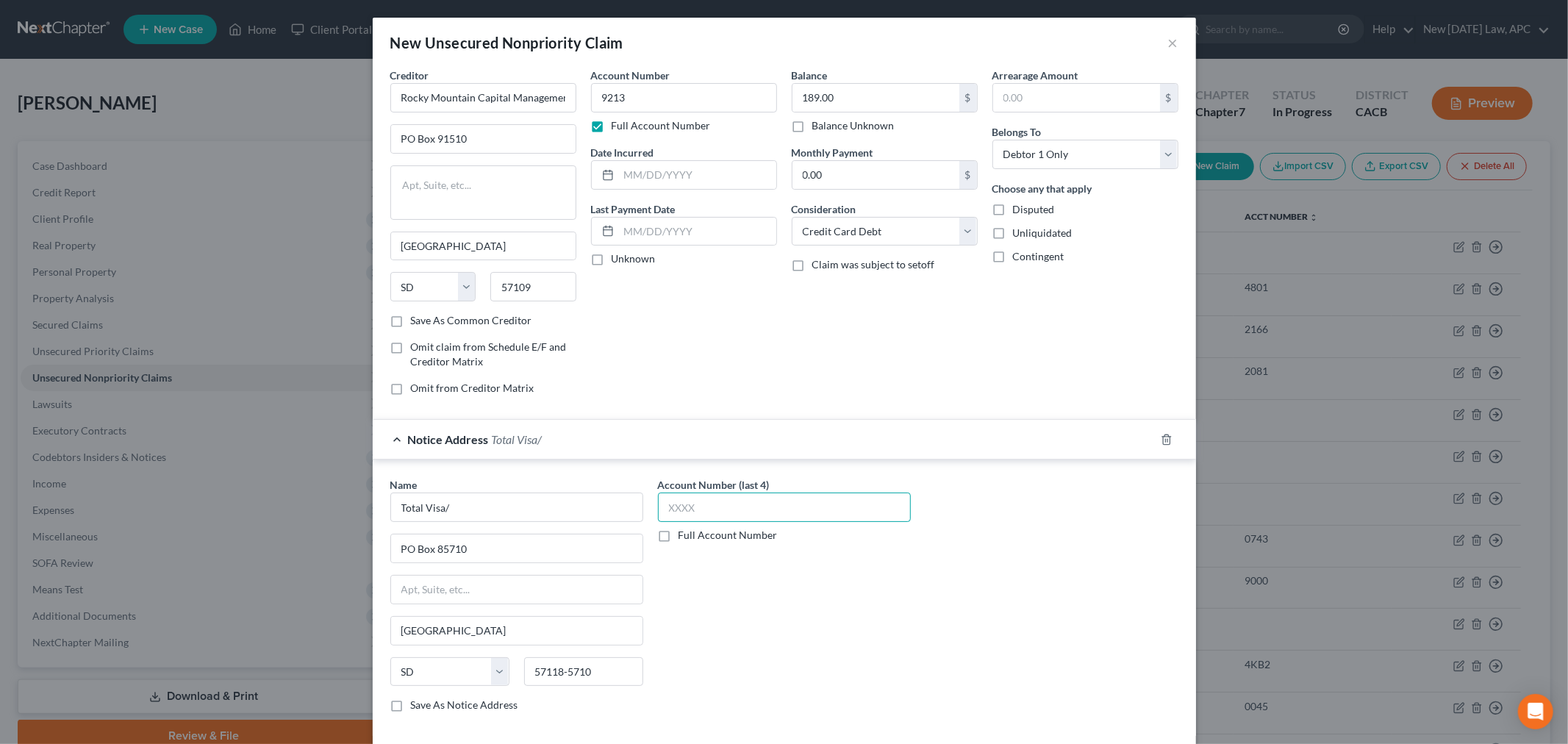
click at [684, 498] on input "text" at bounding box center [784, 507] width 253 height 30
type input "9213"
click at [464, 508] on input "Total Visa/" at bounding box center [516, 507] width 253 height 30
type input "Total Visa/The Bank of [US_STATE]"
click at [710, 627] on div "Account Number (last 4) 9213 Full Account Number" at bounding box center [784, 600] width 268 height 247
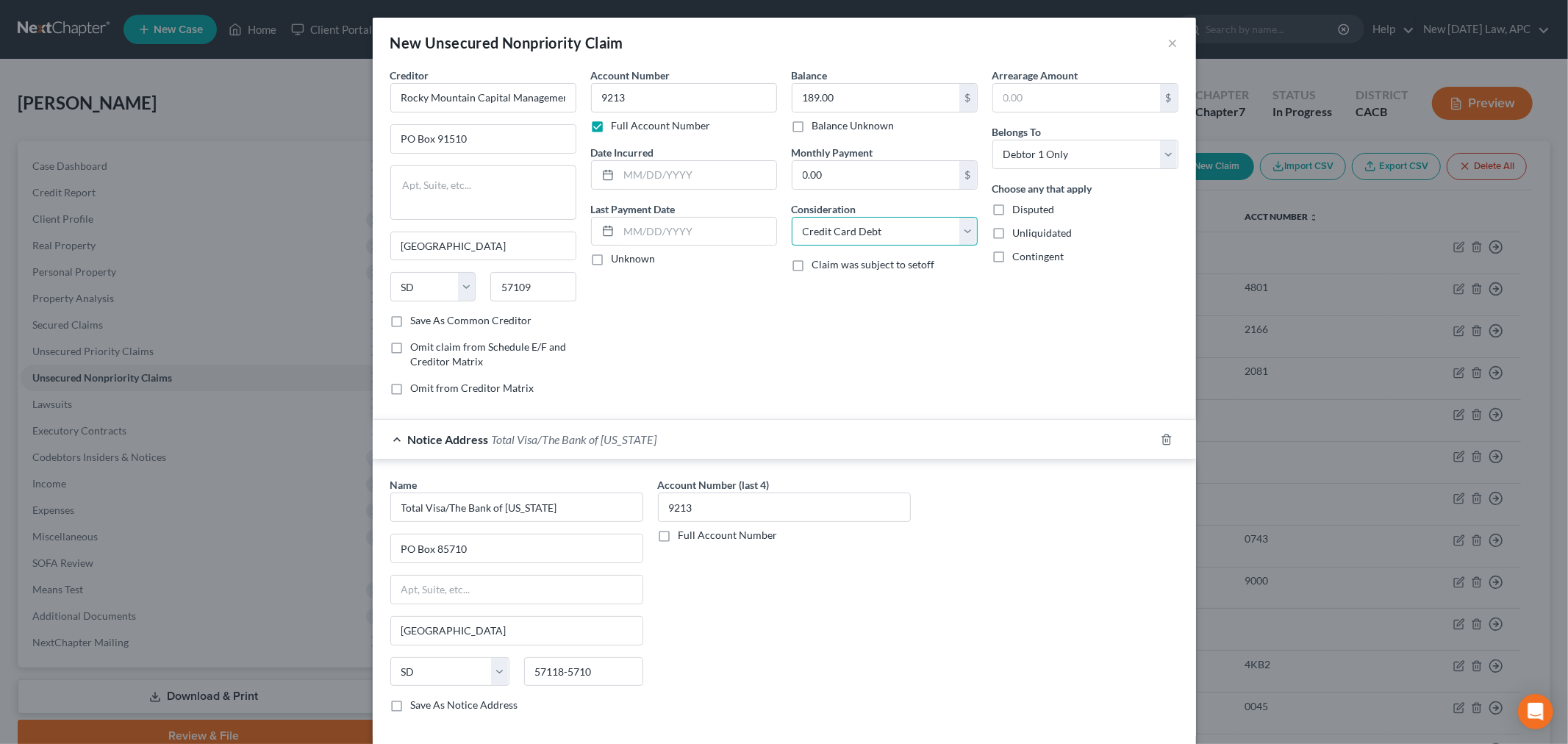
click at [869, 234] on select "Select Cable / Satellite Services Collection Agency Credit Card Debt Debt Couns…" at bounding box center [885, 231] width 186 height 30
select select "1"
click at [792, 217] on select "Select Cable / Satellite Services Collection Agency Credit Card Debt Debt Couns…" at bounding box center [885, 231] width 186 height 30
click at [966, 590] on div "Name * Total Visa/The Bank of [US_STATE][GEOGRAPHIC_DATA] [GEOGRAPHIC_DATA] [US…" at bounding box center [784, 600] width 803 height 247
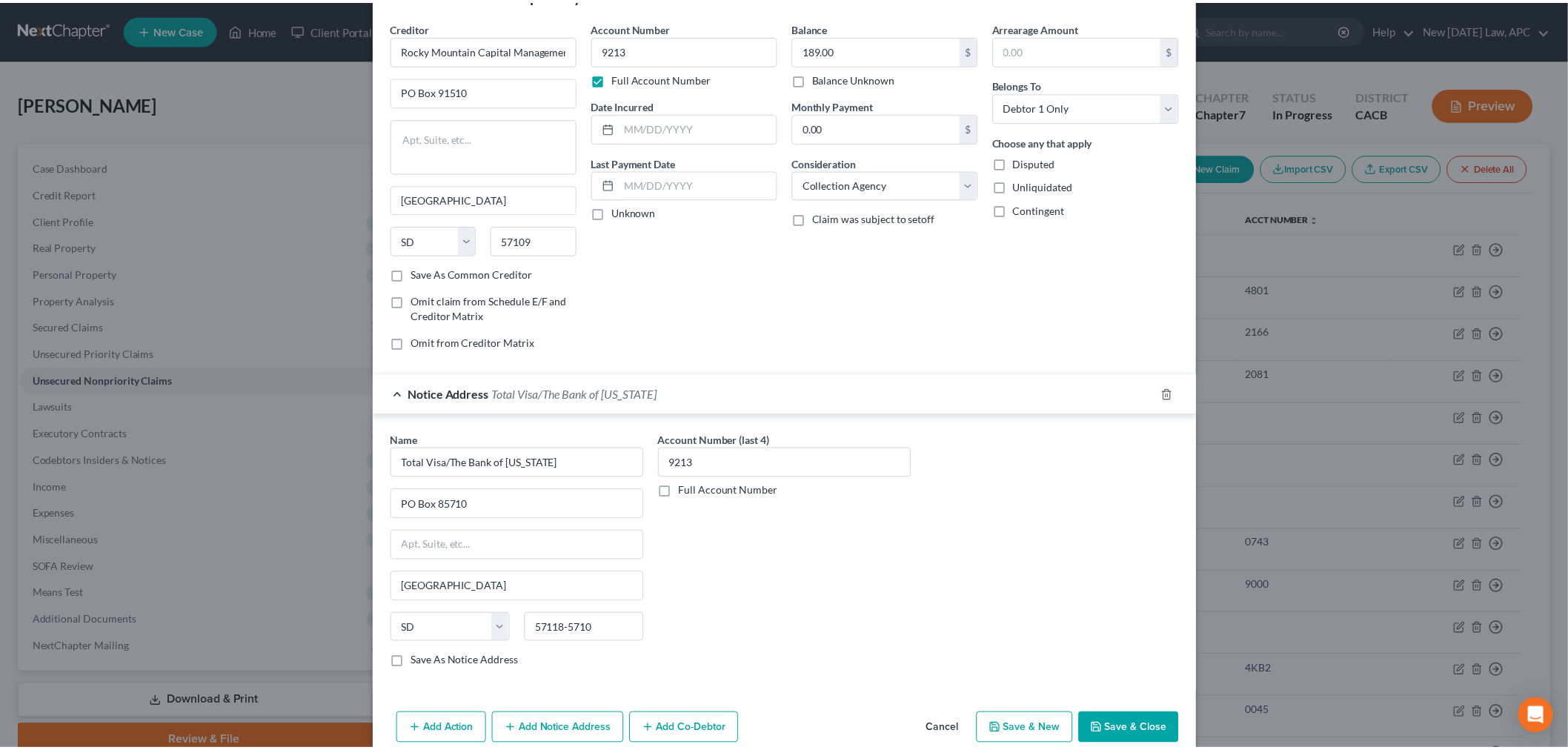
scroll to position [75, 0]
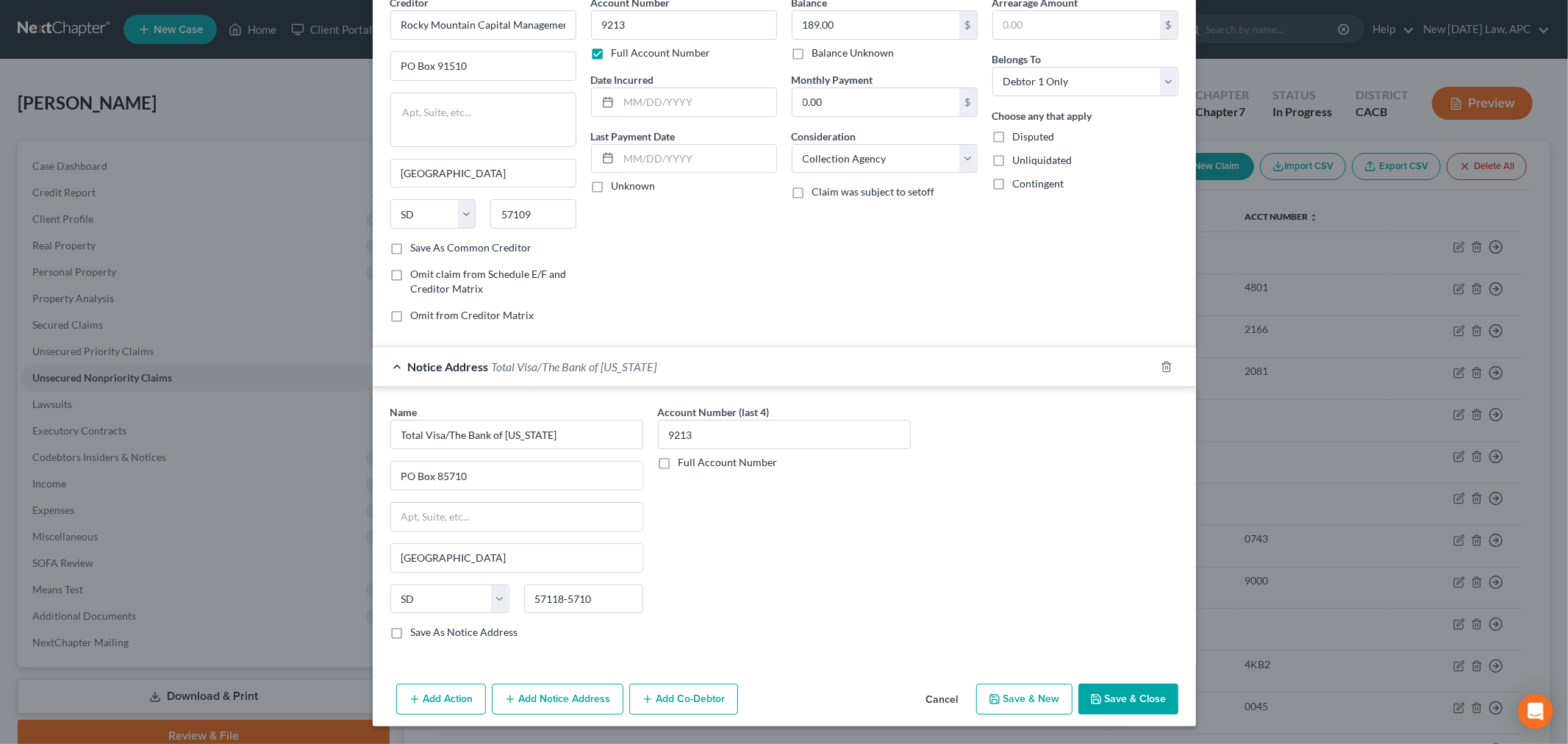
click at [1100, 692] on button "Save & Close" at bounding box center [1129, 698] width 100 height 31
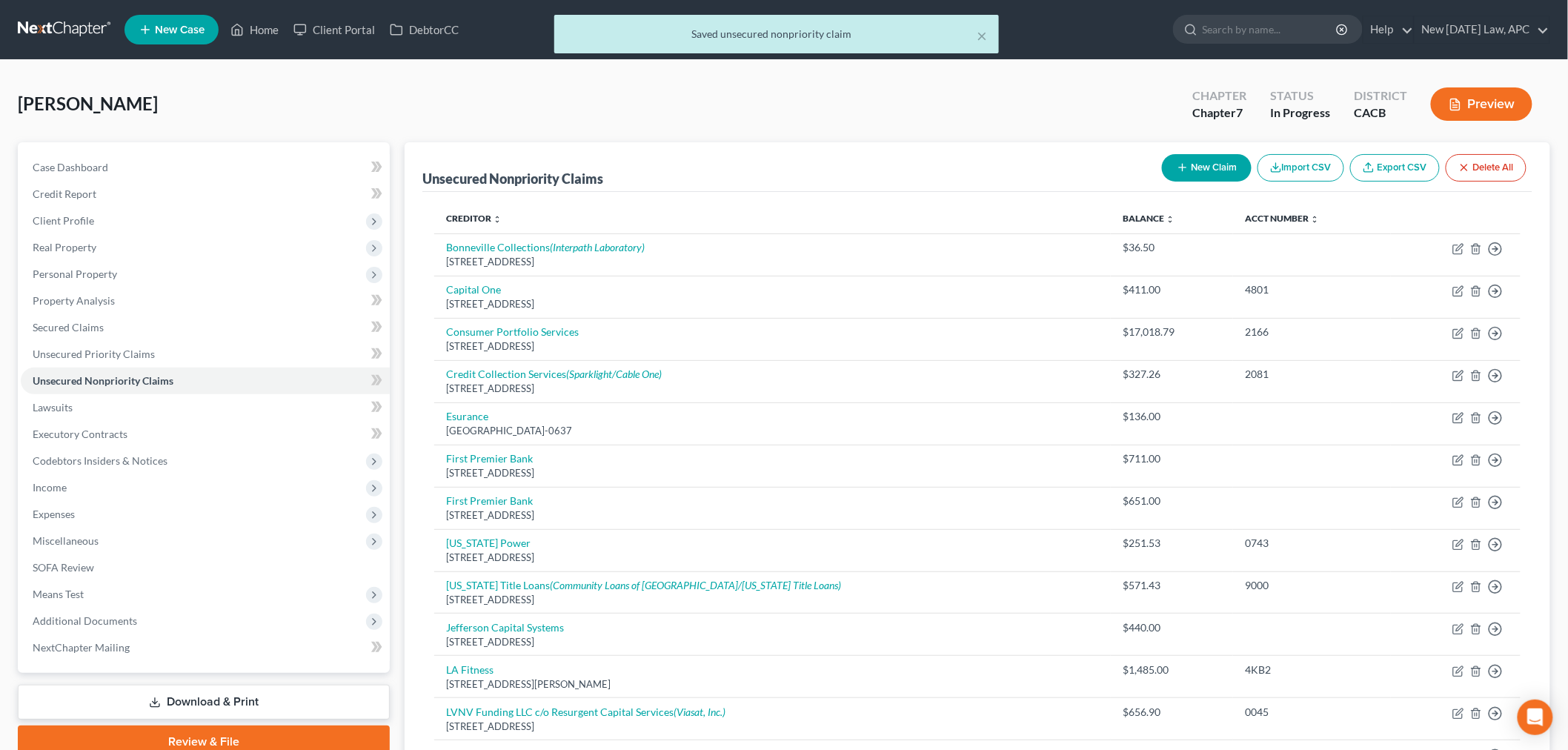
click at [794, 116] on div "[PERSON_NAME] Upgraded Chapter Chapter 7 Status In Progress District CACB Previ…" at bounding box center [784, 110] width 1532 height 65
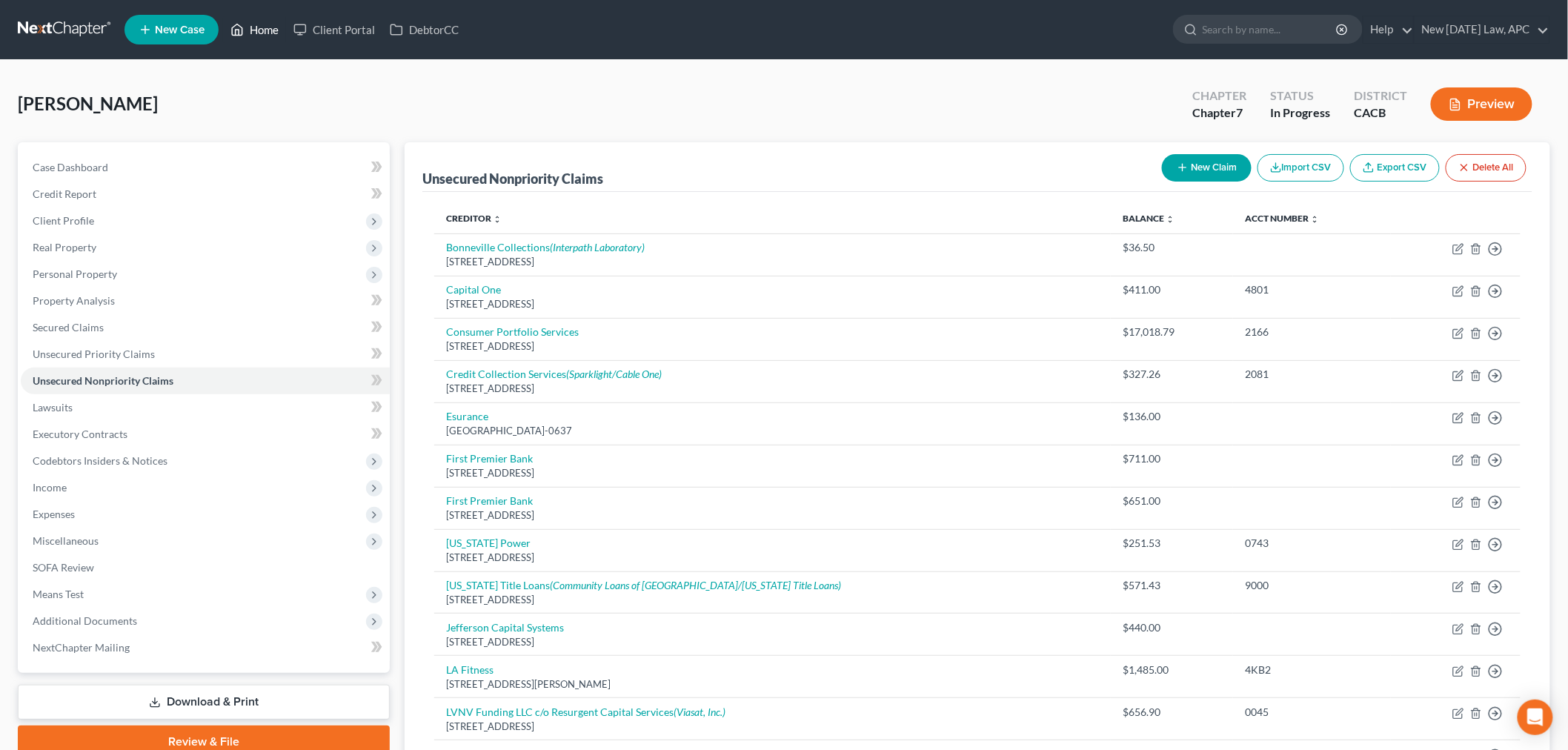
click at [283, 33] on link "Home" at bounding box center [255, 29] width 63 height 26
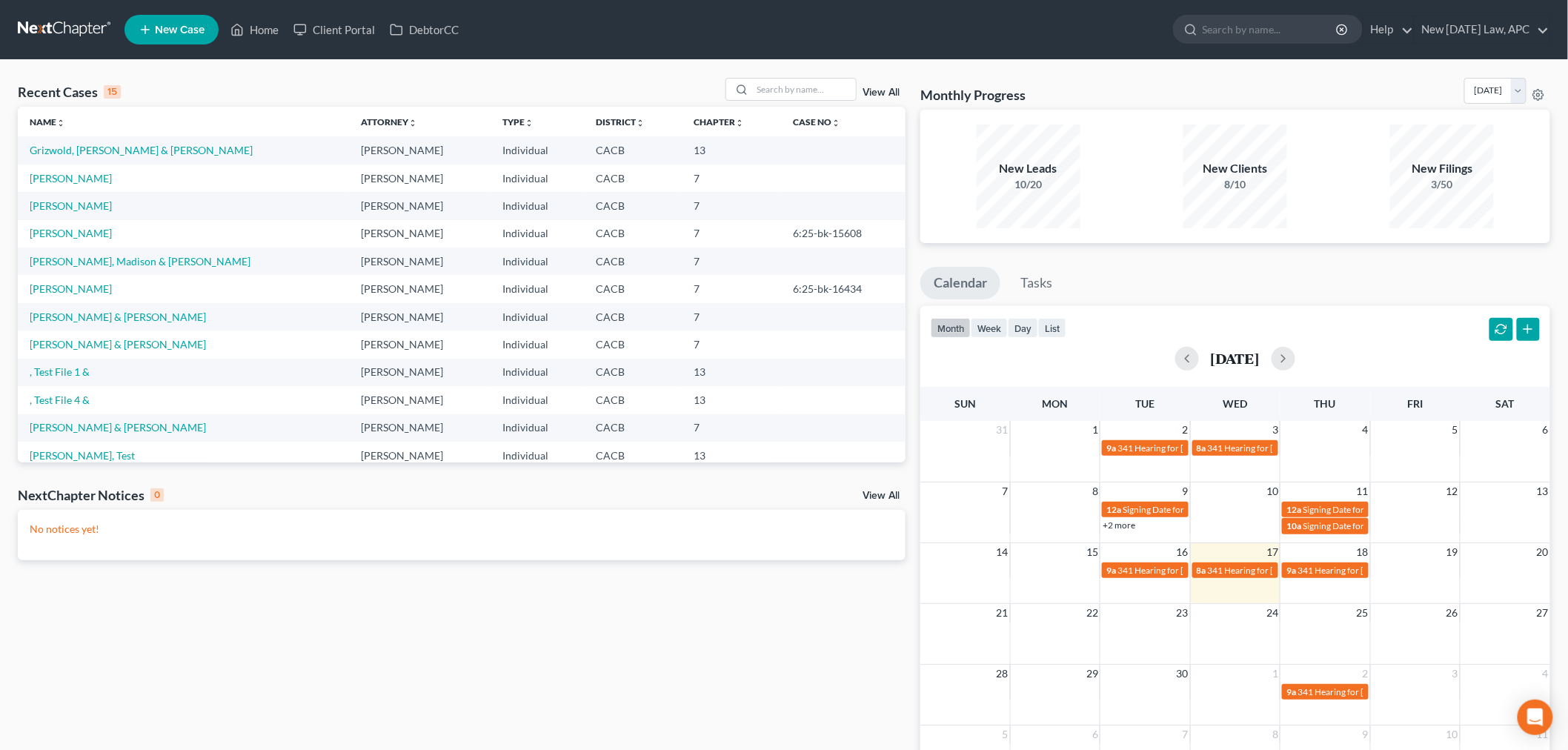
click at [90, 213] on td "[PERSON_NAME]" at bounding box center [183, 205] width 331 height 27
click at [90, 205] on link "[PERSON_NAME]" at bounding box center [71, 205] width 83 height 13
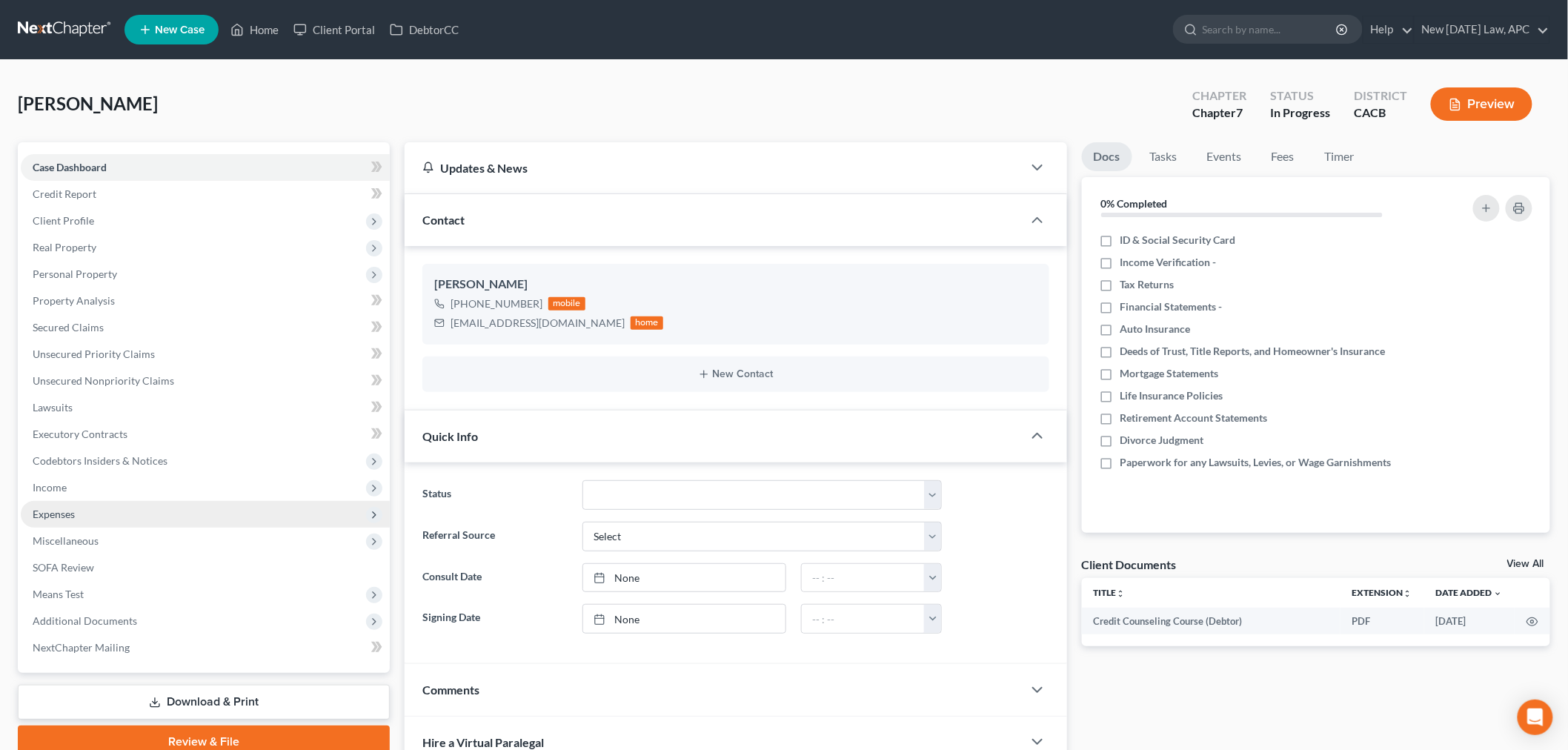
click at [64, 501] on span "Expenses" at bounding box center [204, 513] width 369 height 26
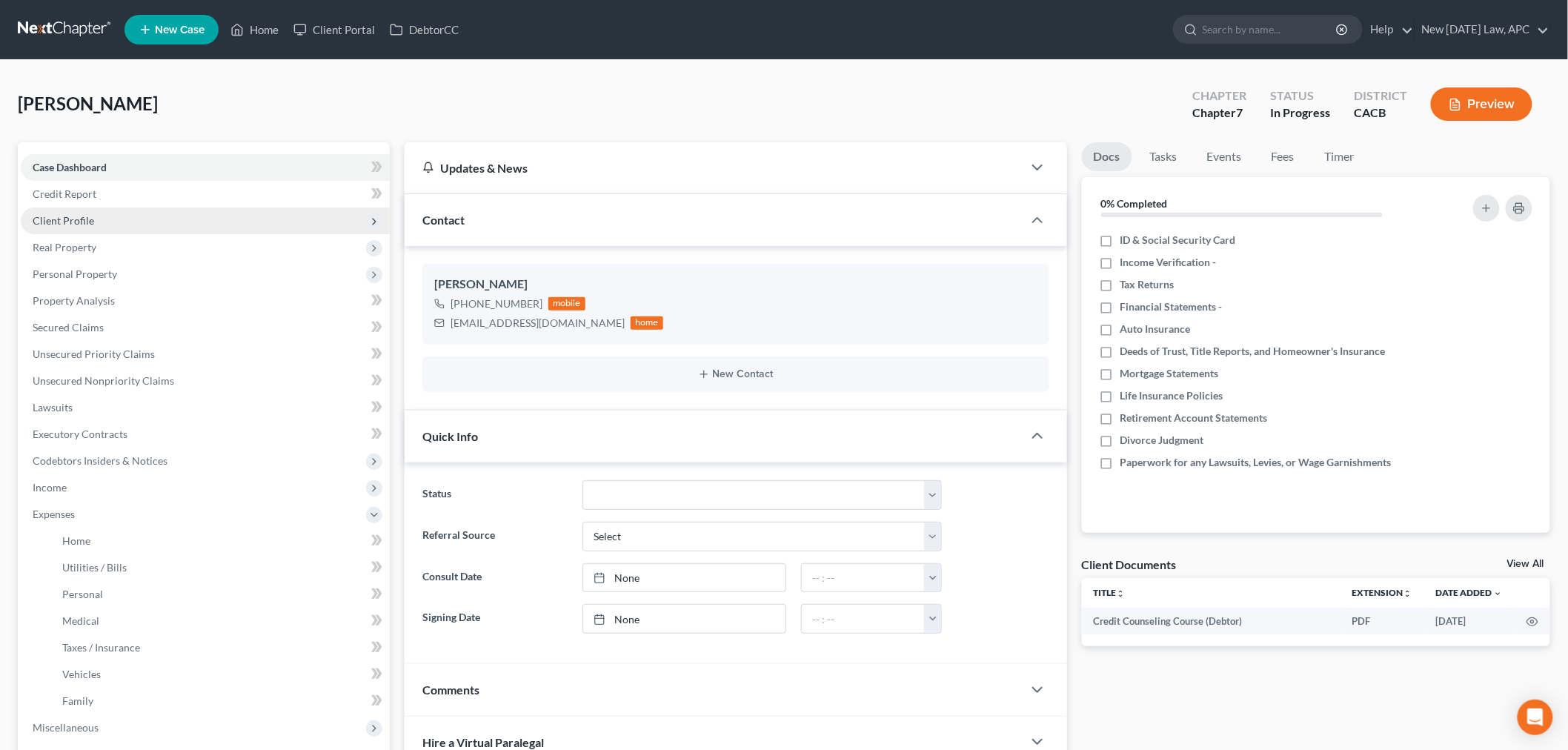
click at [93, 220] on span "Client Profile" at bounding box center [204, 220] width 369 height 26
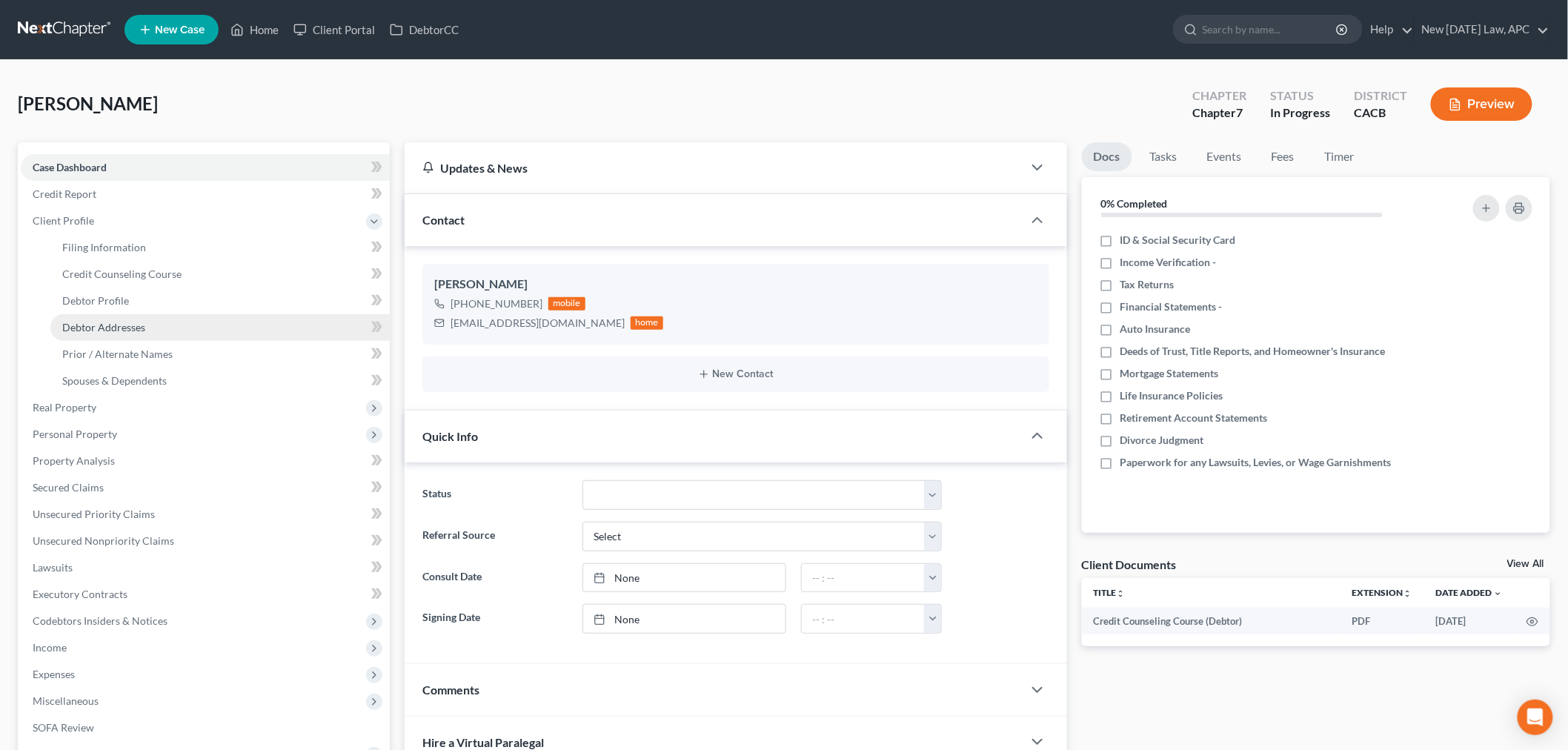
click at [123, 330] on span "Debtor Addresses" at bounding box center [103, 327] width 83 height 13
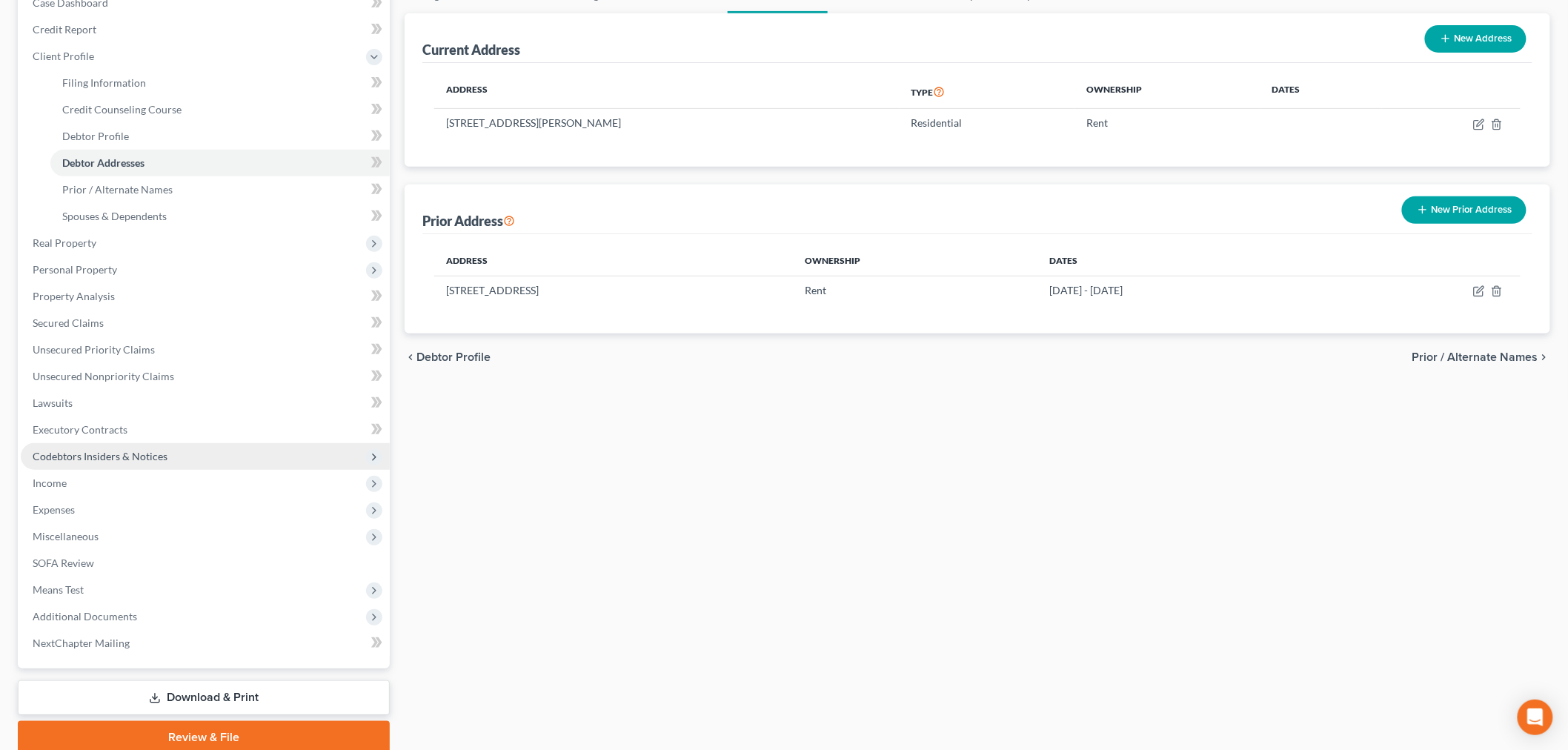
click at [92, 450] on span "Codebtors Insiders & Notices" at bounding box center [100, 455] width 134 height 13
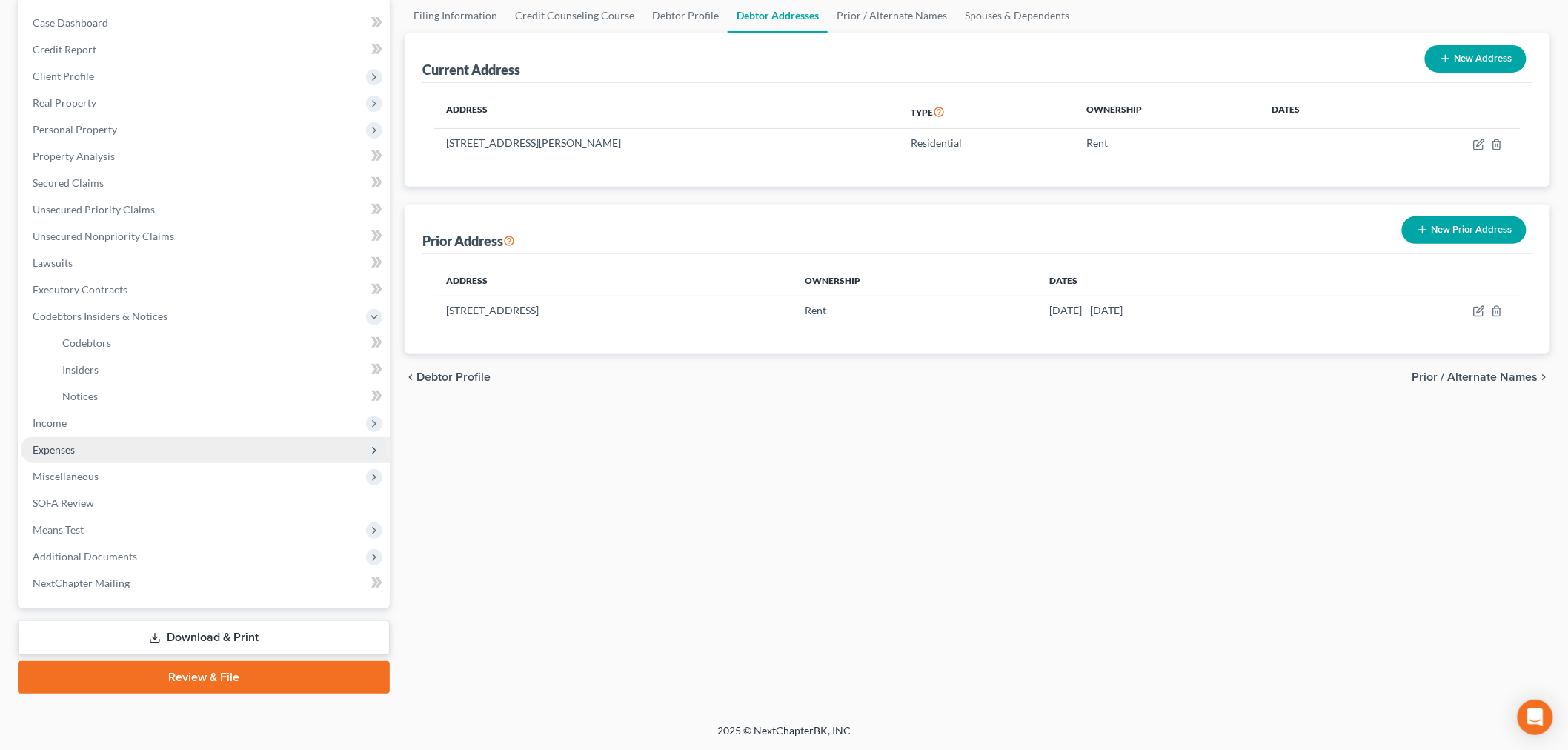
scroll to position [142, 0]
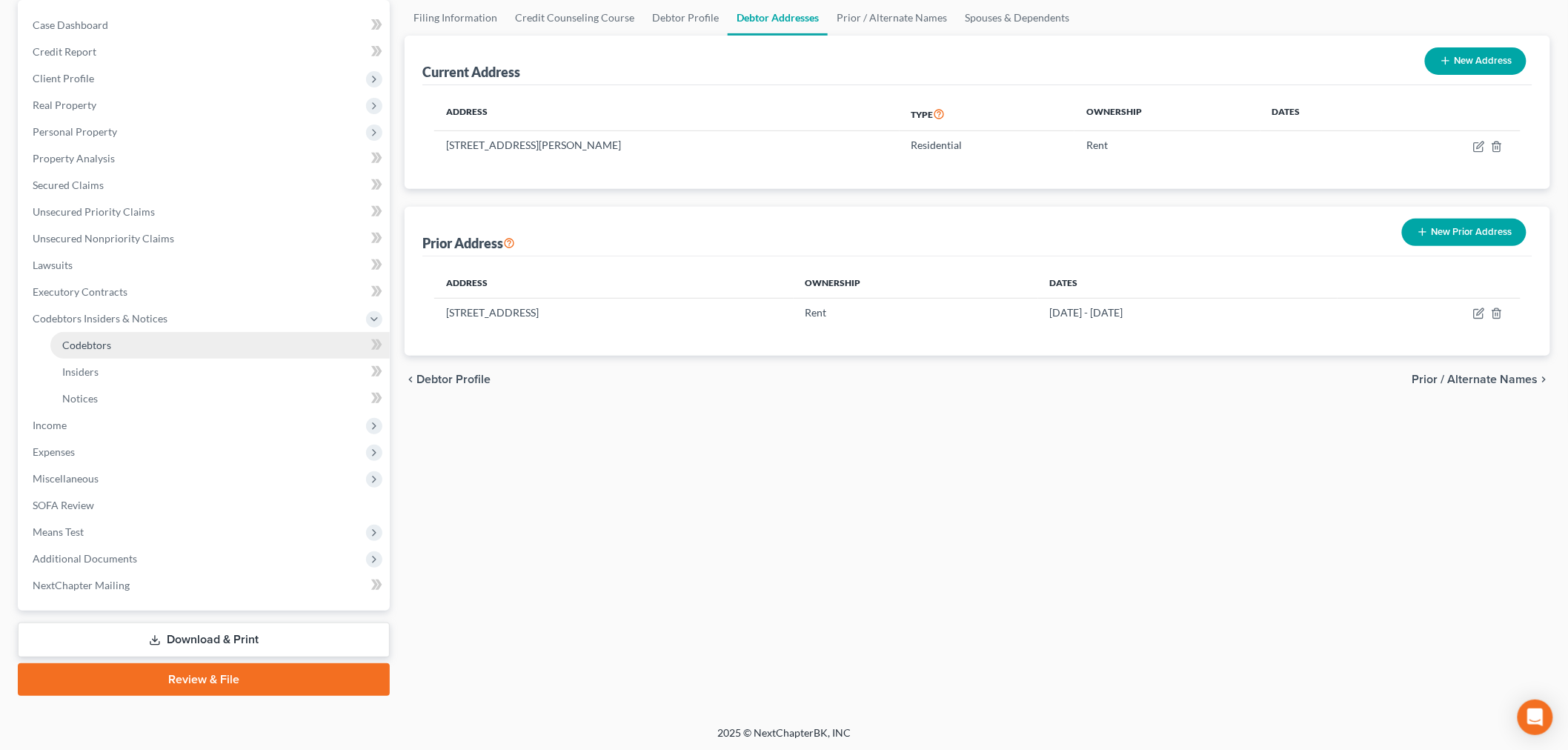
click at [137, 346] on link "Codebtors" at bounding box center [220, 345] width 340 height 26
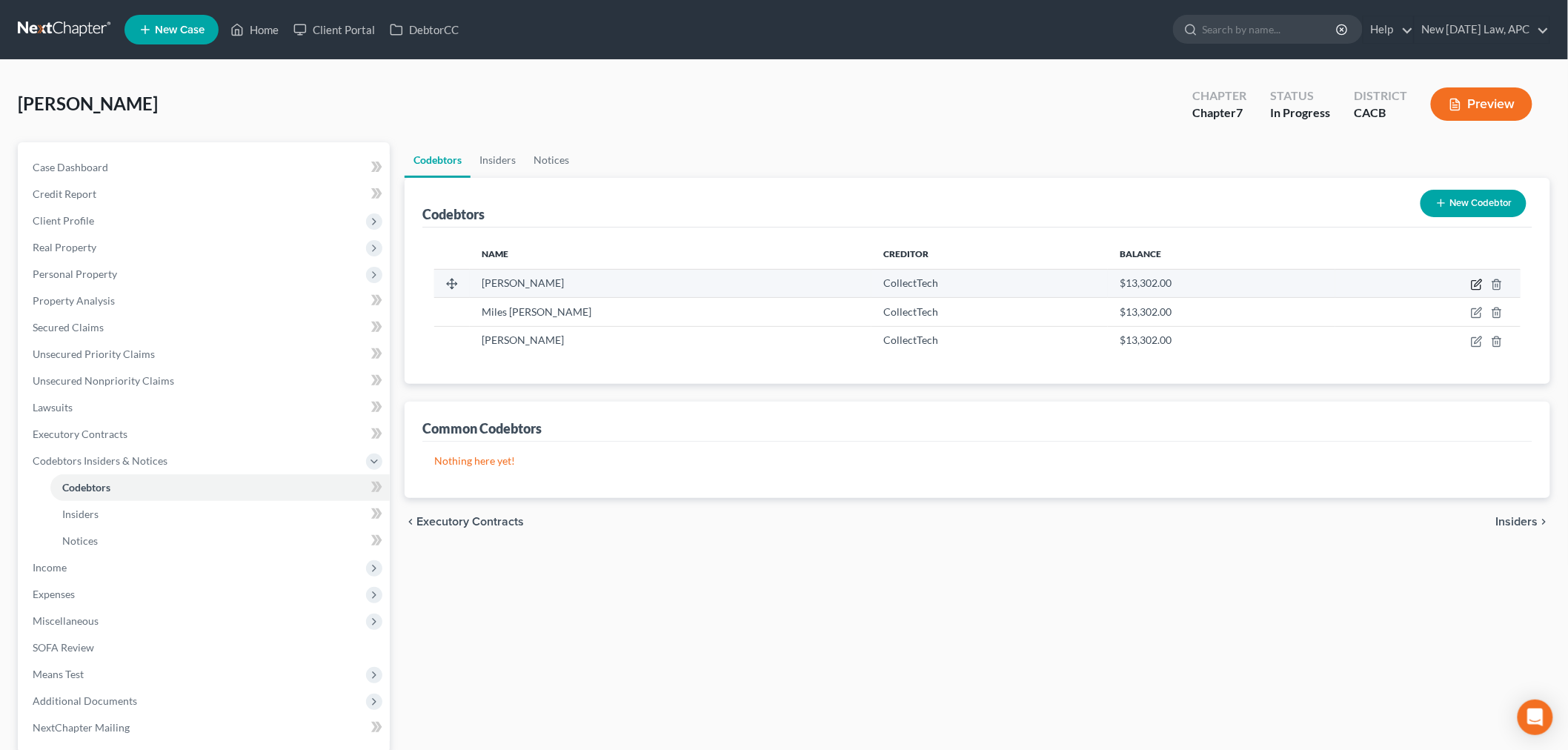
click at [1474, 283] on icon "button" at bounding box center [1477, 284] width 12 height 12
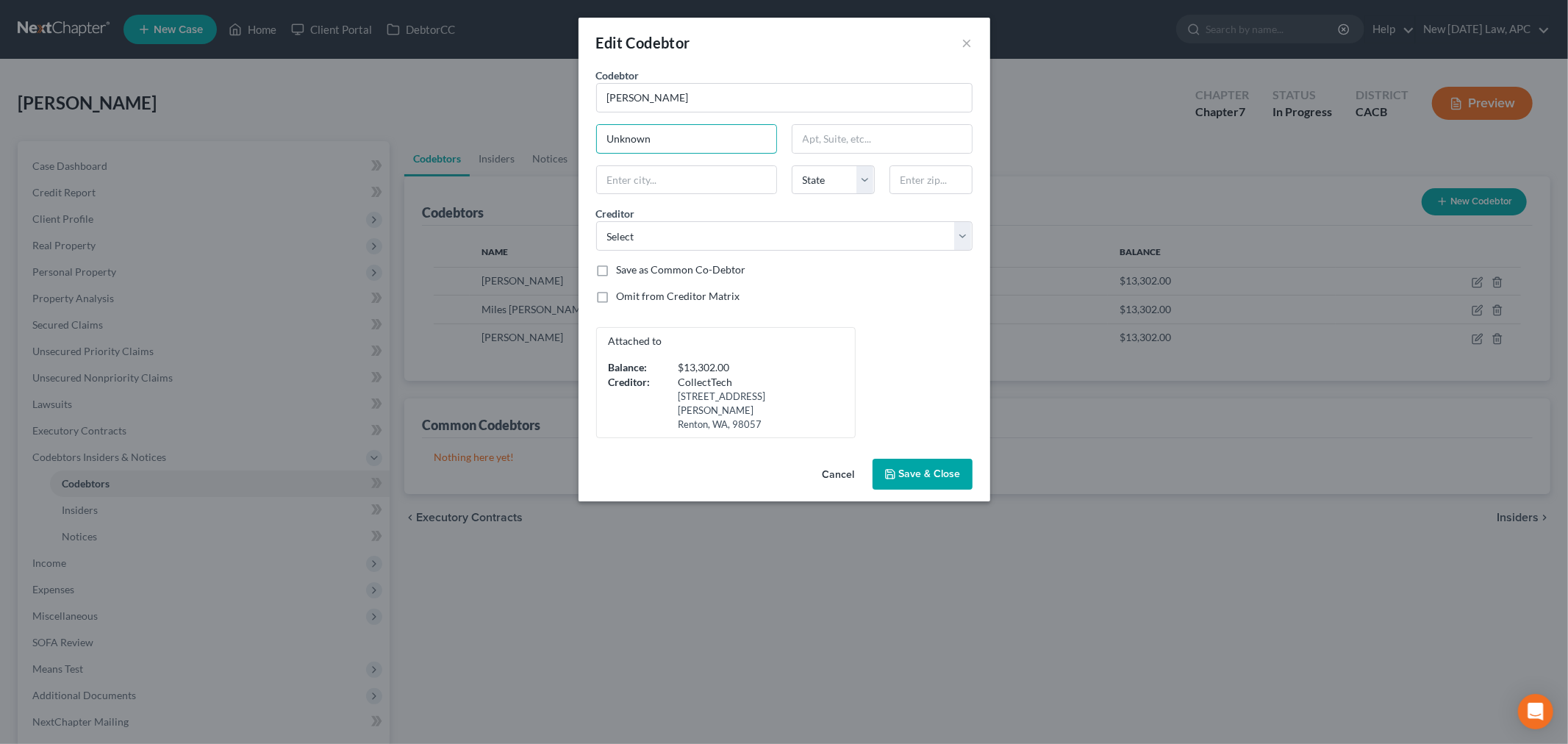
drag, startPoint x: 664, startPoint y: 141, endPoint x: 556, endPoint y: 143, distance: 108.0
click at [556, 143] on div "Edit Codebtor × Codebtor * [PERSON_NAME] Codebtor * [PERSON_NAME] Unknown State…" at bounding box center [784, 372] width 1568 height 744
type input "Last Known Address:"
type input "[STREET_ADDRESS]"
type input "92563"
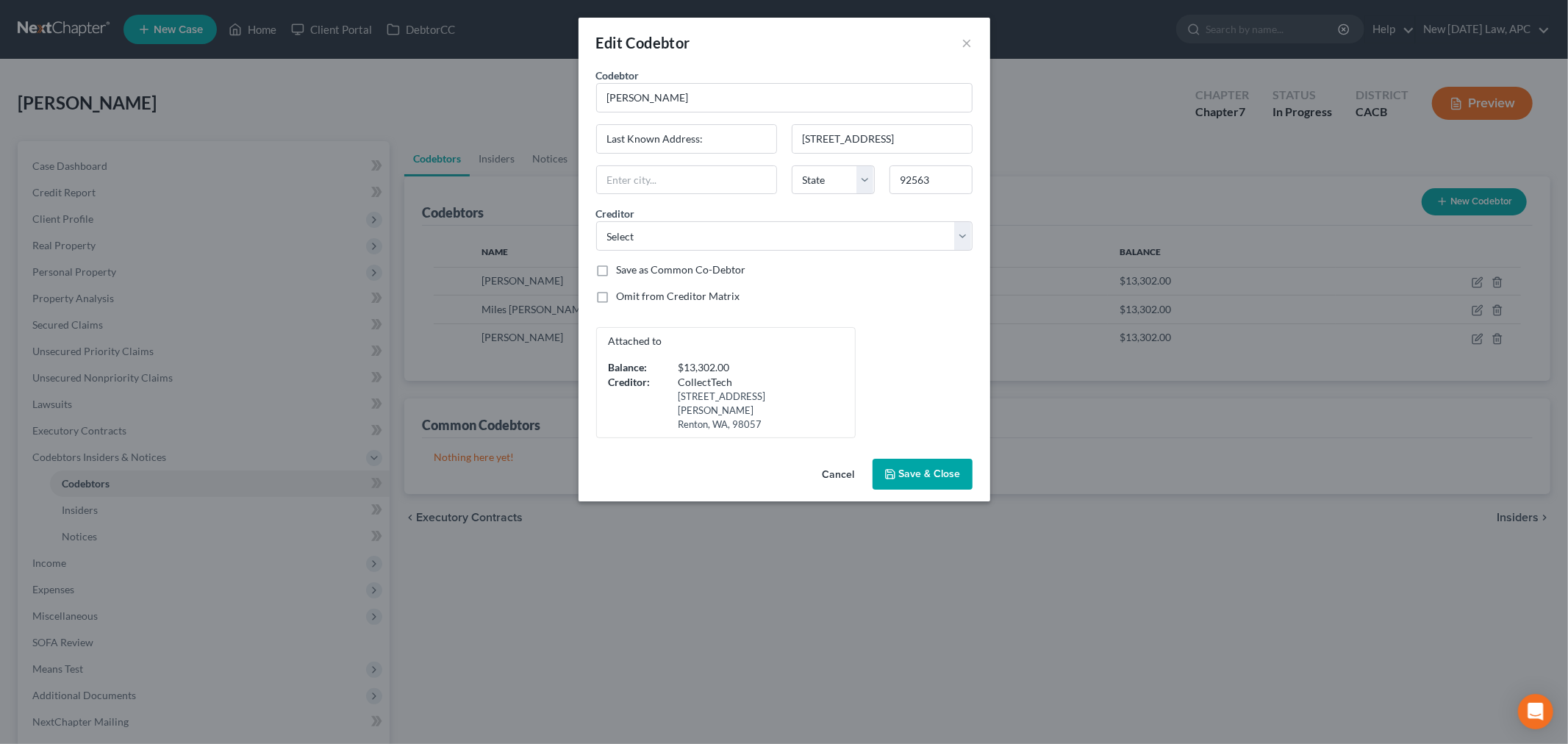
click at [798, 207] on div "Creditor * Select CollectTech CarMax Auto Finance Southern [US_STATE] Gas Compa…" at bounding box center [784, 228] width 391 height 45
type input "Murrieta"
select select "4"
drag, startPoint x: 803, startPoint y: 138, endPoint x: 953, endPoint y: 139, distance: 150.0
click at [953, 139] on input "[STREET_ADDRESS]" at bounding box center [882, 138] width 179 height 28
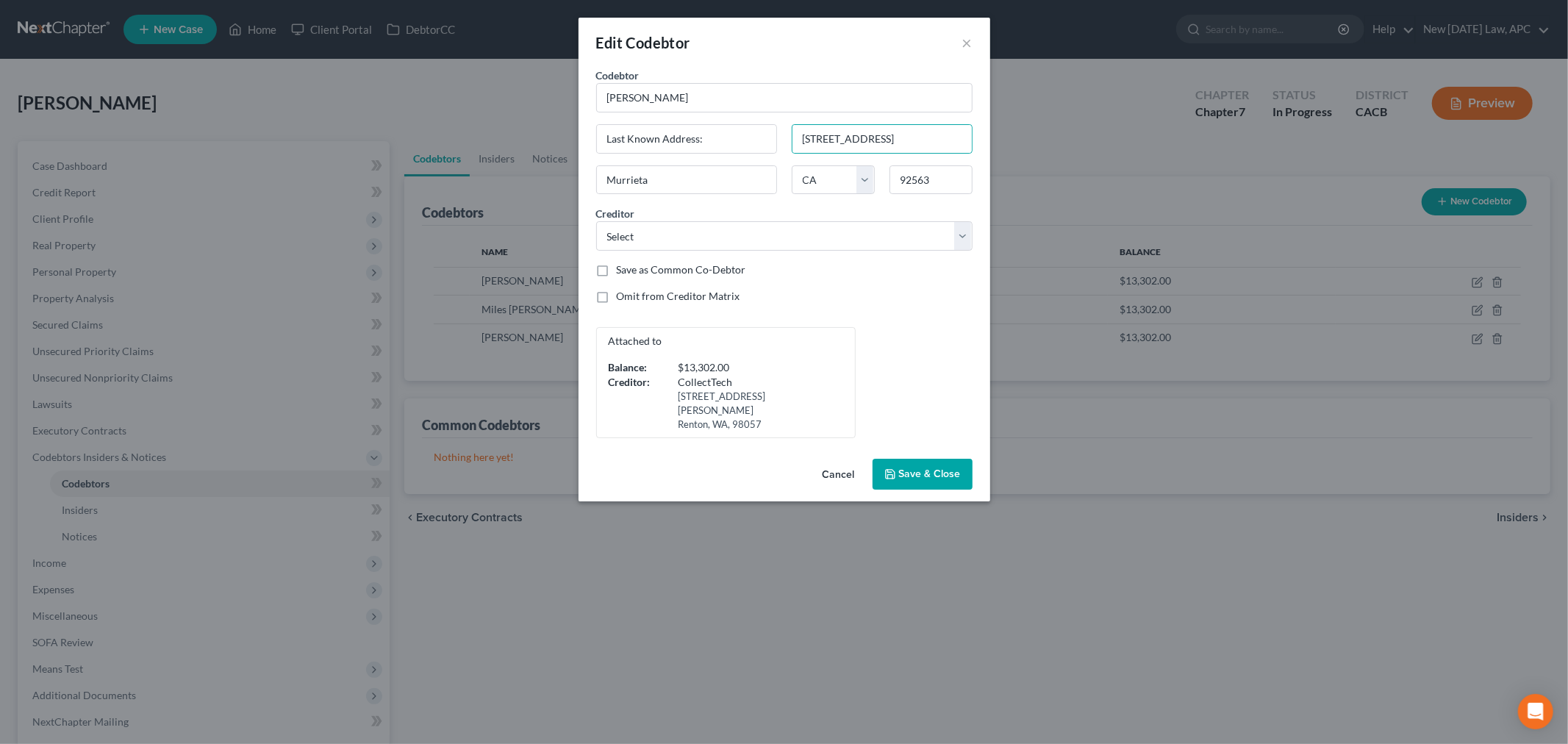
click at [928, 468] on span "Save & Close" at bounding box center [929, 474] width 62 height 13
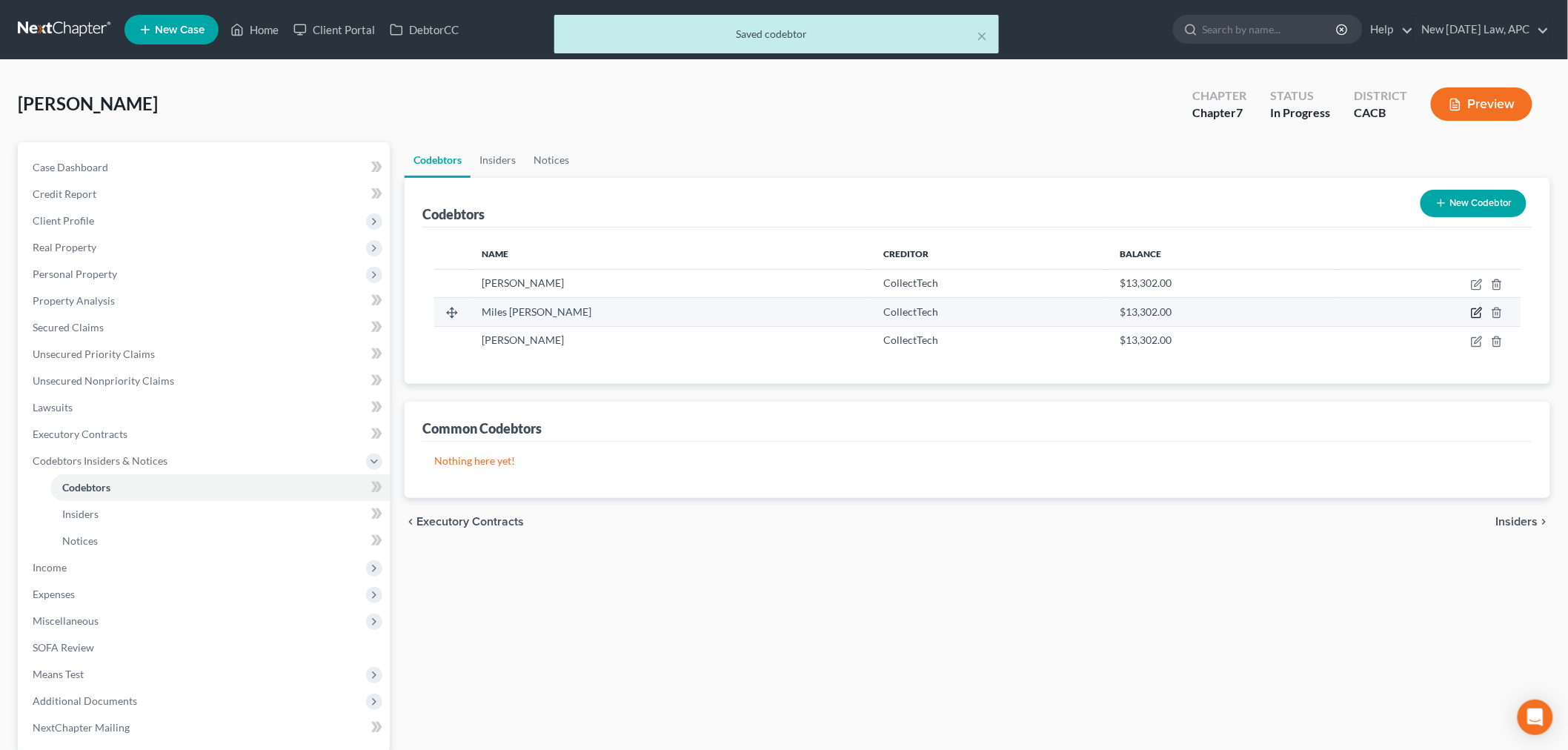
click at [1479, 313] on icon "button" at bounding box center [1477, 312] width 12 height 12
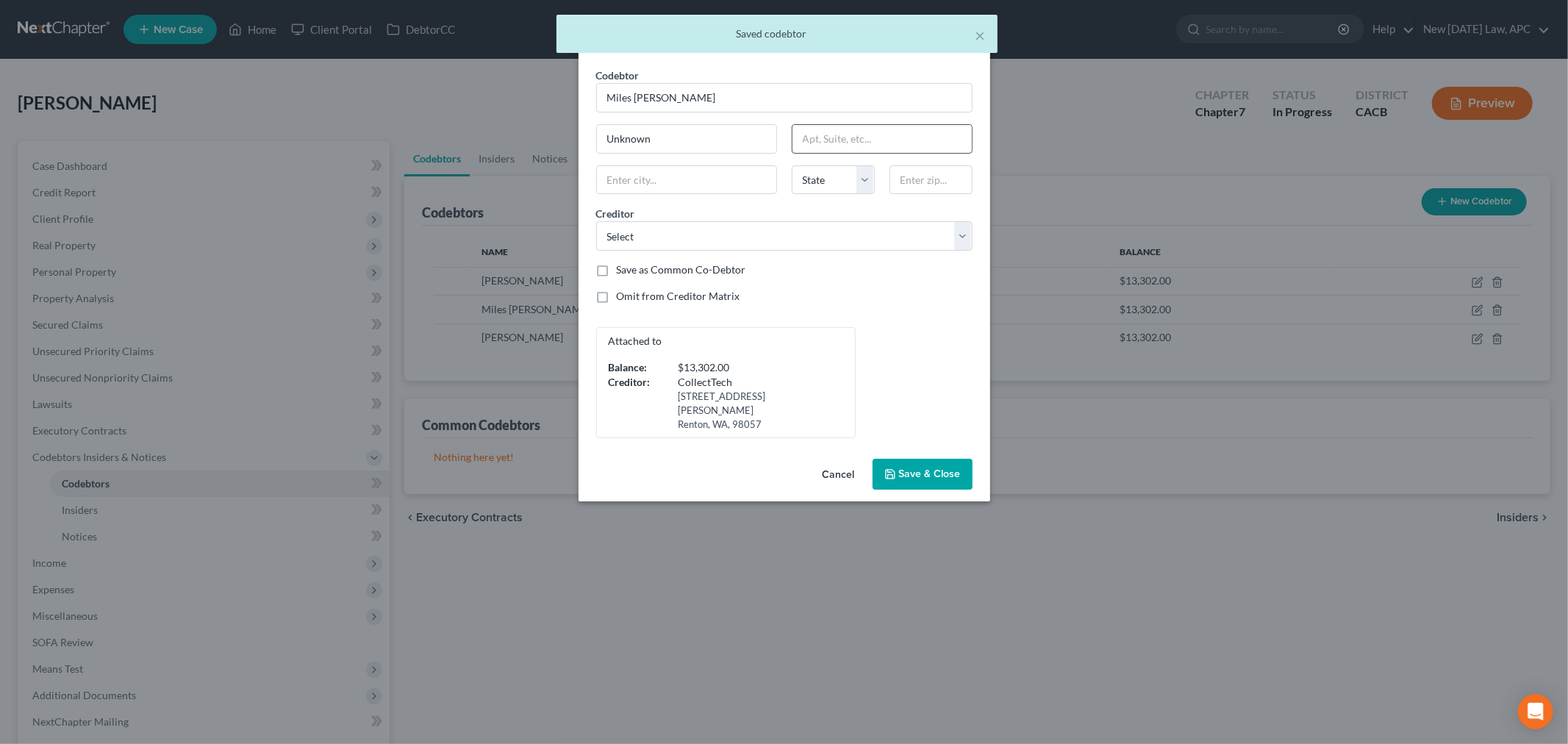
click at [873, 148] on input "text" at bounding box center [882, 138] width 179 height 28
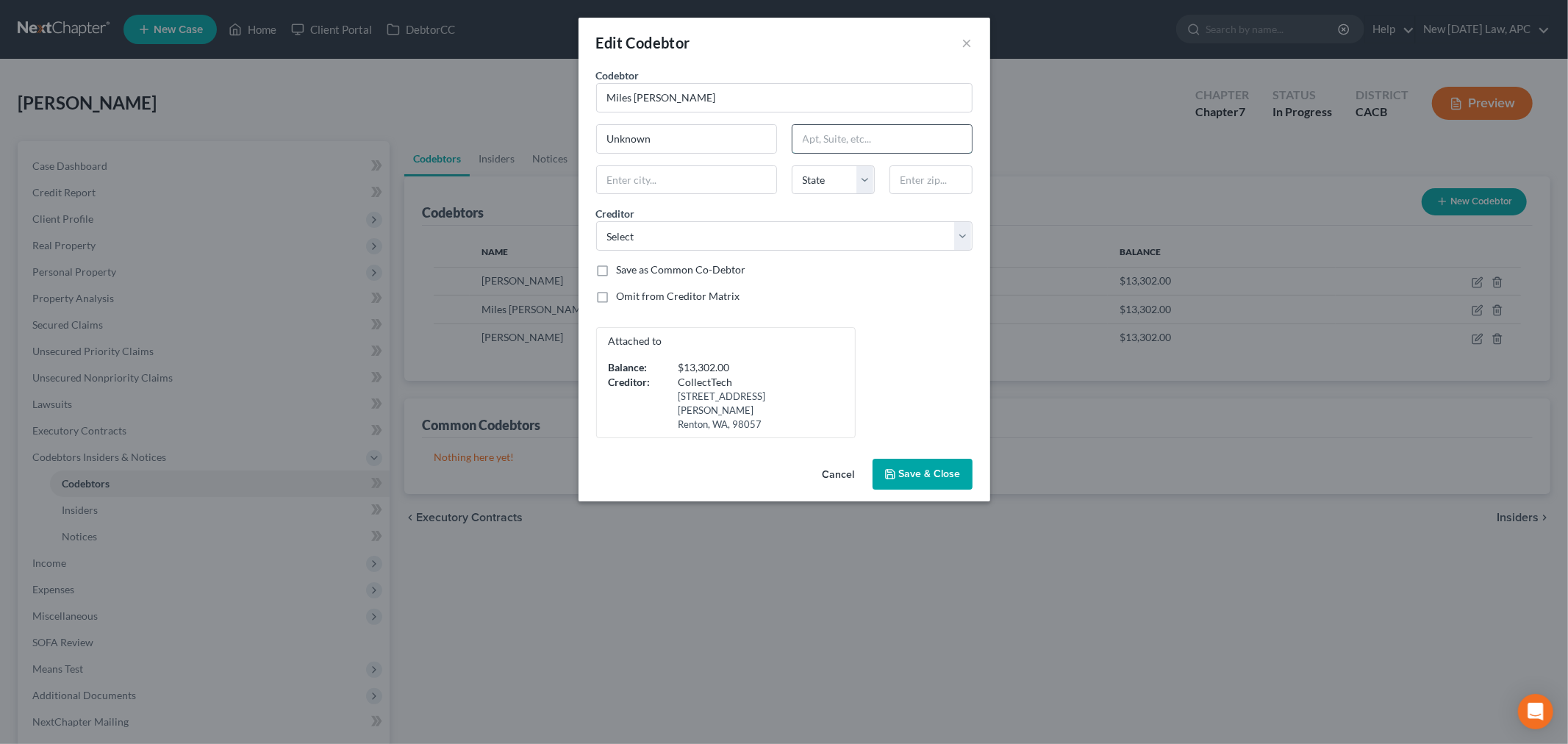
paste input "[STREET_ADDRESS]"
type input "[STREET_ADDRESS]"
drag, startPoint x: 659, startPoint y: 139, endPoint x: 569, endPoint y: 139, distance: 90.0
click at [569, 140] on div "Edit Codebtor × Codebtor * Miles [PERSON_NAME] Codebtor * Miles [PERSON_NAME] U…" at bounding box center [784, 372] width 1568 height 744
type input "Last Known Address:"
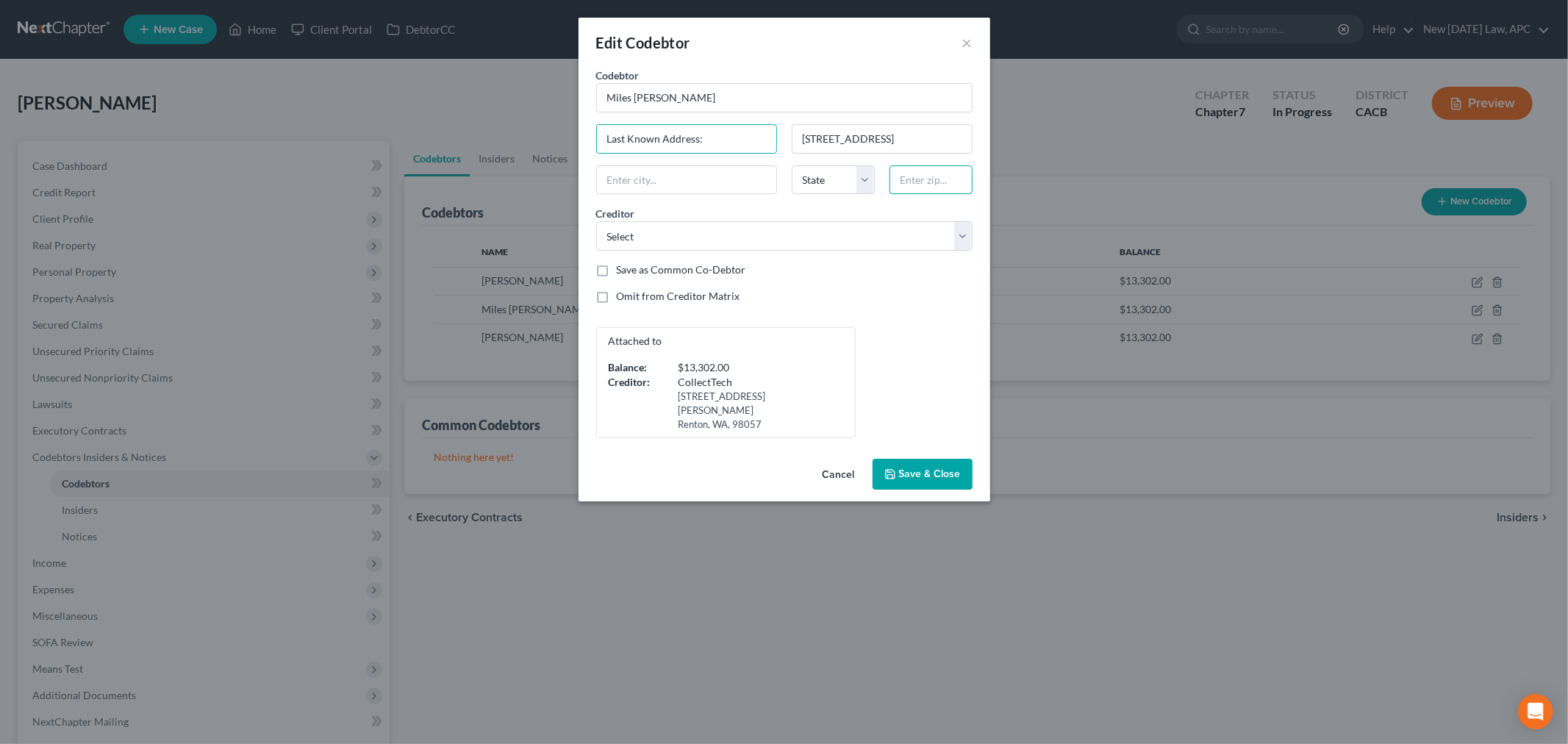
drag, startPoint x: 905, startPoint y: 179, endPoint x: 894, endPoint y: 180, distance: 11.0
click at [905, 179] on input "text" at bounding box center [931, 180] width 83 height 30
type input "92563"
click at [848, 321] on div "Codebtor * Miles [PERSON_NAME] Codebtor * Miles [PERSON_NAME] Last Known Addres…" at bounding box center [784, 253] width 391 height 371
type input "Murrieta"
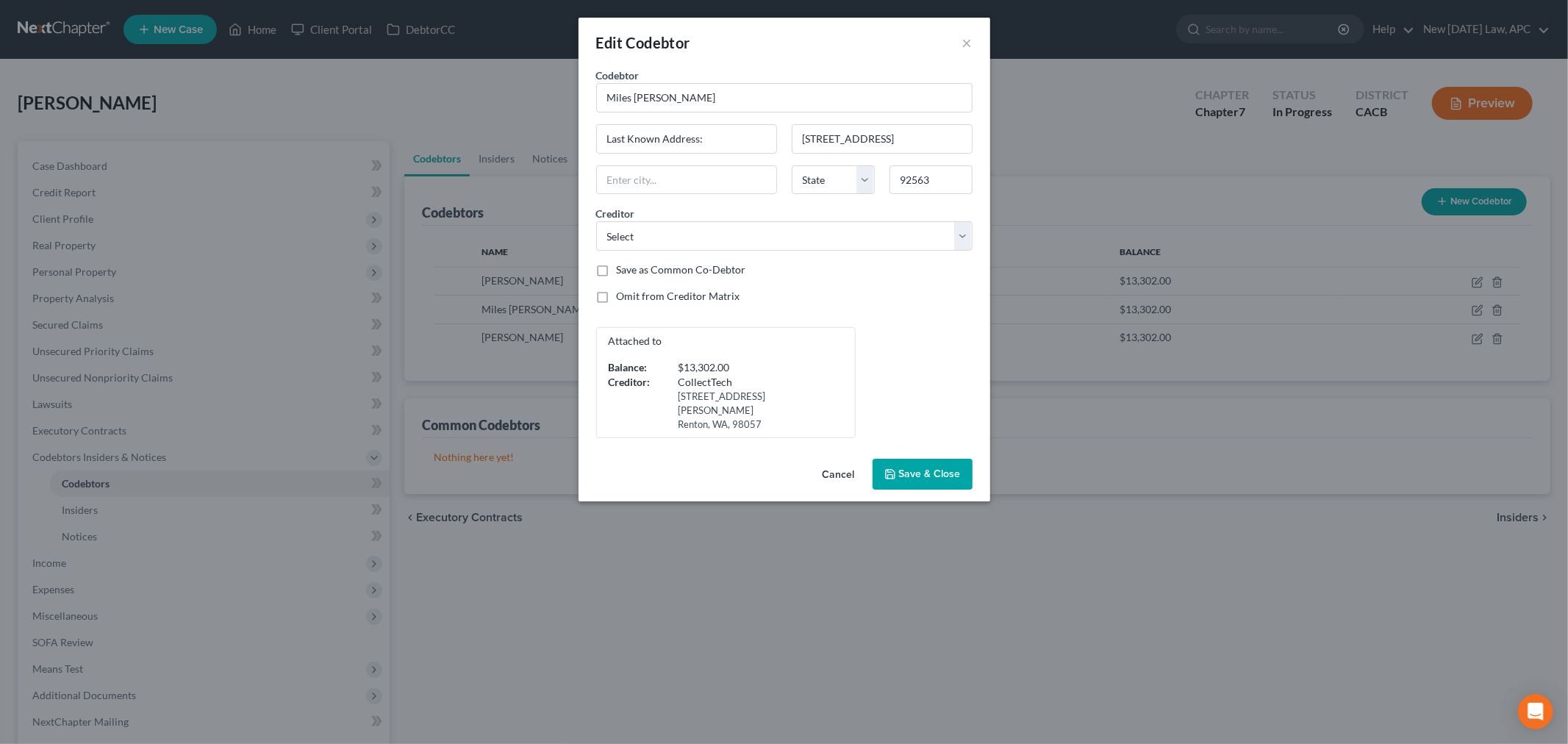
select select "4"
click at [912, 468] on span "Save & Close" at bounding box center [929, 474] width 62 height 13
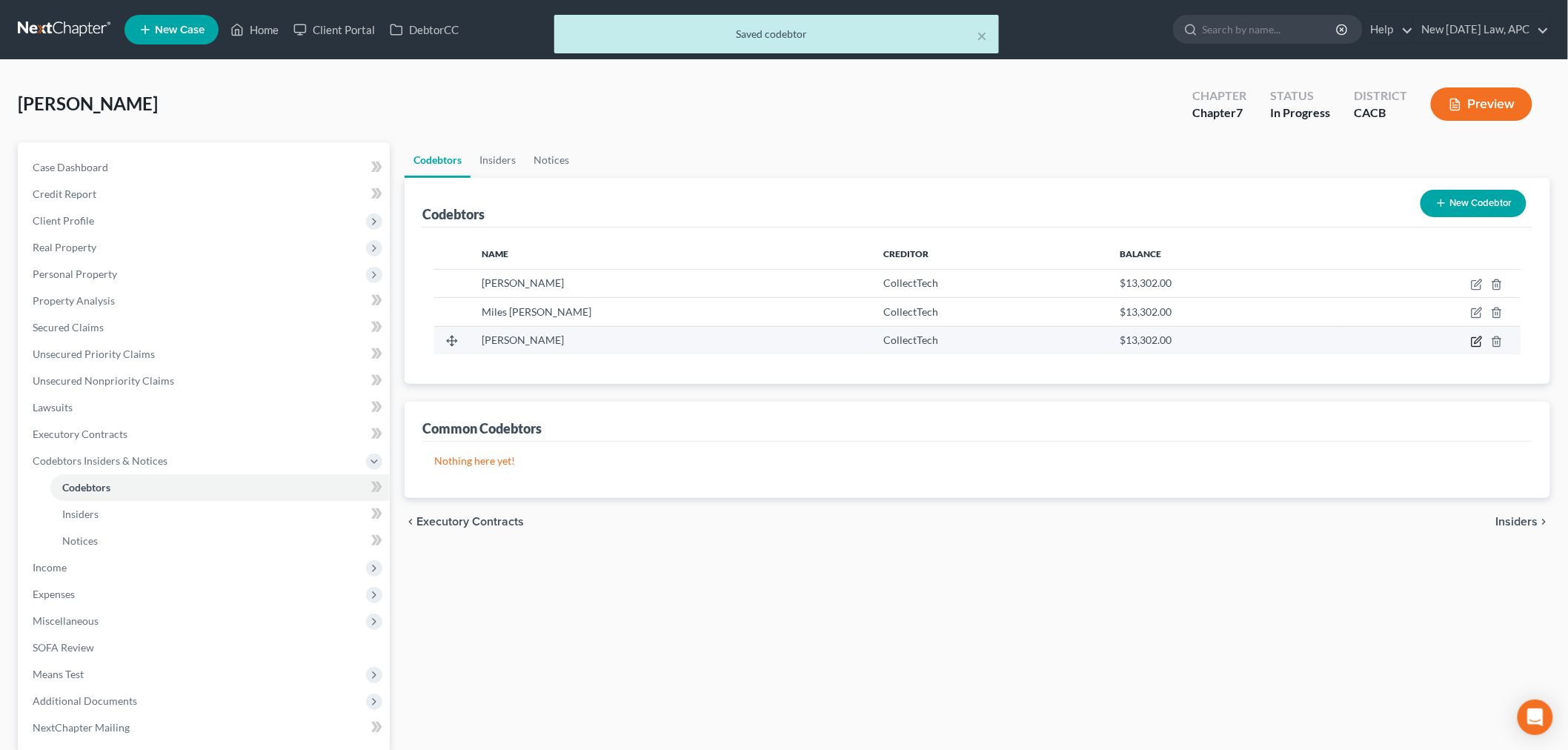
click at [1474, 339] on icon "button" at bounding box center [1477, 341] width 12 height 12
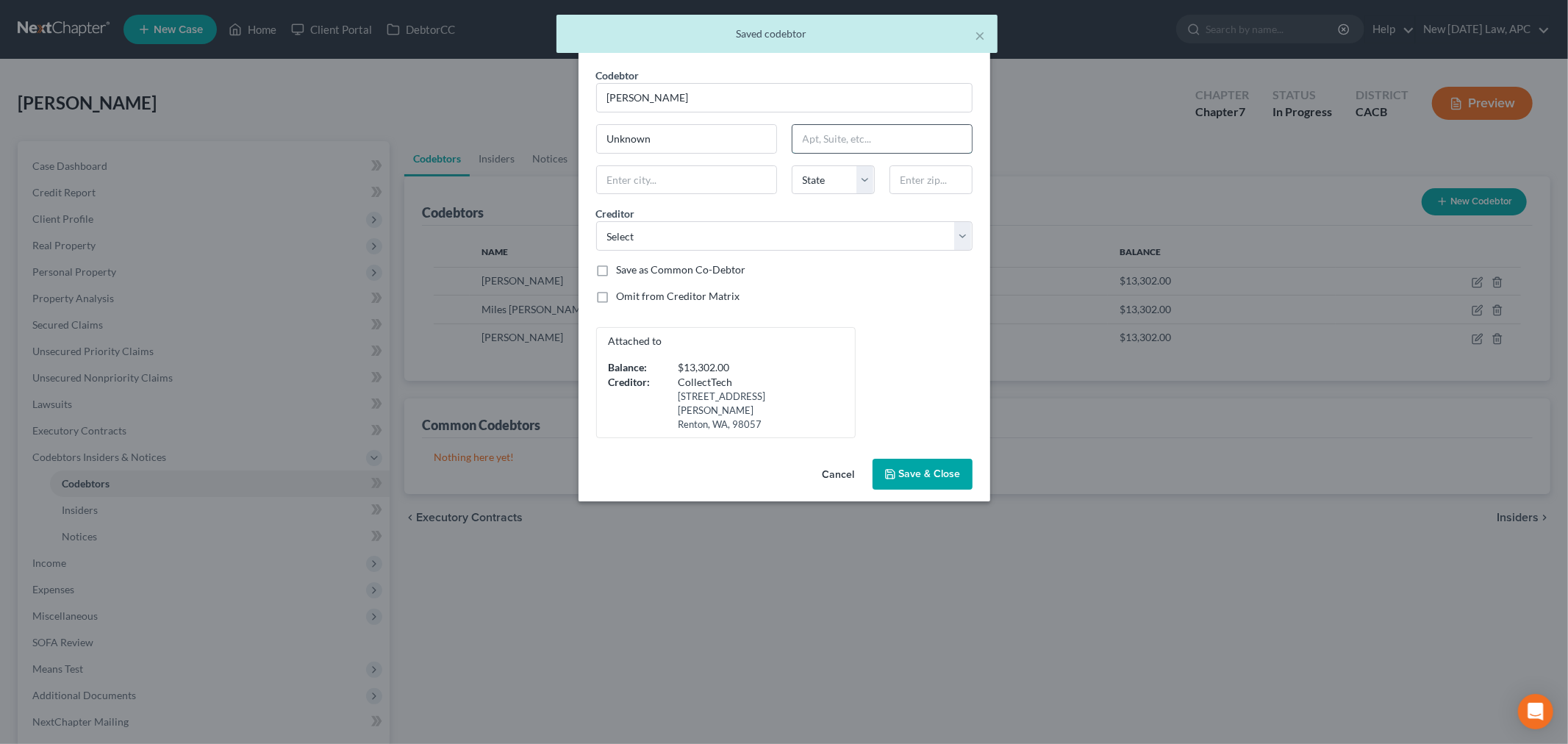
click at [824, 137] on input "text" at bounding box center [882, 138] width 179 height 28
paste input "[STREET_ADDRESS]"
type input "[STREET_ADDRESS]"
click at [930, 184] on input "text" at bounding box center [931, 180] width 83 height 30
type input "92563"
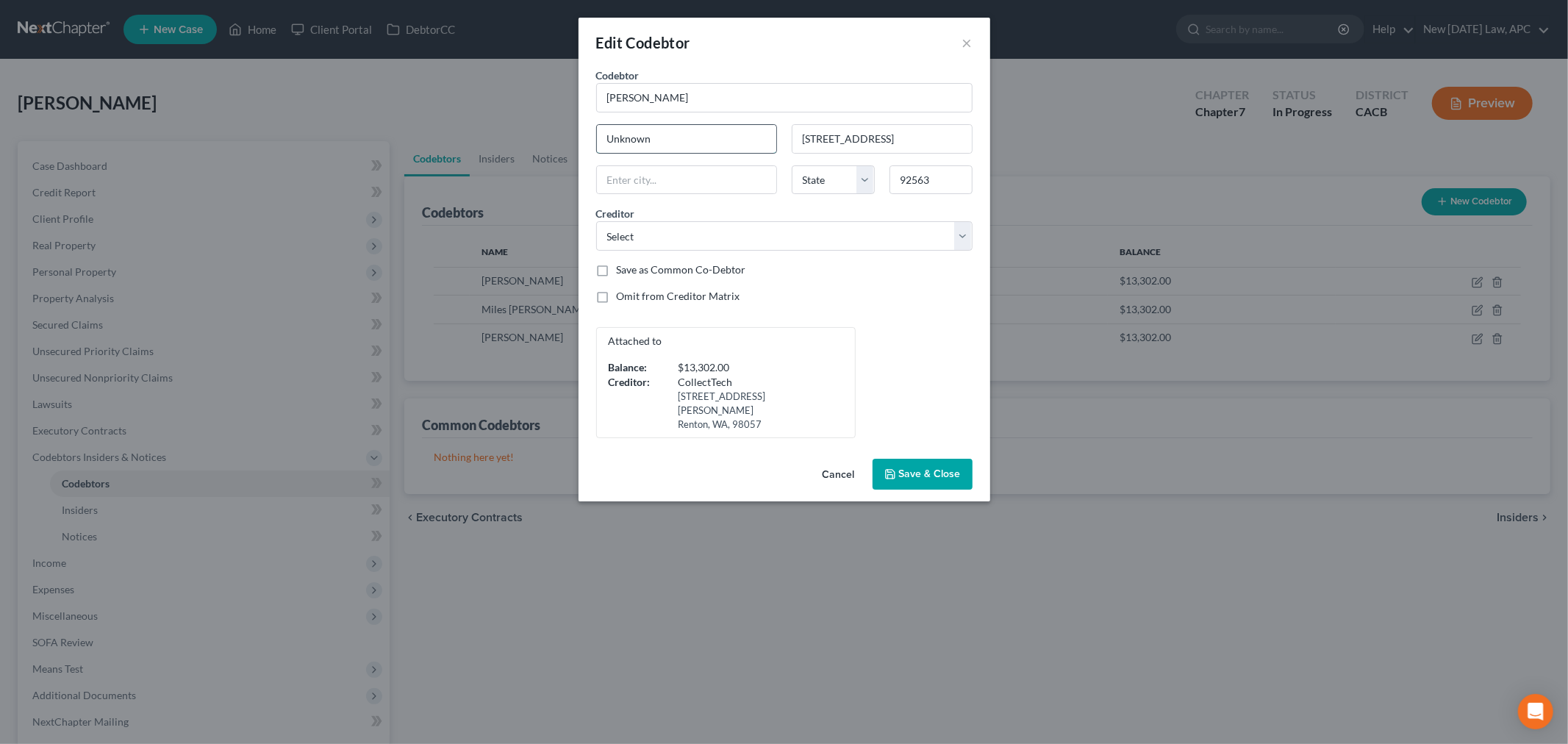
click at [694, 148] on input "Unknown" at bounding box center [687, 138] width 179 height 28
type input "Murrieta"
select select "4"
drag, startPoint x: 693, startPoint y: 148, endPoint x: 536, endPoint y: 128, distance: 158.3
click at [536, 130] on div "Edit Codebtor × Codebtor * [PERSON_NAME] Codebtor * [PERSON_NAME] Unknown [STRE…" at bounding box center [784, 372] width 1568 height 744
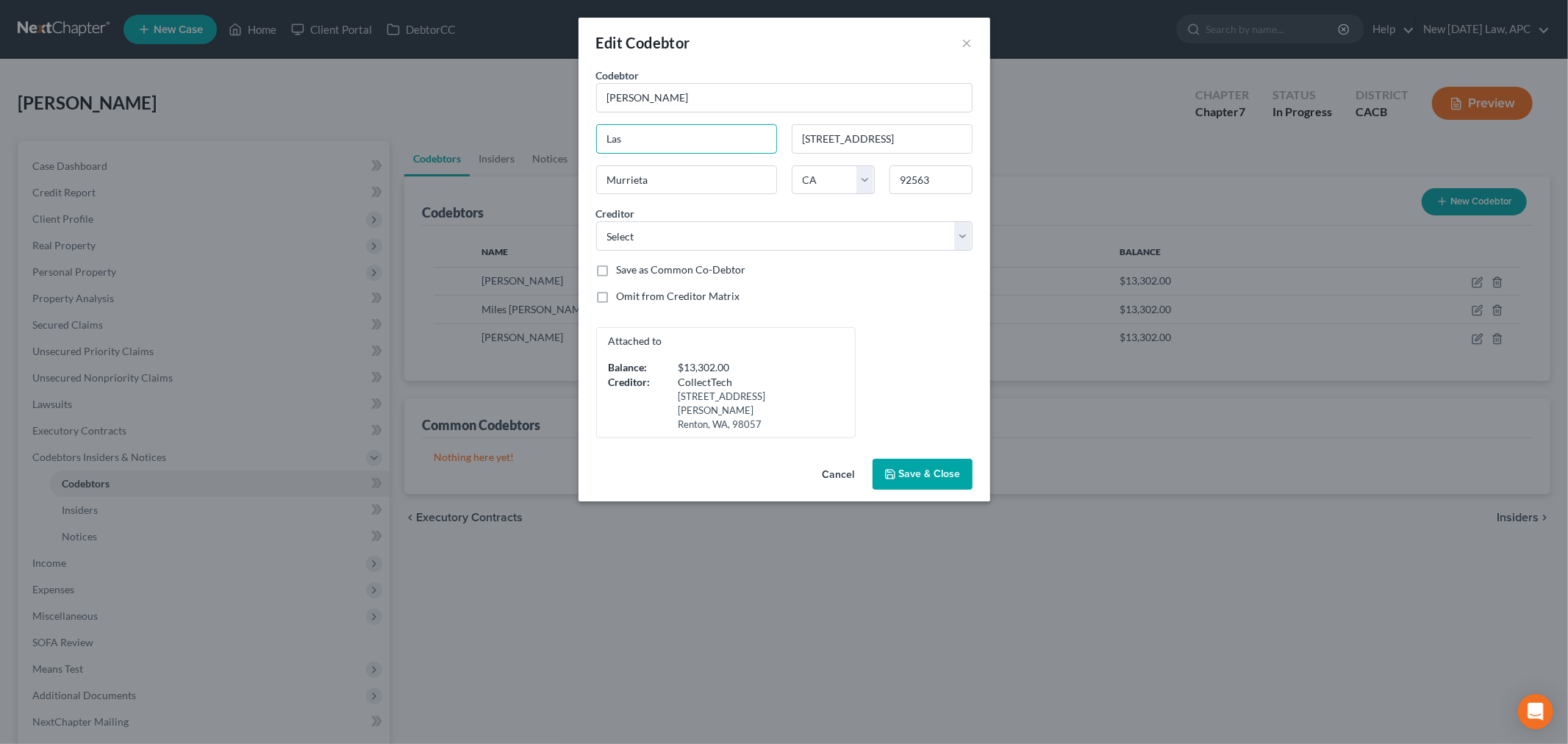
type input "Last Known Address:"
click at [846, 303] on div "Omit from Creditor Matrix" at bounding box center [785, 296] width 377 height 14
click at [907, 468] on span "Save & Close" at bounding box center [929, 474] width 62 height 13
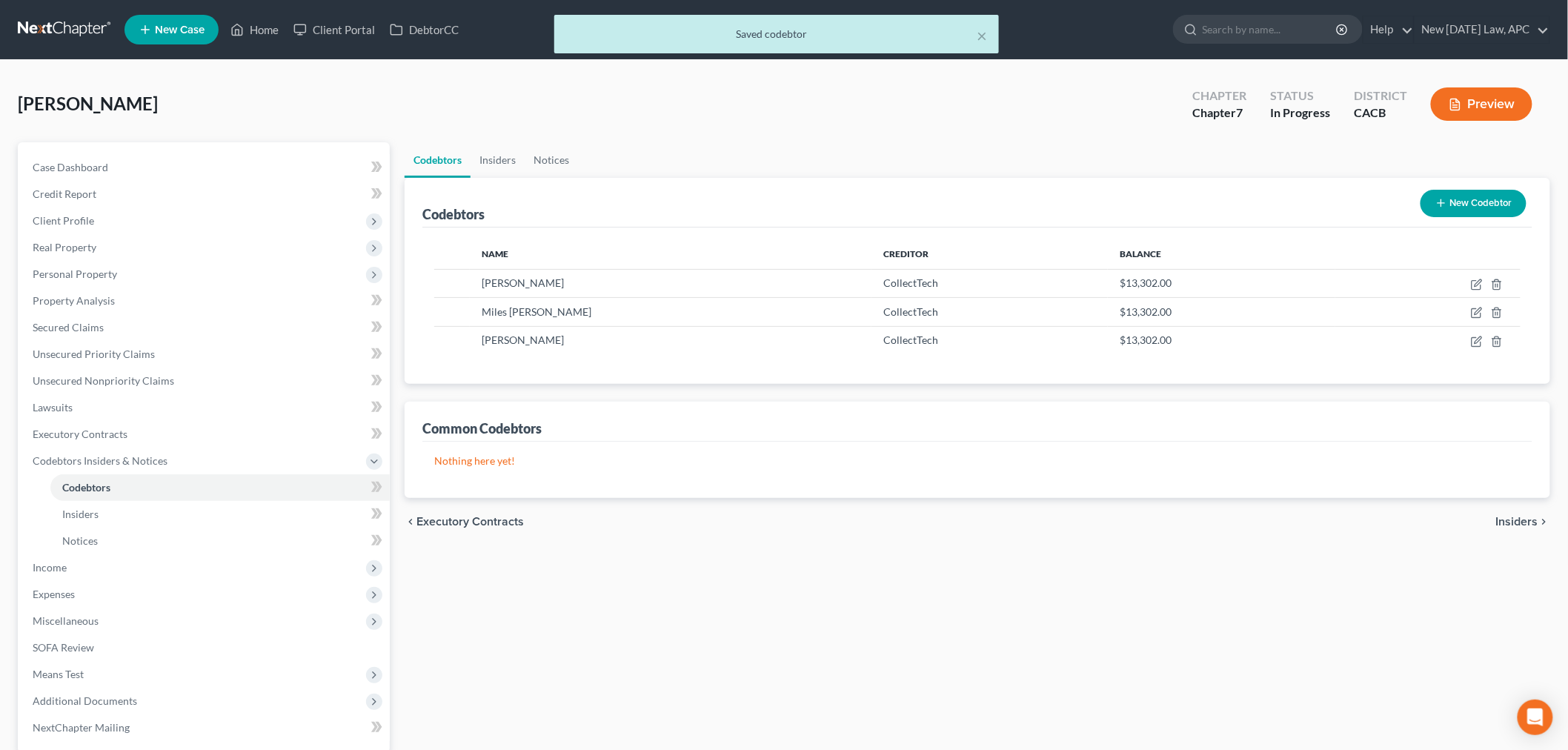
click at [935, 684] on div "Codebtors Insiders Notices Codebtors New Codebtor Name Creditor Balance [PERSON…" at bounding box center [977, 490] width 1160 height 696
click at [1494, 94] on button "Preview" at bounding box center [1481, 104] width 101 height 33
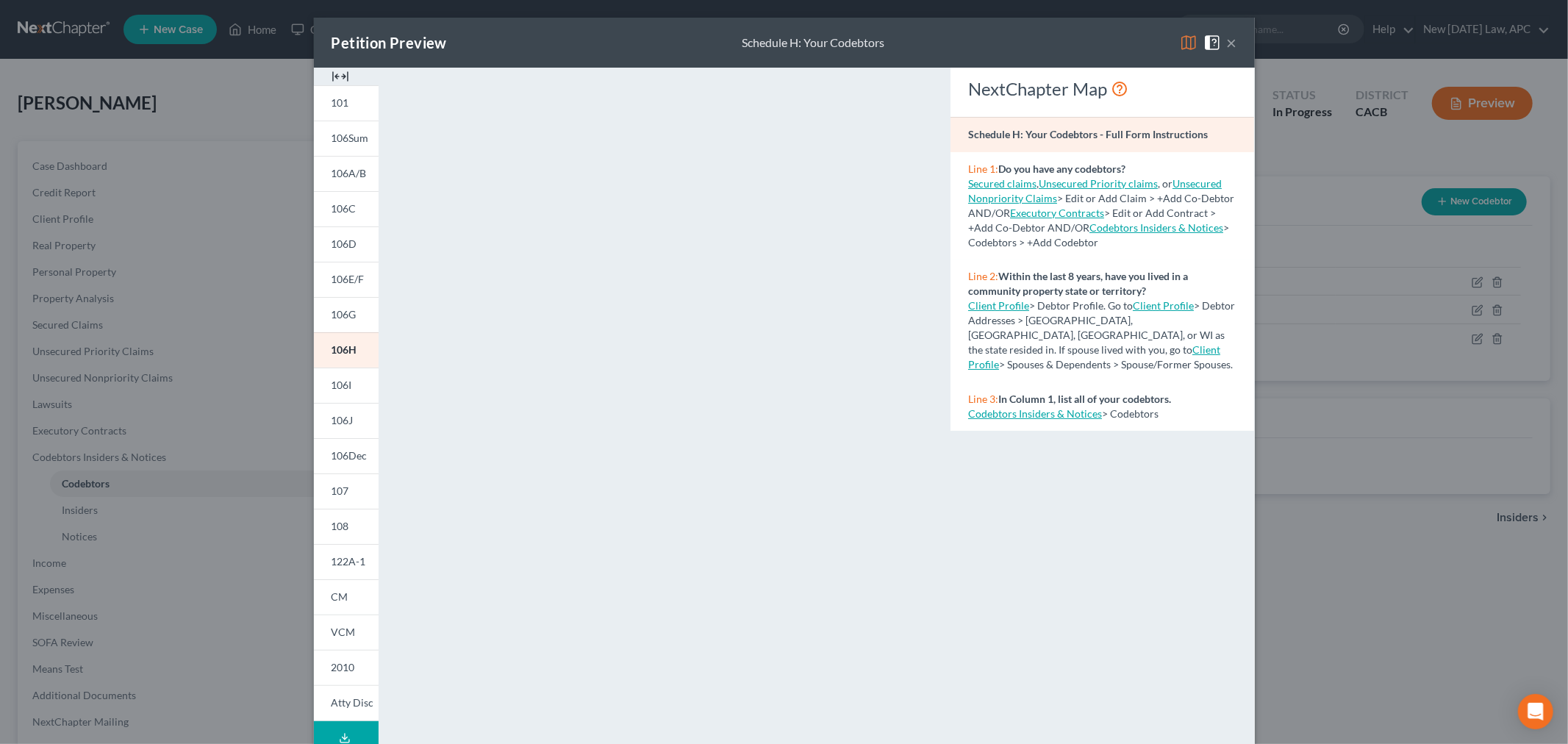
click at [1228, 44] on button "×" at bounding box center [1233, 42] width 10 height 18
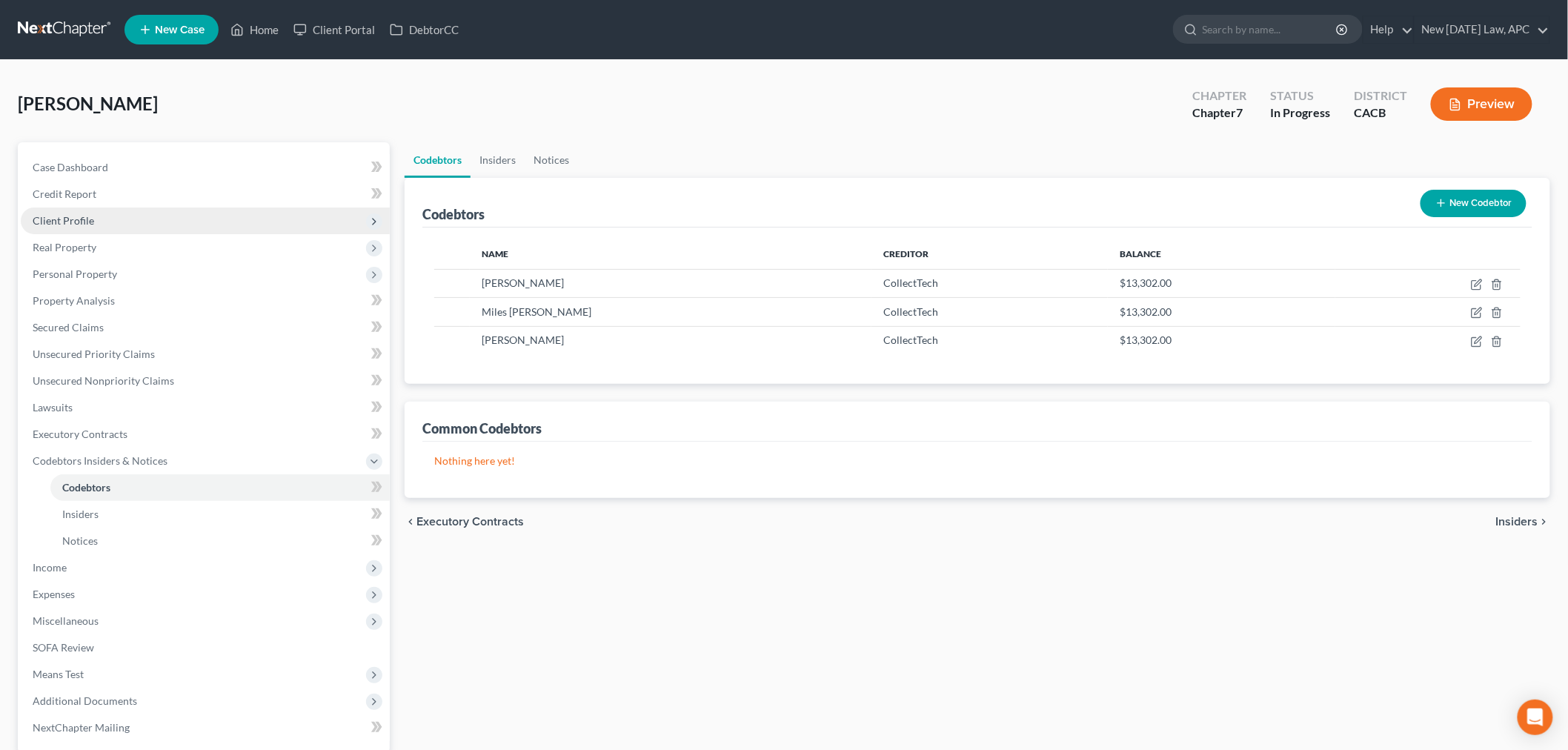
click at [90, 215] on span "Client Profile" at bounding box center [63, 220] width 61 height 13
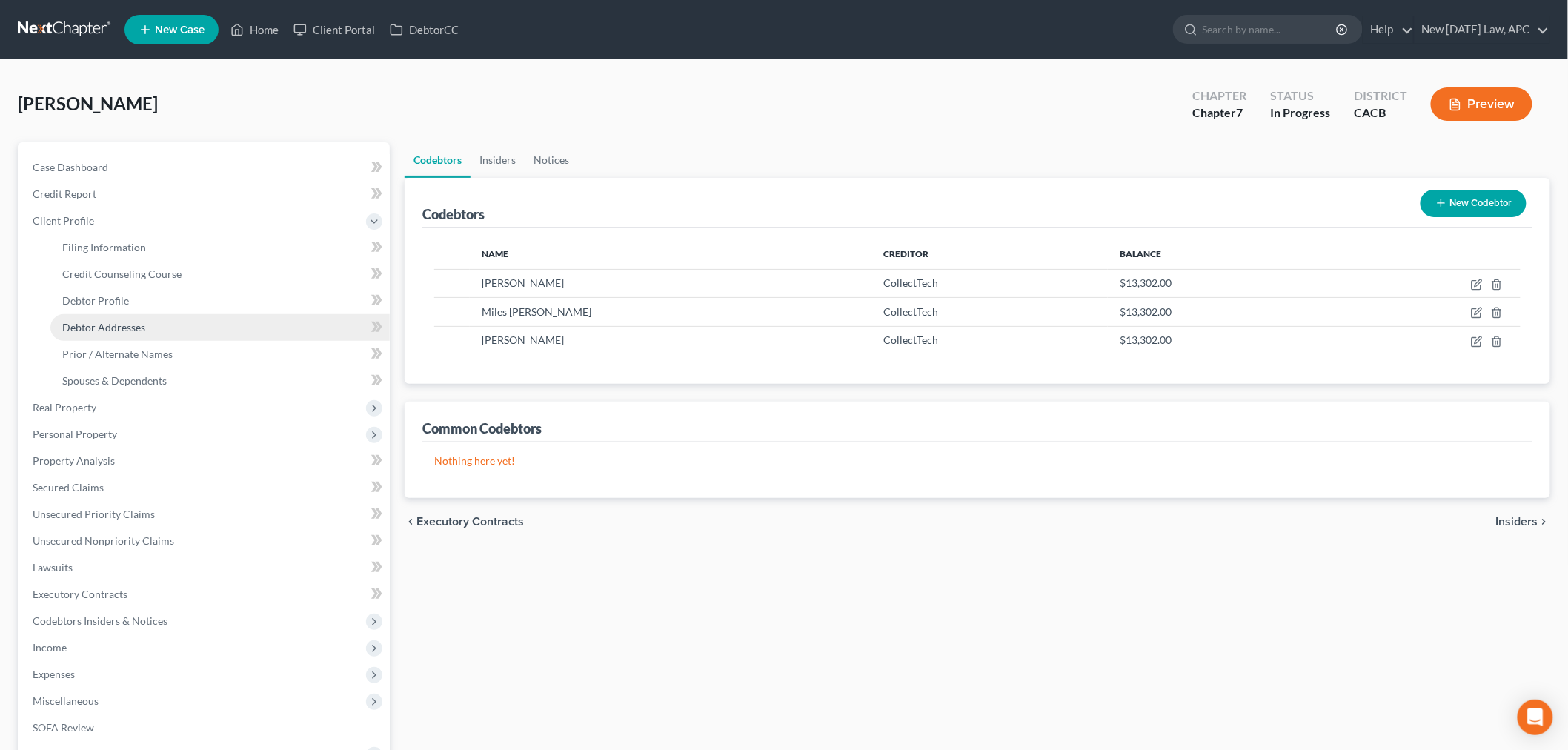
click at [121, 326] on span "Debtor Addresses" at bounding box center [103, 327] width 83 height 13
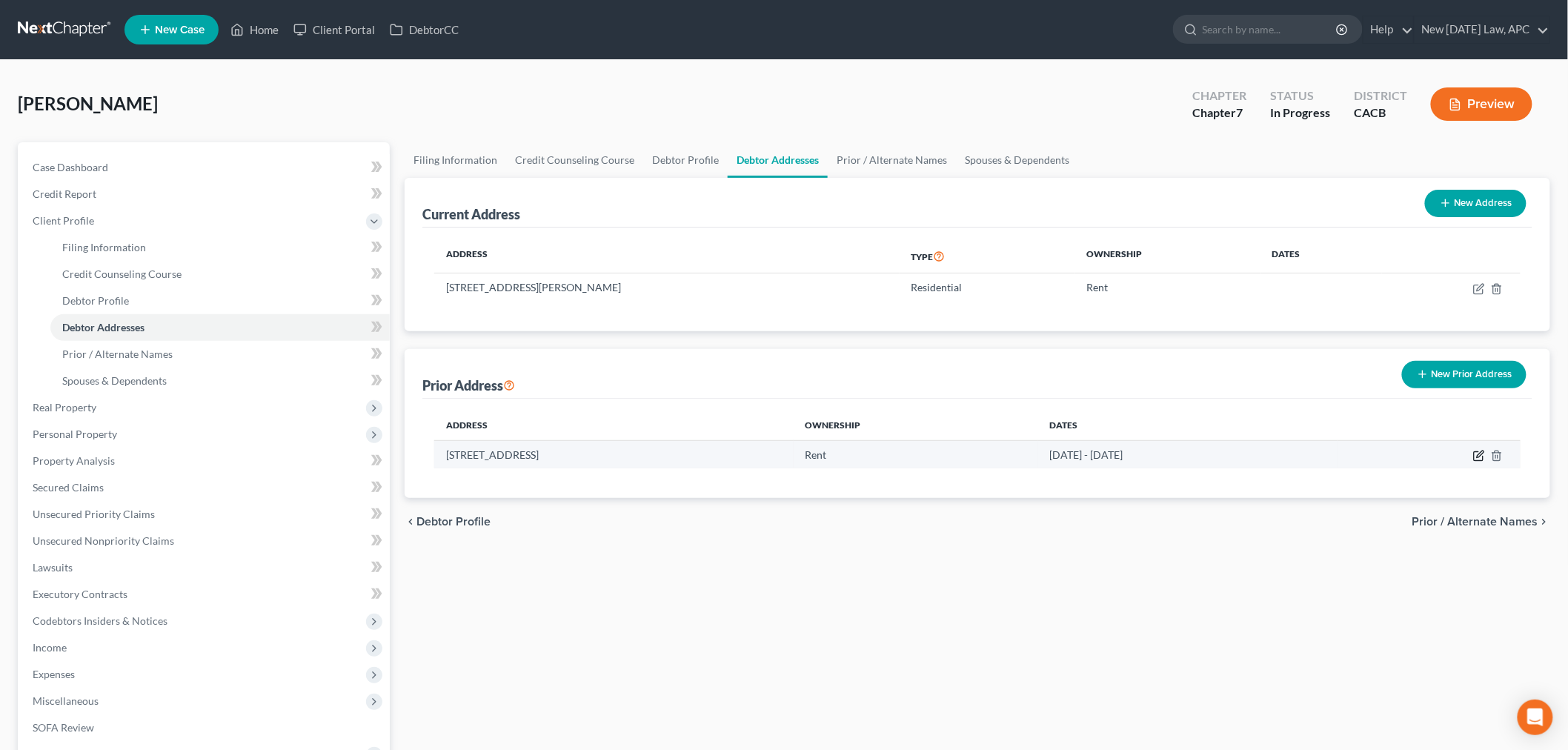
click at [1477, 449] on td at bounding box center [1428, 454] width 183 height 28
click at [1477, 453] on icon "button" at bounding box center [1479, 455] width 12 height 12
select select "4"
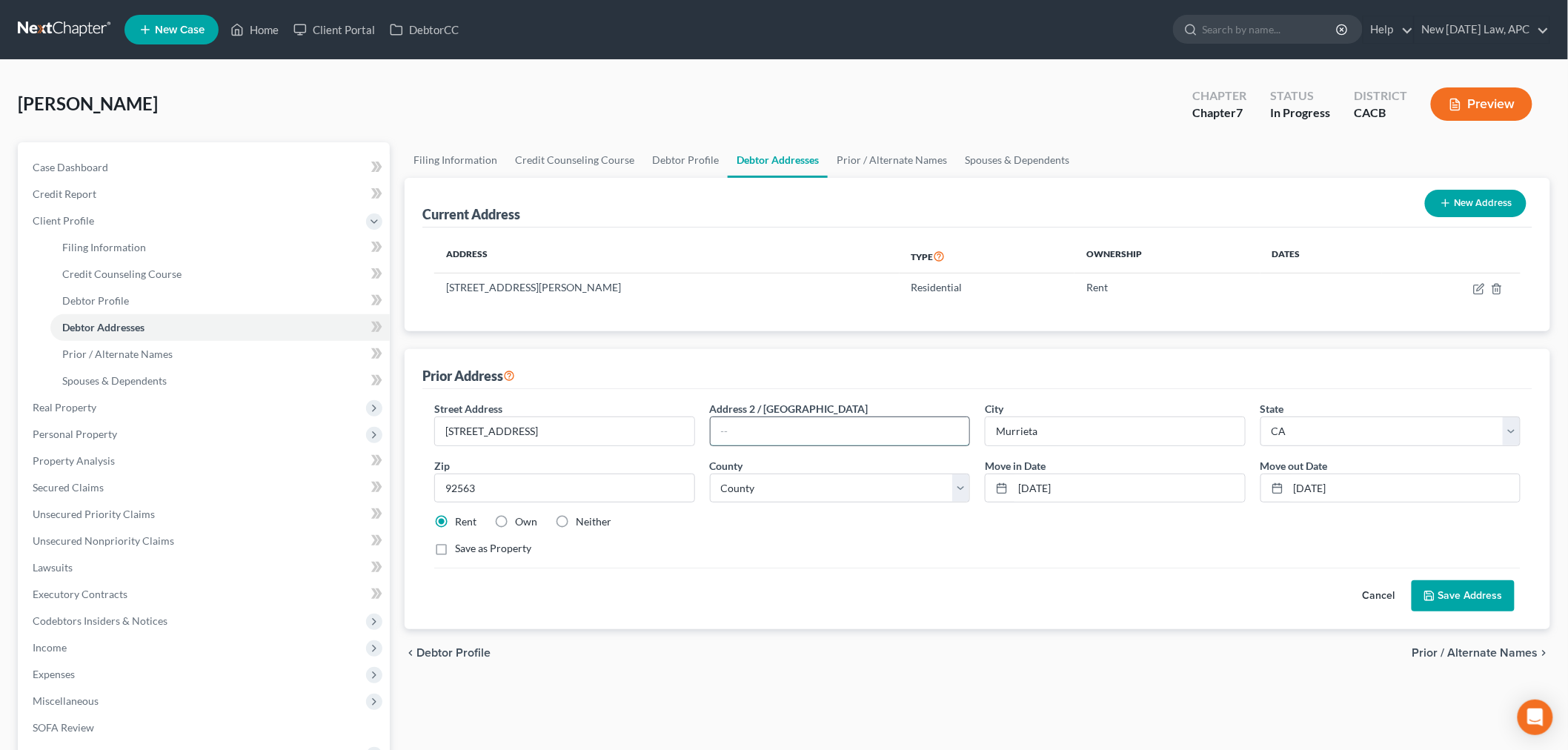
click at [836, 441] on input "text" at bounding box center [840, 431] width 260 height 28
type input "#2212"
click at [1432, 597] on polyline at bounding box center [1429, 598] width 5 height 3
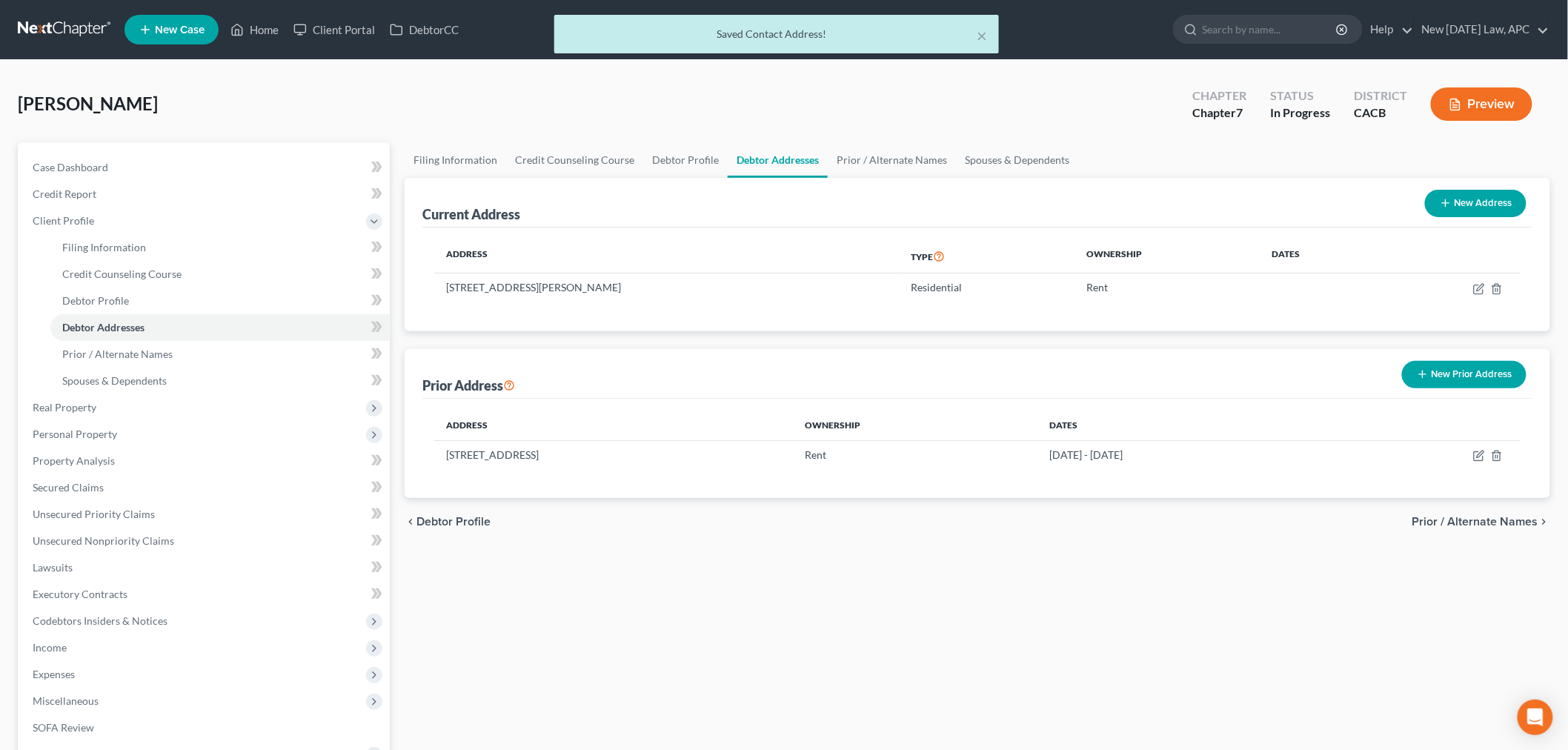
click at [547, 606] on div "Filing Information Credit Counseling Course Debtor Profile Debtor Addresses Pri…" at bounding box center [977, 530] width 1160 height 776
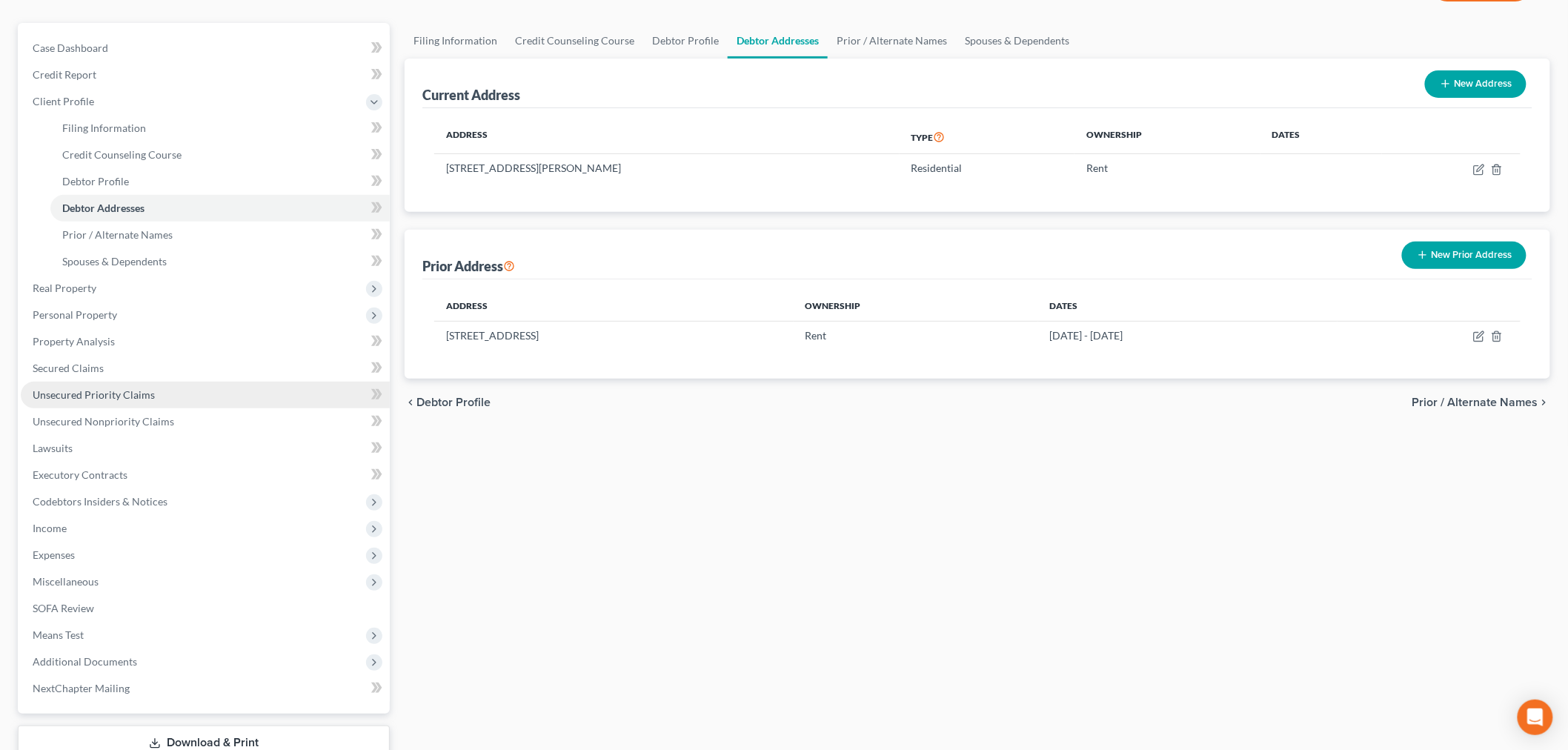
scroll to position [164, 0]
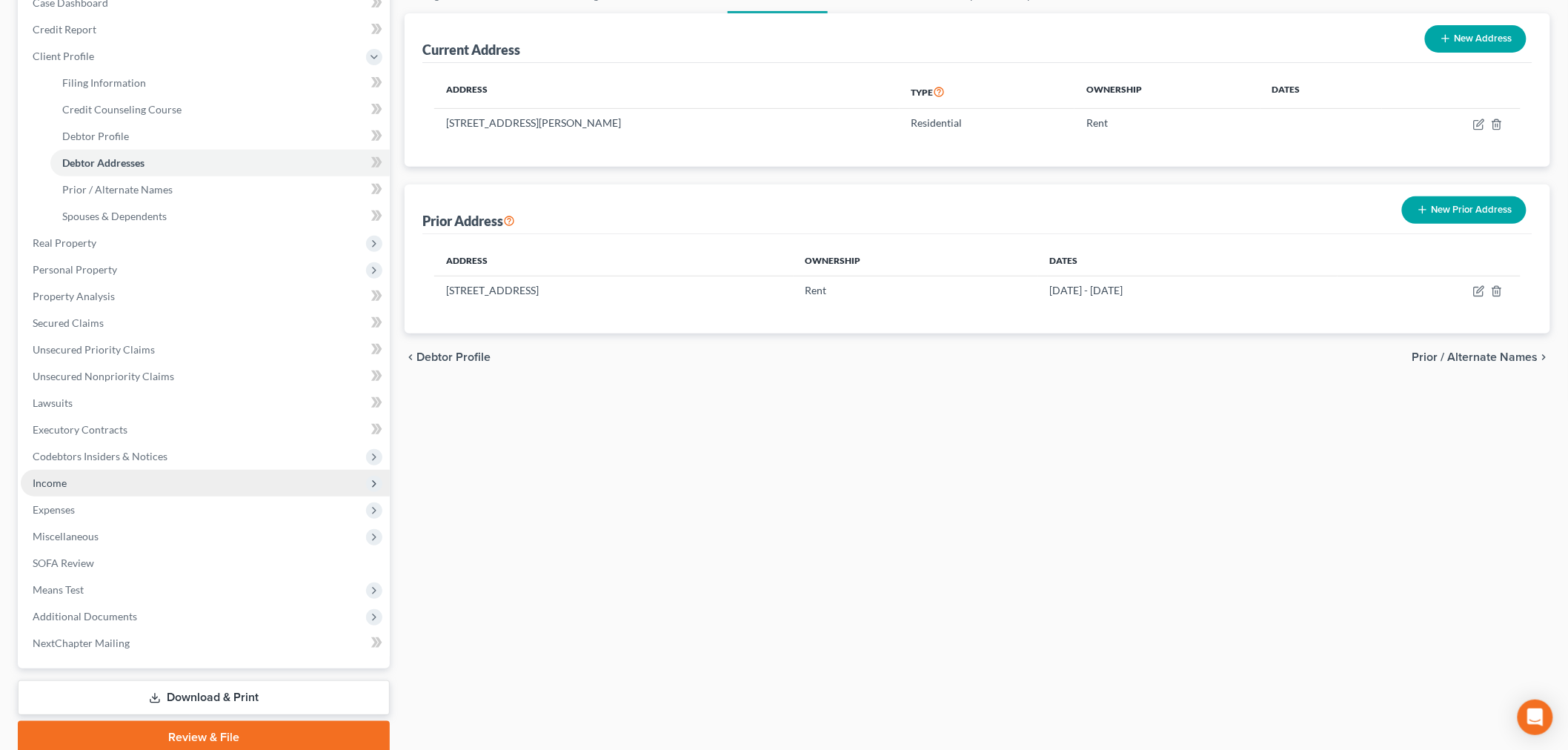
click at [96, 483] on span "Income" at bounding box center [204, 483] width 369 height 26
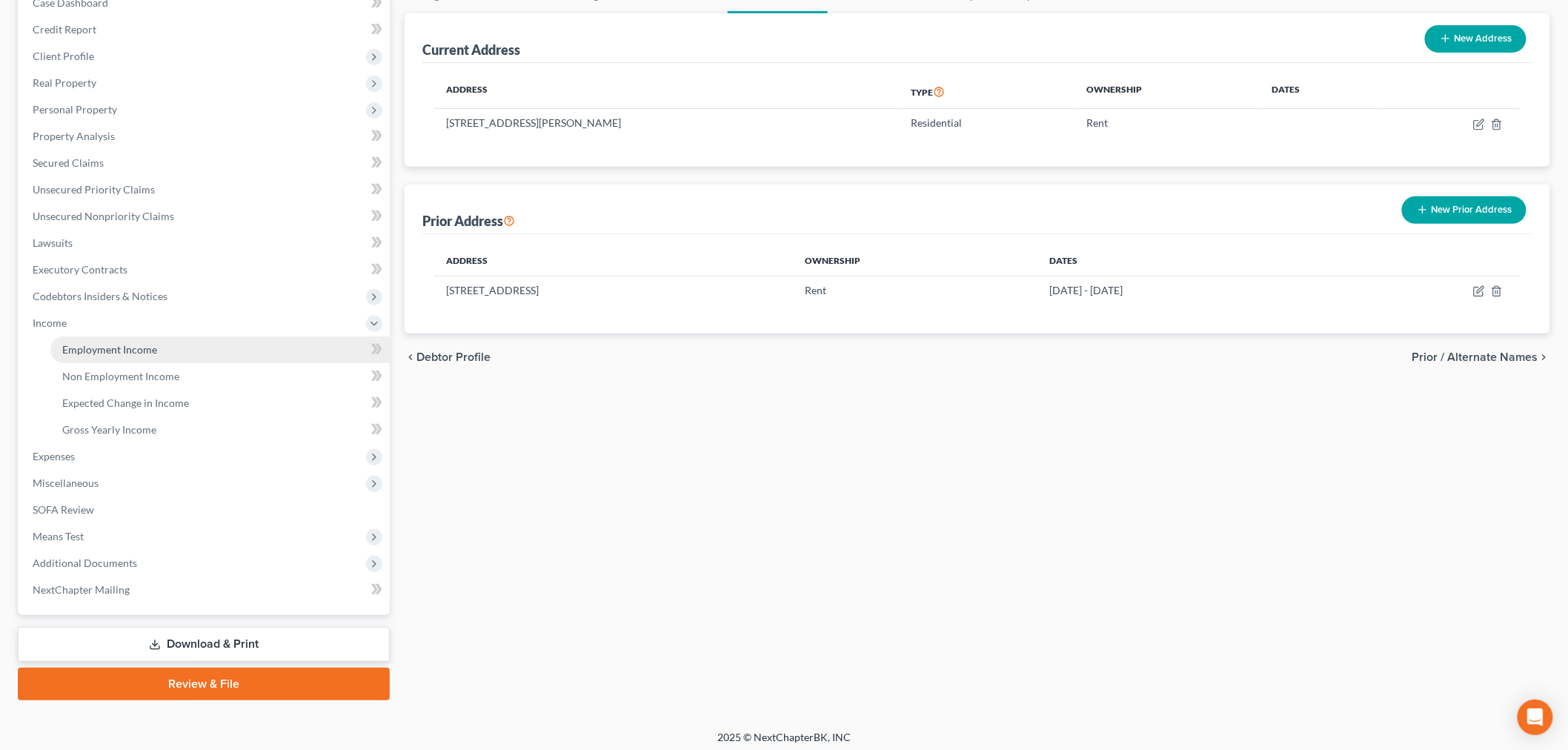
click at [152, 358] on link "Employment Income" at bounding box center [220, 349] width 340 height 26
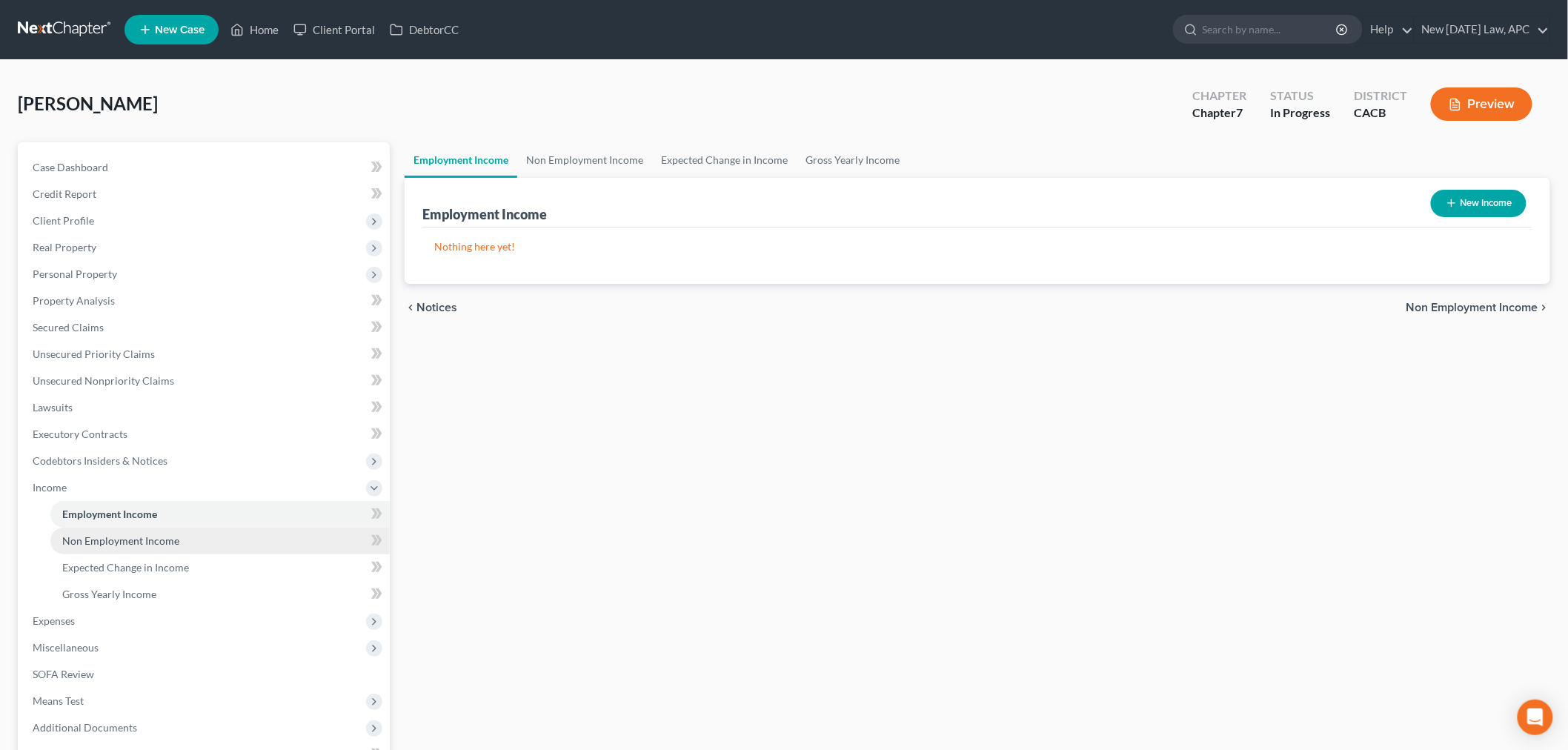
click at [137, 541] on span "Non Employment Income" at bounding box center [121, 541] width 117 height 13
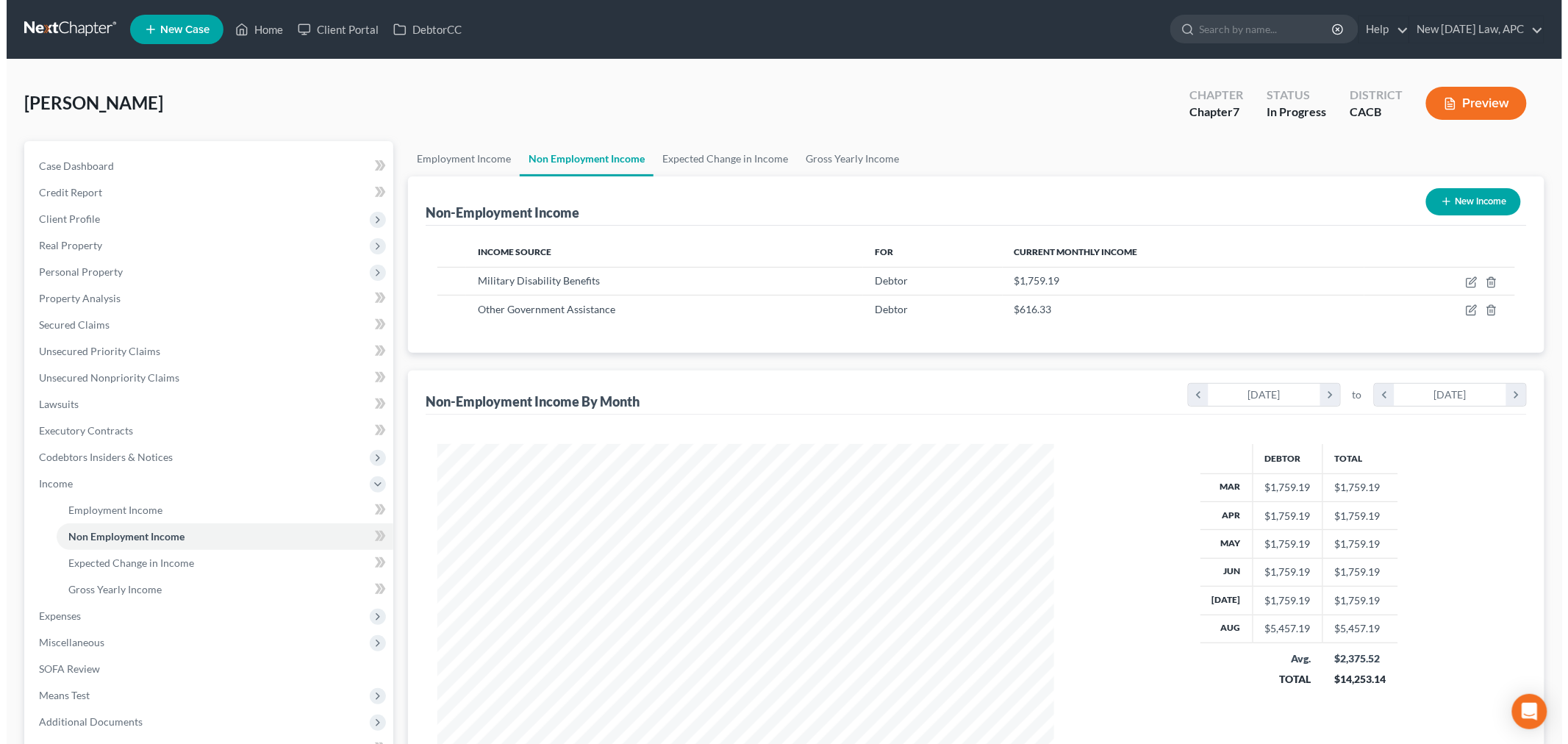
scroll to position [307, 645]
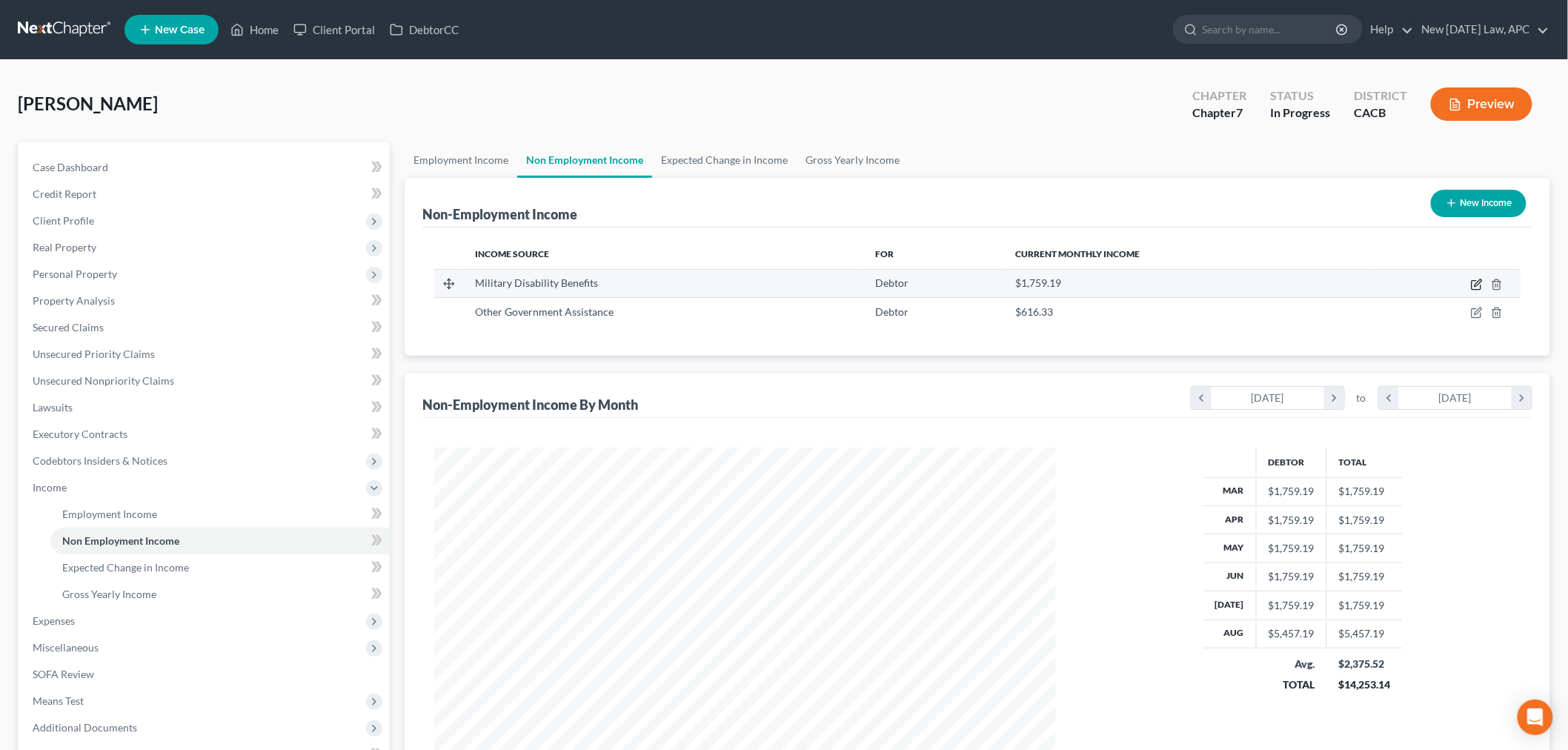
click at [1472, 282] on icon "button" at bounding box center [1477, 284] width 12 height 12
select select "12"
select select "0"
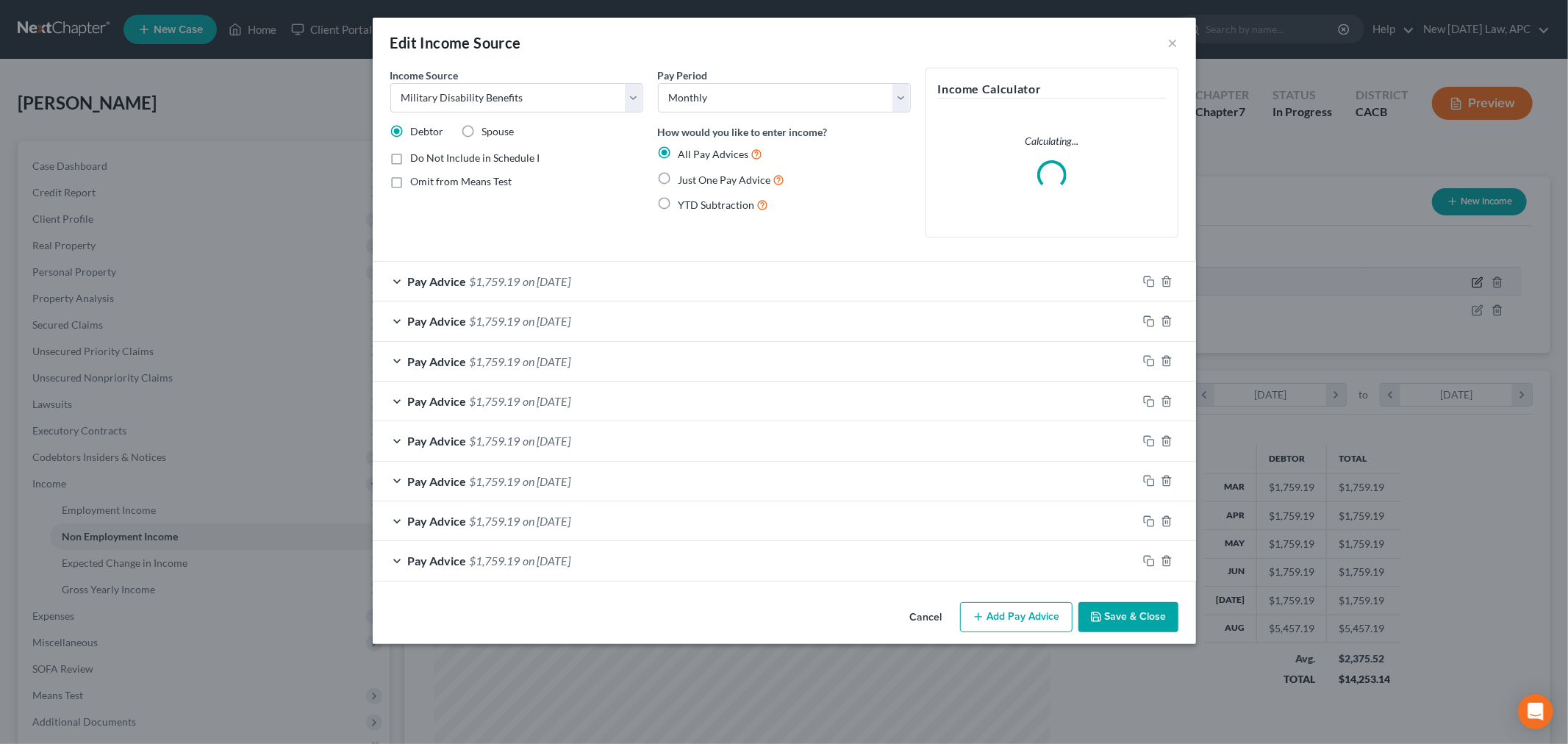
scroll to position [310, 651]
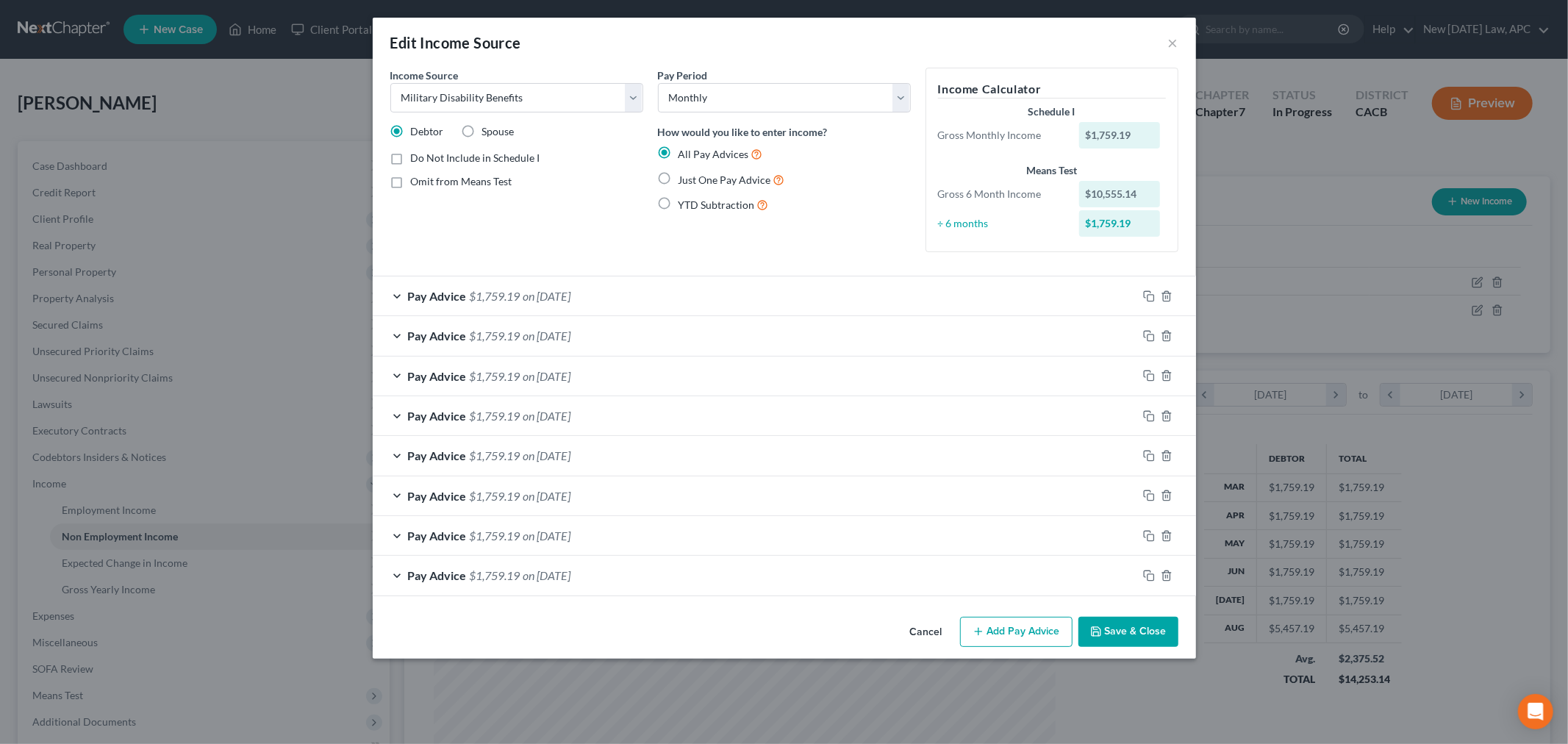
click at [978, 639] on button "Add Pay Advice" at bounding box center [1016, 632] width 112 height 31
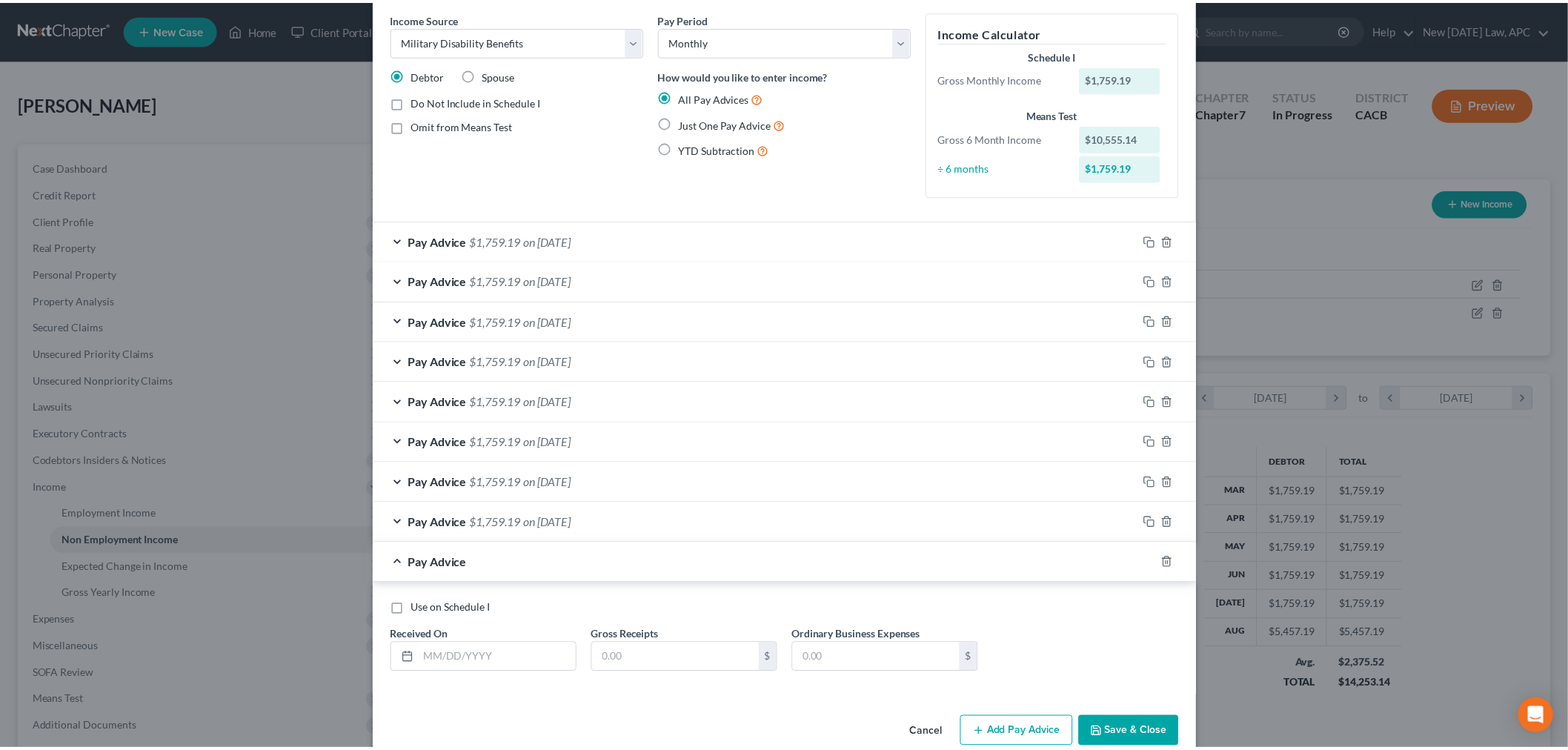
scroll to position [83, 0]
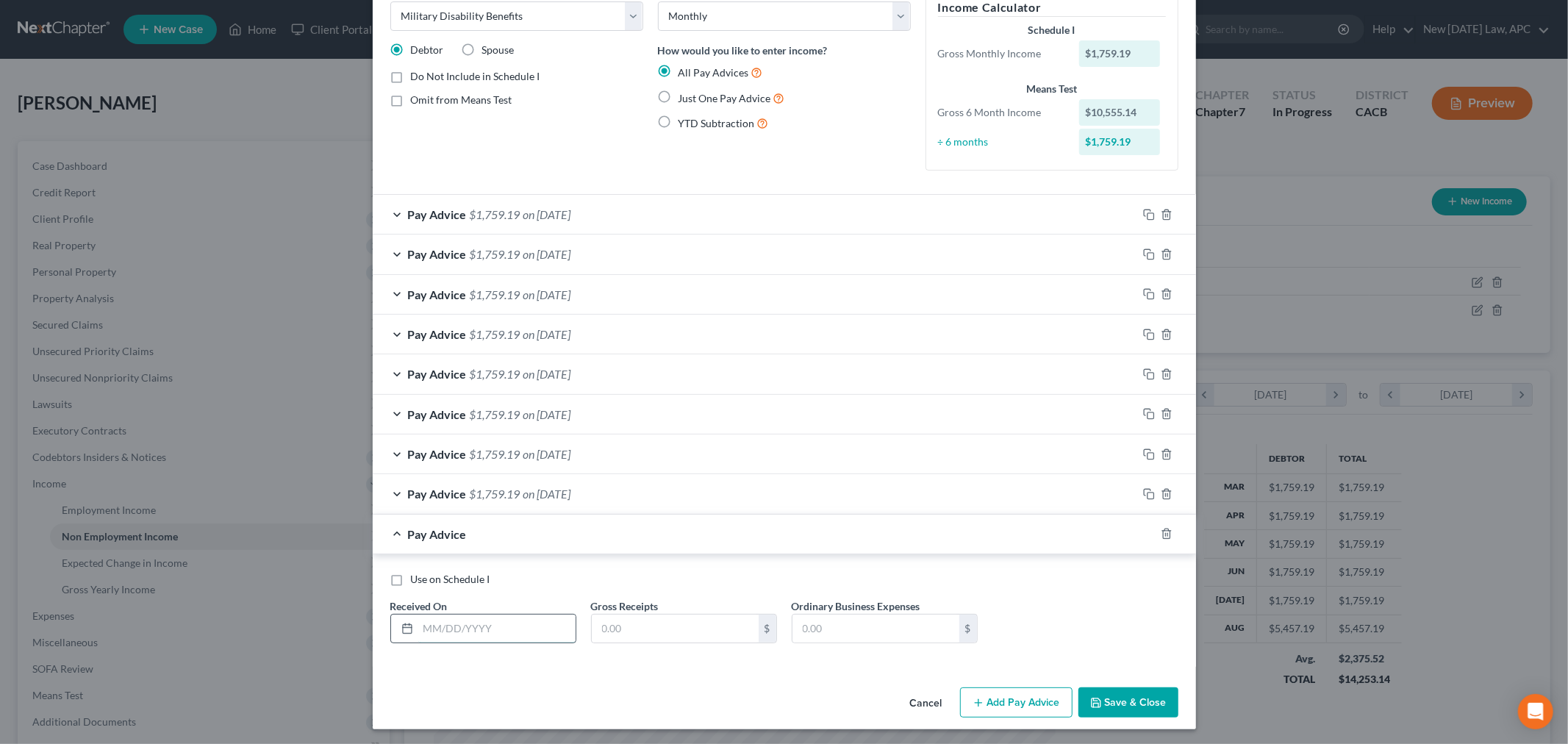
click at [509, 627] on input "text" at bounding box center [497, 628] width 157 height 28
type input "[DATE]"
click at [662, 640] on input "text" at bounding box center [676, 628] width 167 height 28
type input "1,759.19"
click at [1091, 703] on icon "button" at bounding box center [1097, 703] width 12 height 12
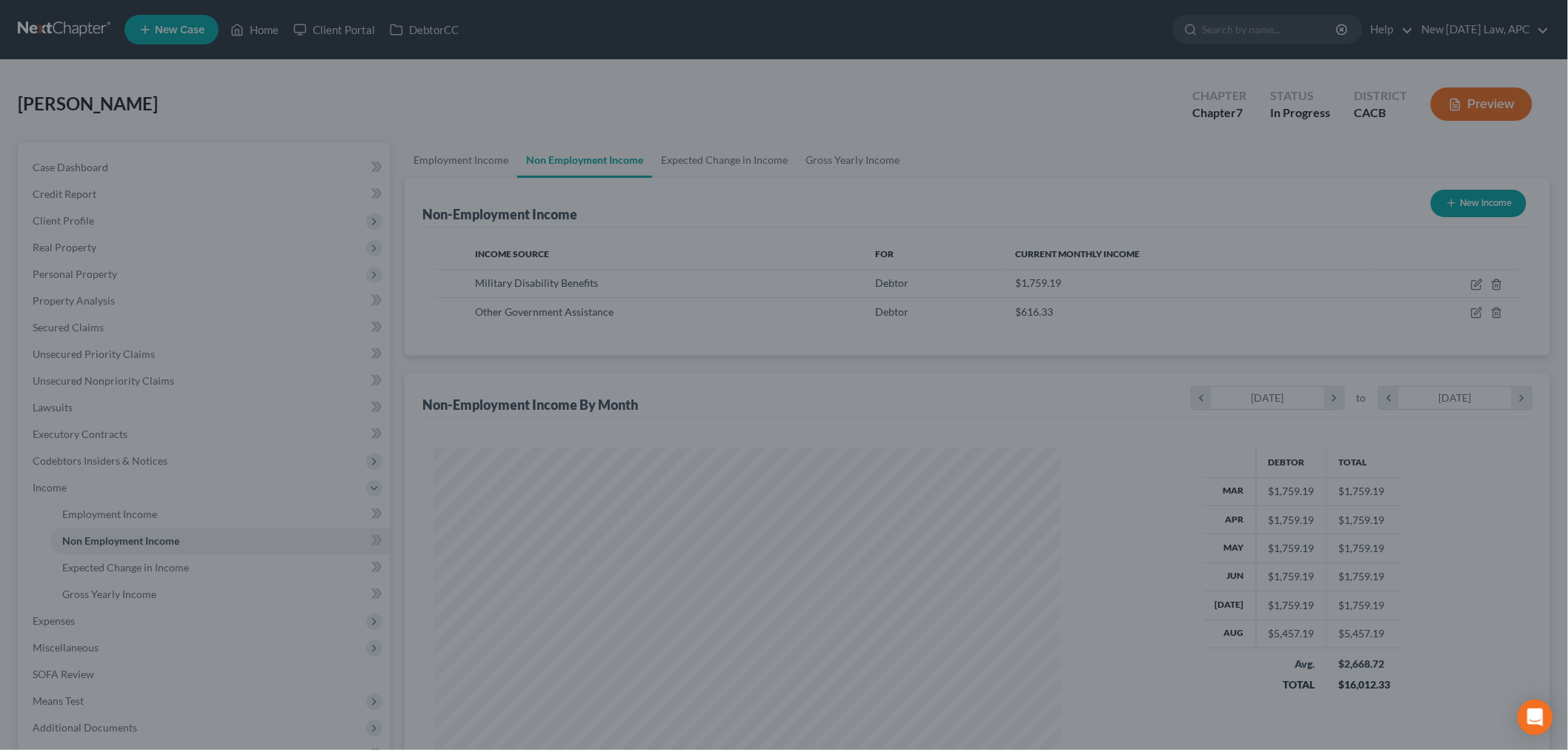
scroll to position [740620, 740230]
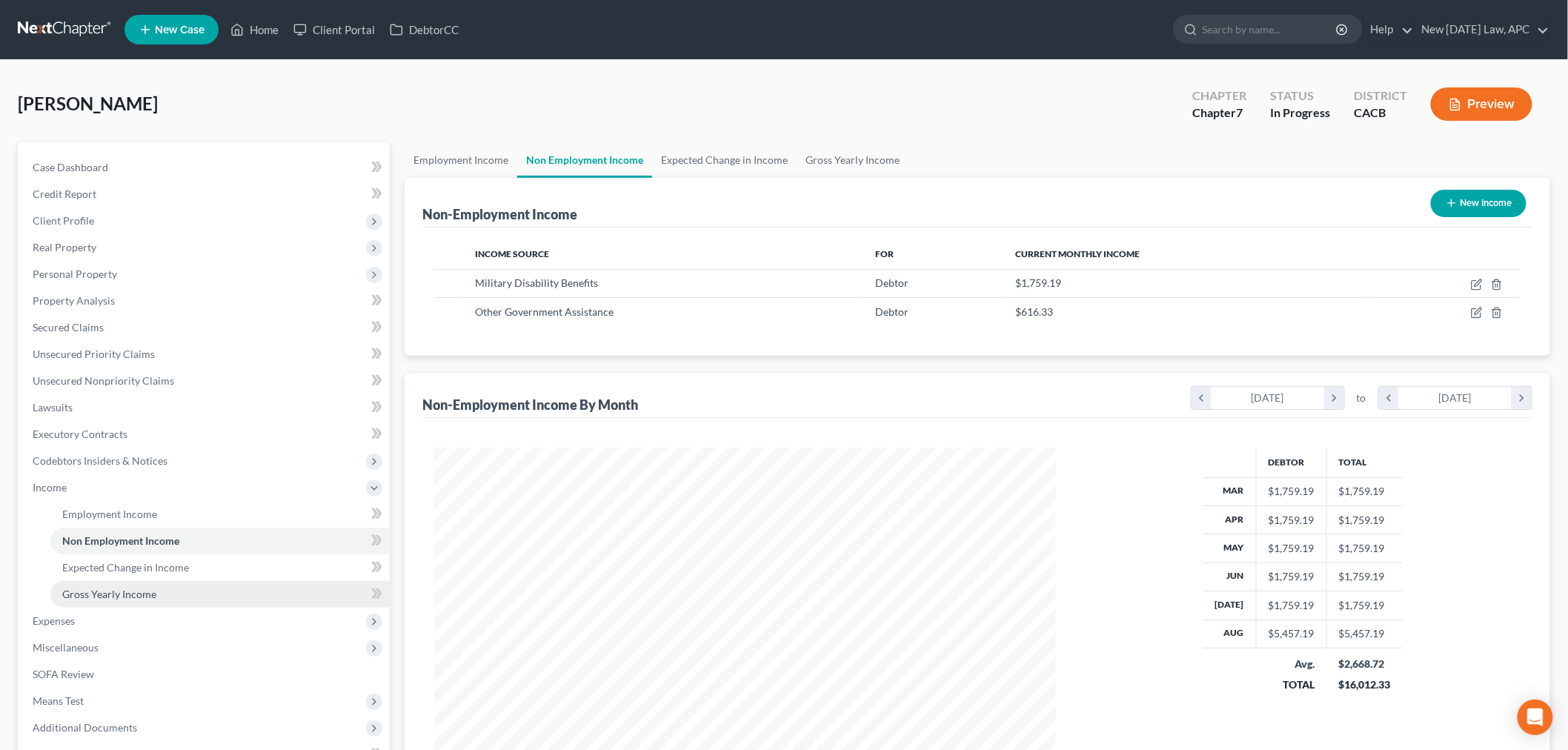
click at [146, 588] on span "Gross Yearly Income" at bounding box center [109, 593] width 94 height 13
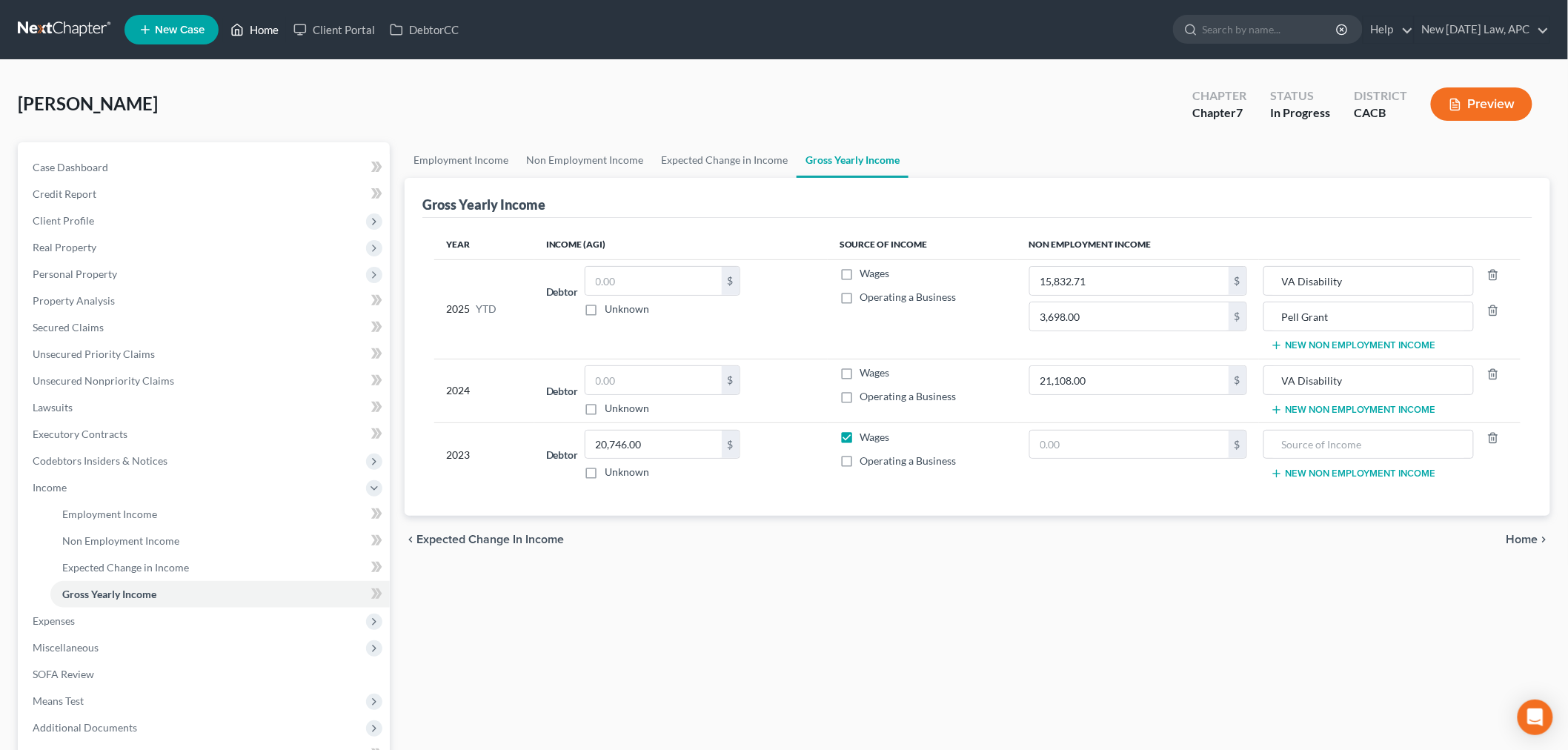
click at [263, 16] on link "Home" at bounding box center [255, 29] width 63 height 26
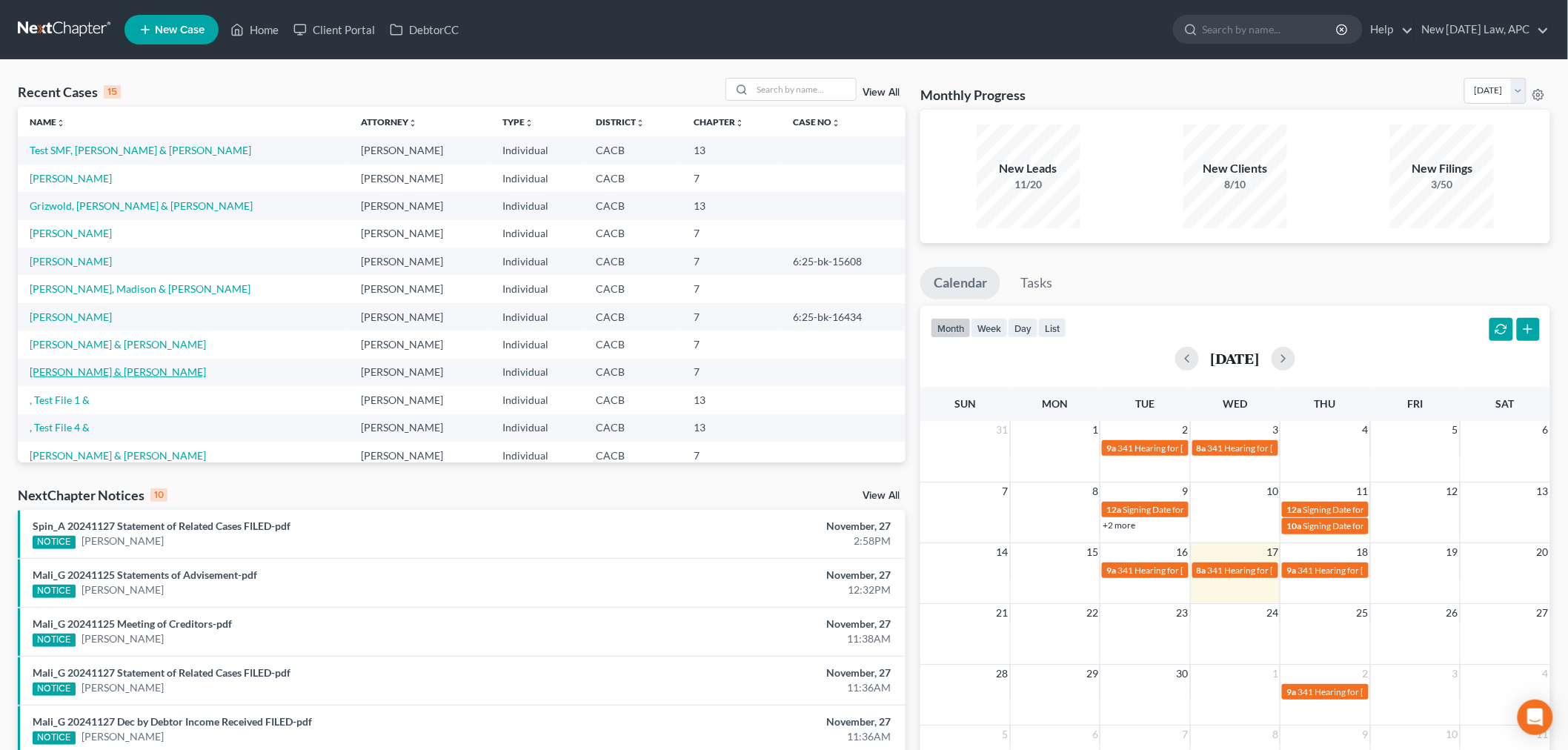
click at [98, 372] on link "[PERSON_NAME] & [PERSON_NAME]" at bounding box center [117, 371] width 176 height 13
select select "4"
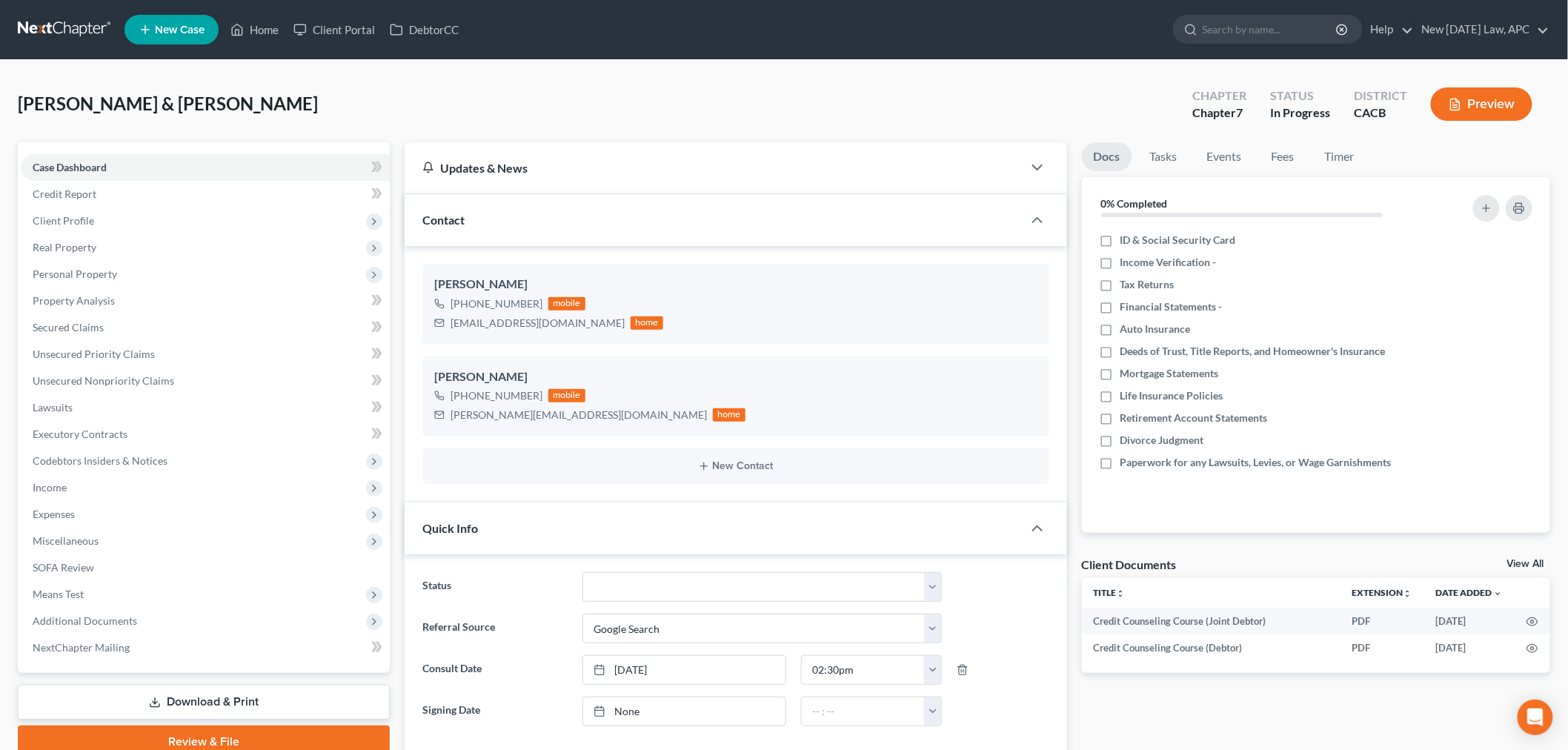
scroll to position [1249, 0]
